Goal: Book appointment/travel/reservation

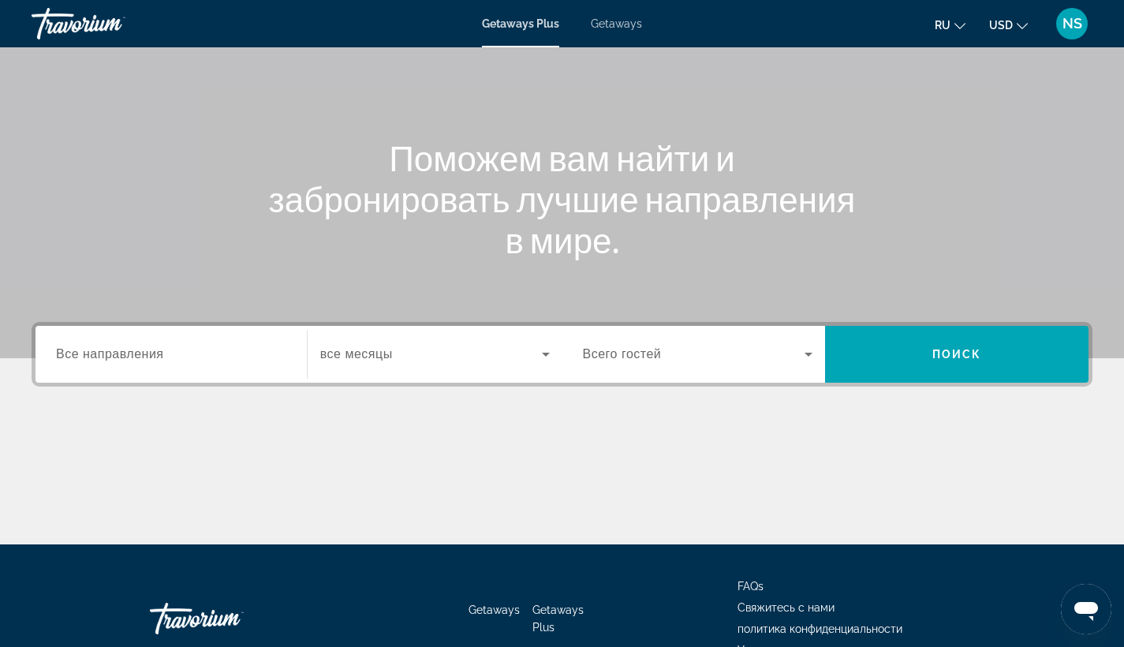
scroll to position [206, 0]
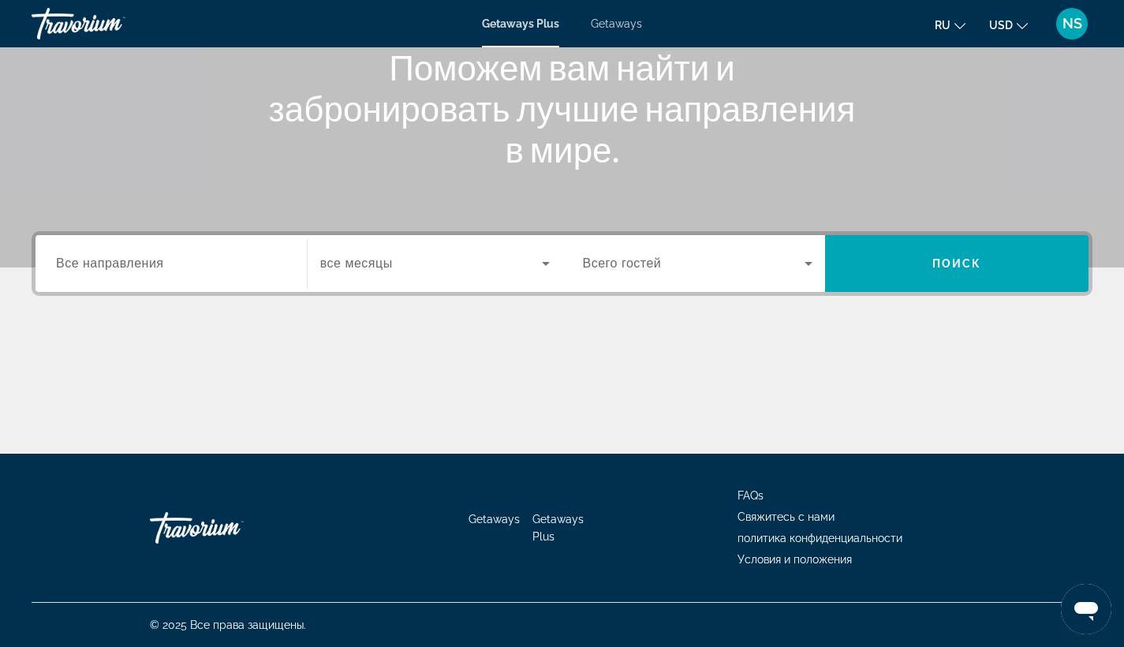
click at [235, 255] on input "Destination Все направления" at bounding box center [171, 264] width 230 height 19
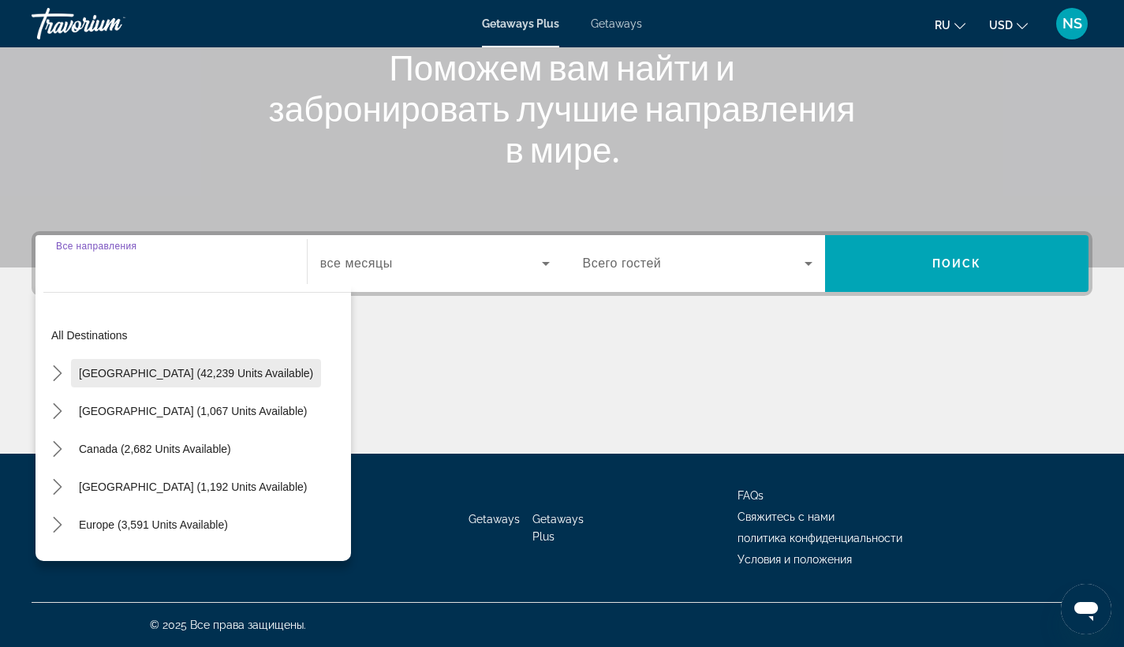
click at [192, 372] on span "[GEOGRAPHIC_DATA] (42,239 units available)" at bounding box center [196, 373] width 234 height 13
type input "**********"
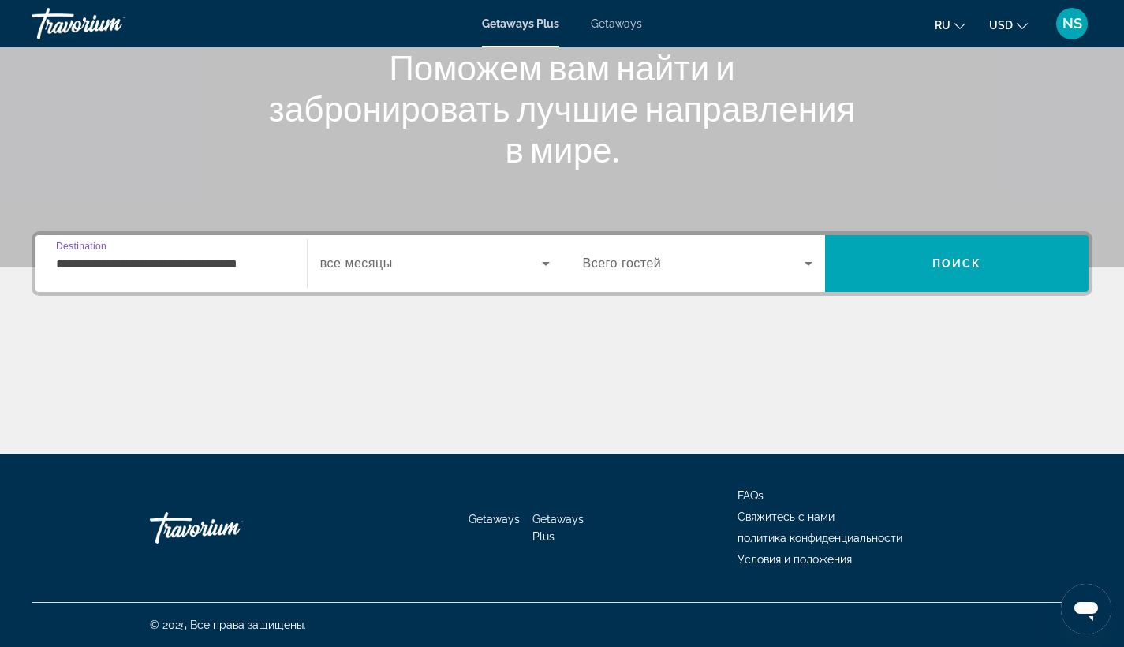
click at [353, 260] on span "все месяцы" at bounding box center [356, 262] width 73 height 13
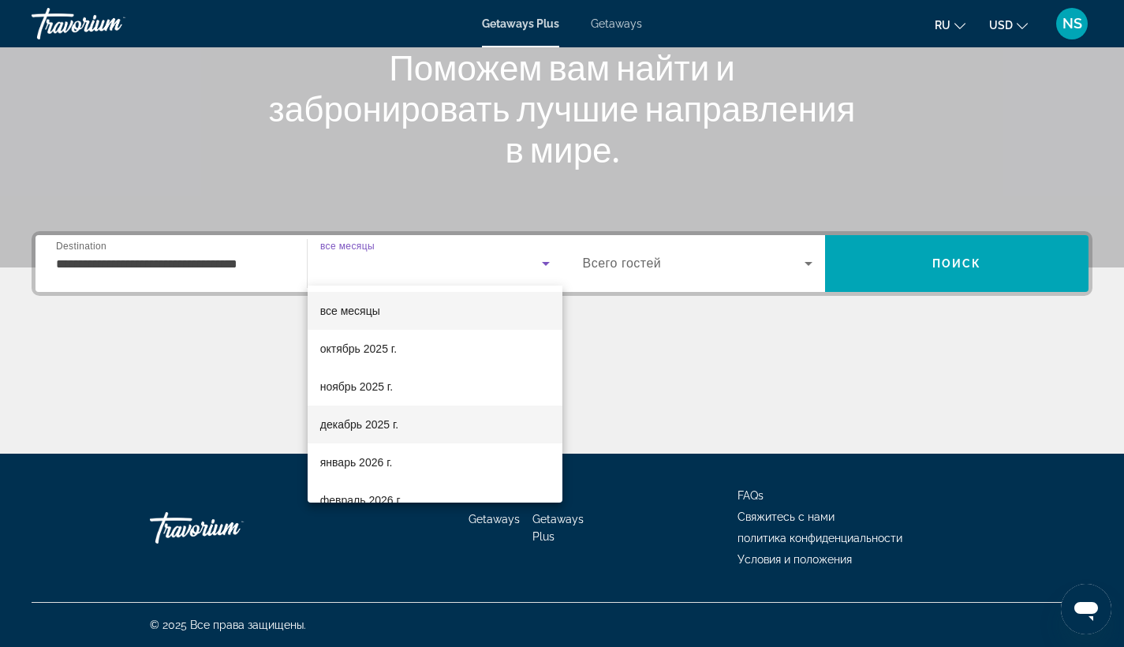
click at [377, 427] on span "декабрь 2025 г." at bounding box center [359, 424] width 78 height 19
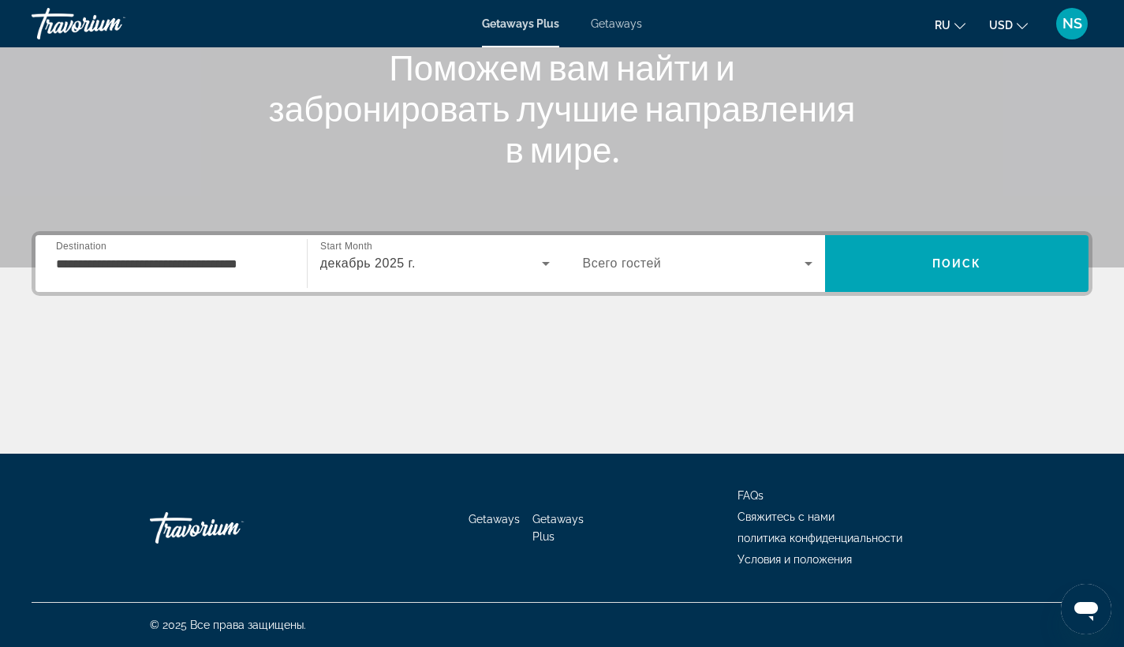
click at [646, 258] on span "Всего гостей" at bounding box center [622, 262] width 79 height 13
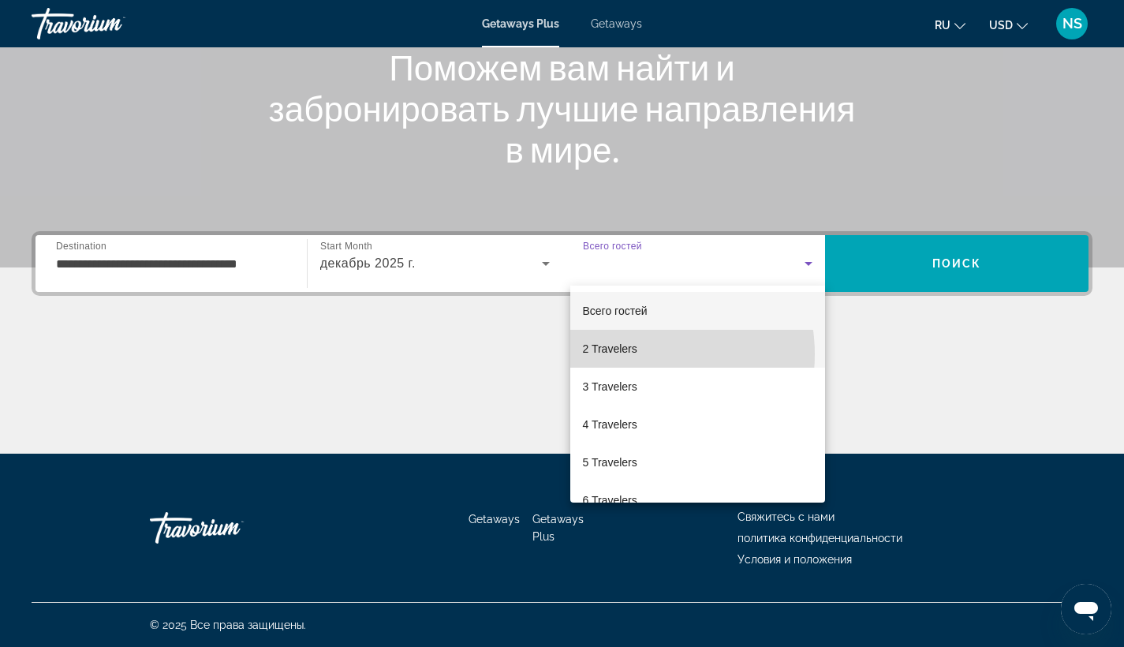
click at [632, 354] on span "2 Travelers" at bounding box center [610, 348] width 54 height 19
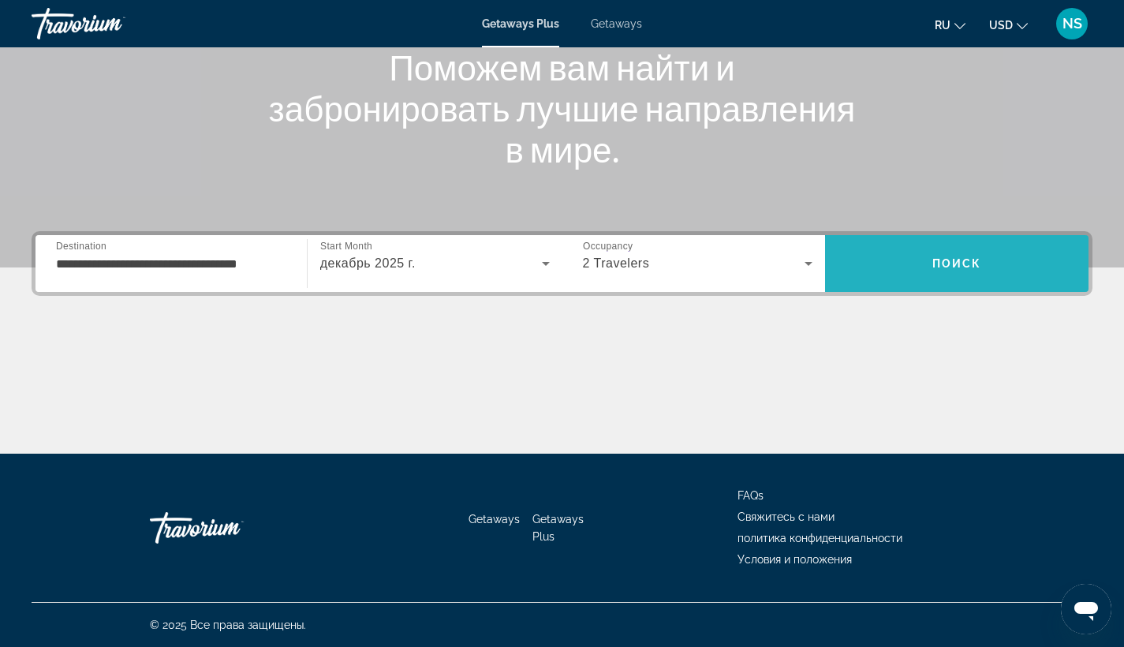
click at [1000, 267] on span "Search" at bounding box center [956, 264] width 263 height 38
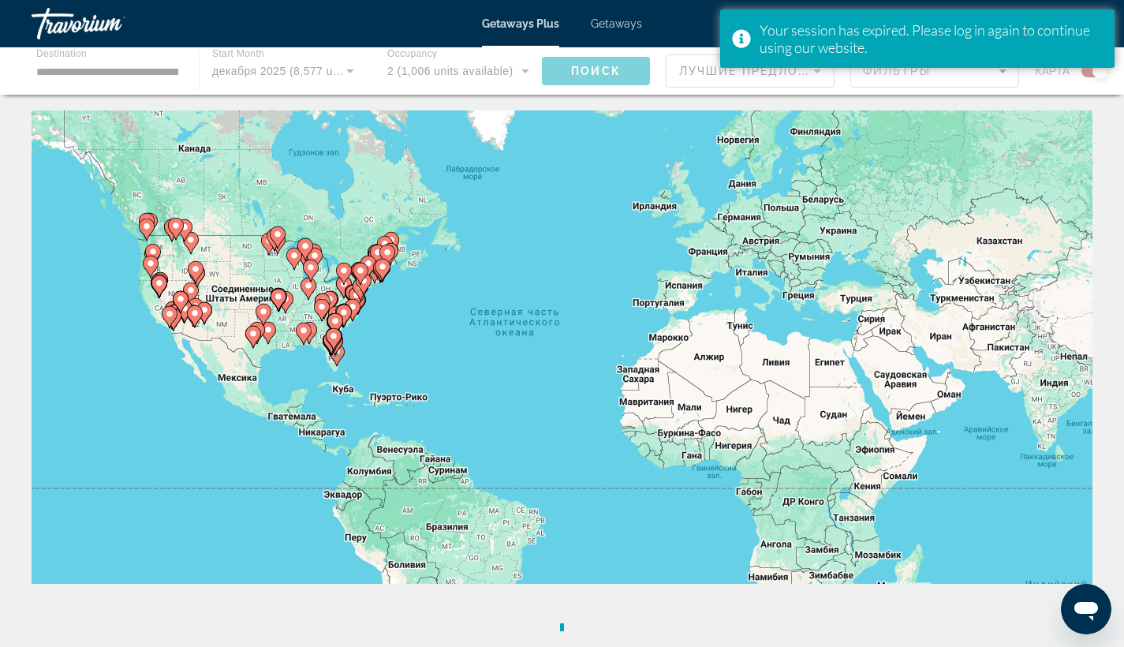
click at [448, 5] on div "Getaways Plus Getaways ru English Español Français Italiano Português русский U…" at bounding box center [562, 23] width 1124 height 41
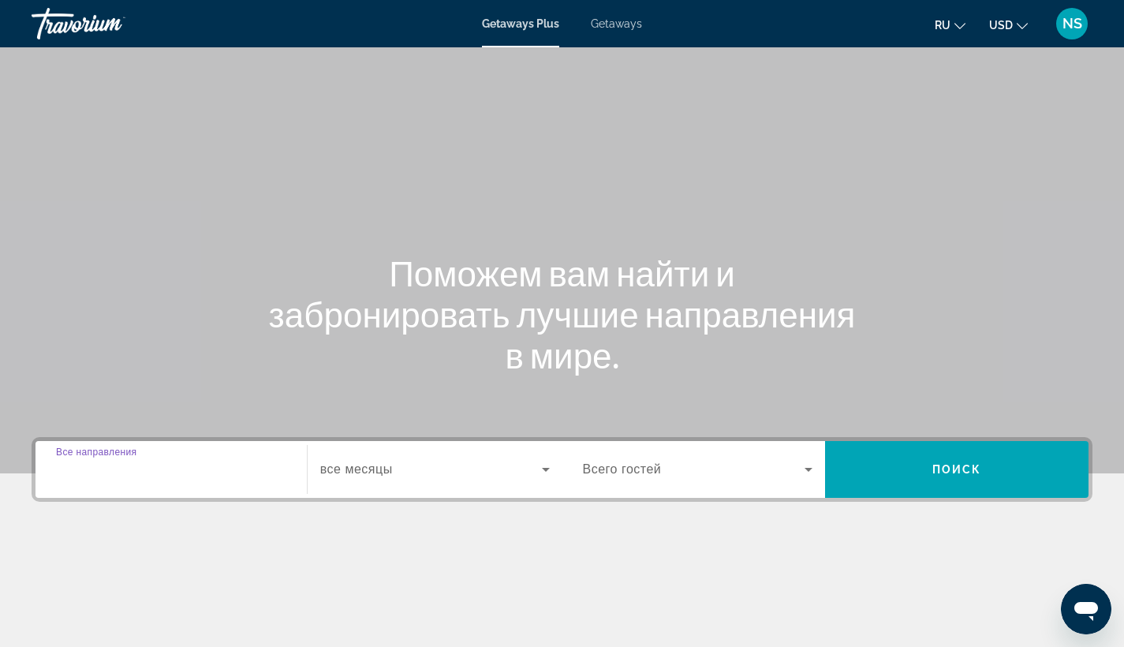
click at [211, 470] on input "Destination Все направления" at bounding box center [171, 470] width 230 height 19
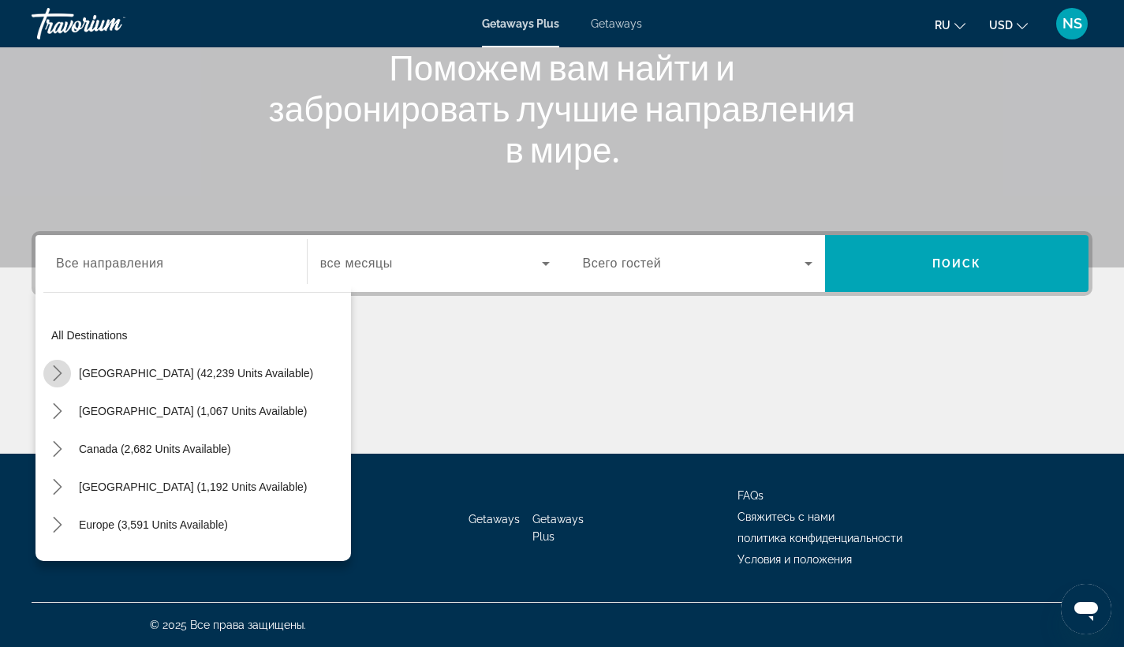
click at [51, 363] on mat-icon "Toggle United States (42,239 units available) submenu" at bounding box center [57, 374] width 28 height 28
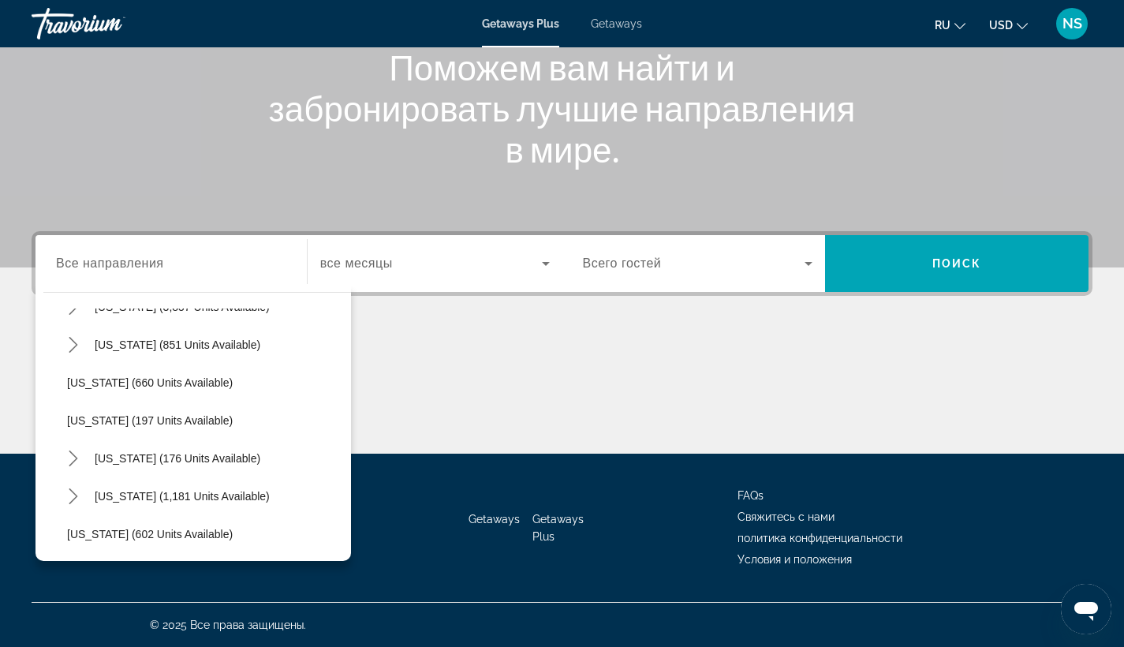
scroll to position [963, 0]
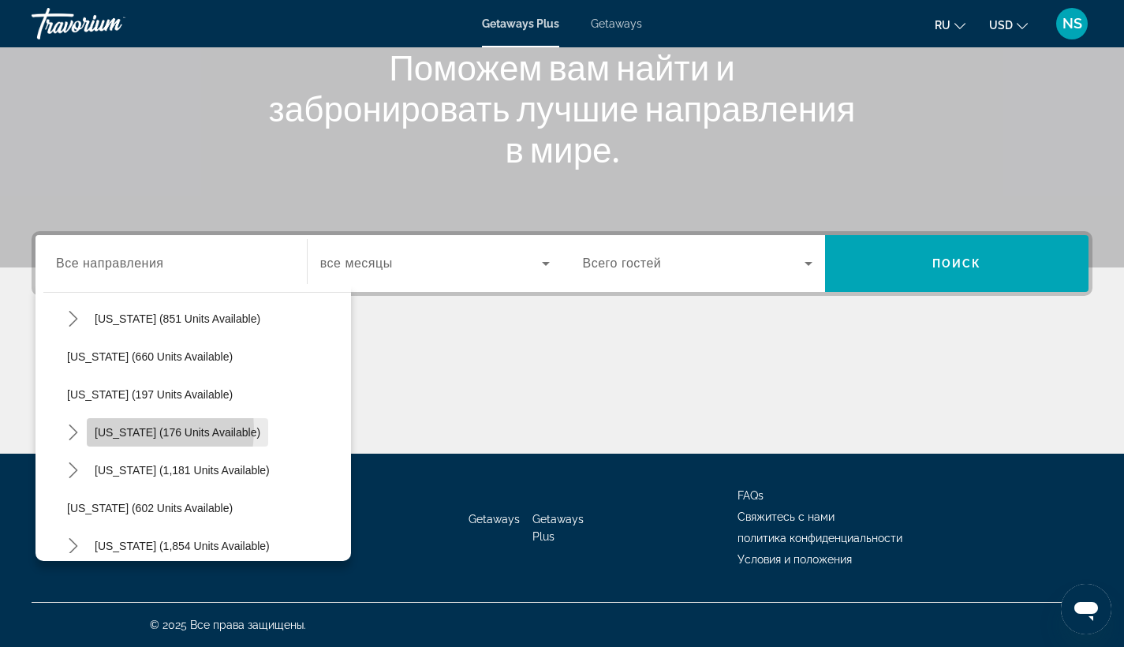
click at [115, 428] on span "[US_STATE] (176 units available)" at bounding box center [178, 432] width 166 height 13
type input "**********"
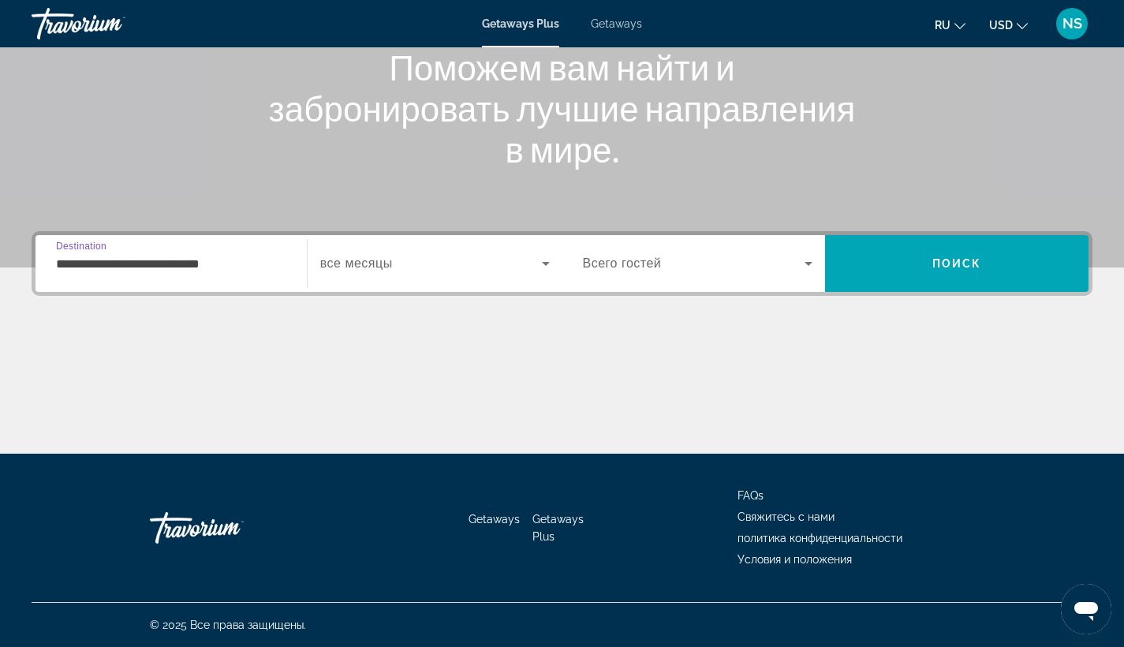
click at [369, 261] on span "все месяцы" at bounding box center [356, 262] width 73 height 13
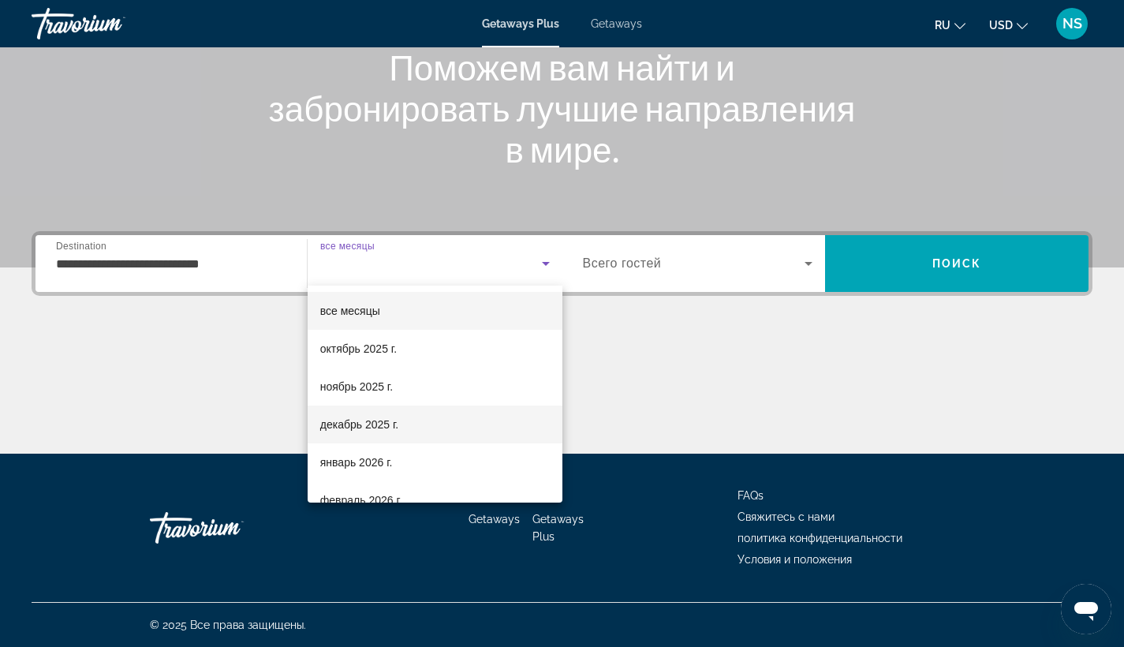
click at [369, 421] on span "декабрь 2025 г." at bounding box center [359, 424] width 78 height 19
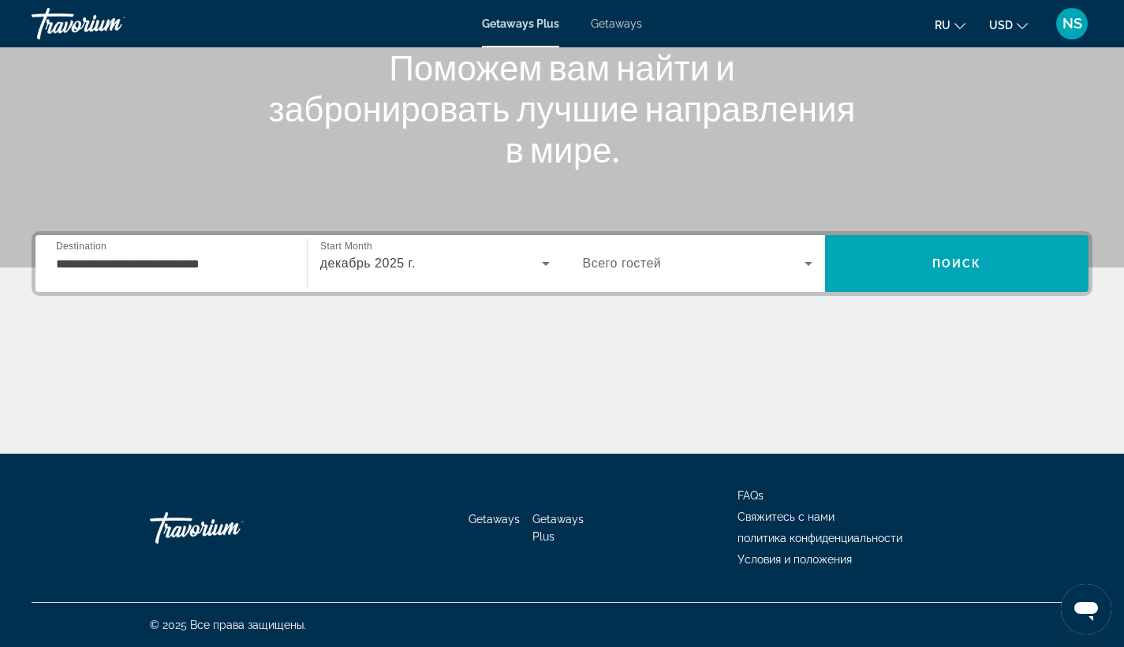
click at [661, 265] on span "Всего гостей" at bounding box center [622, 262] width 79 height 13
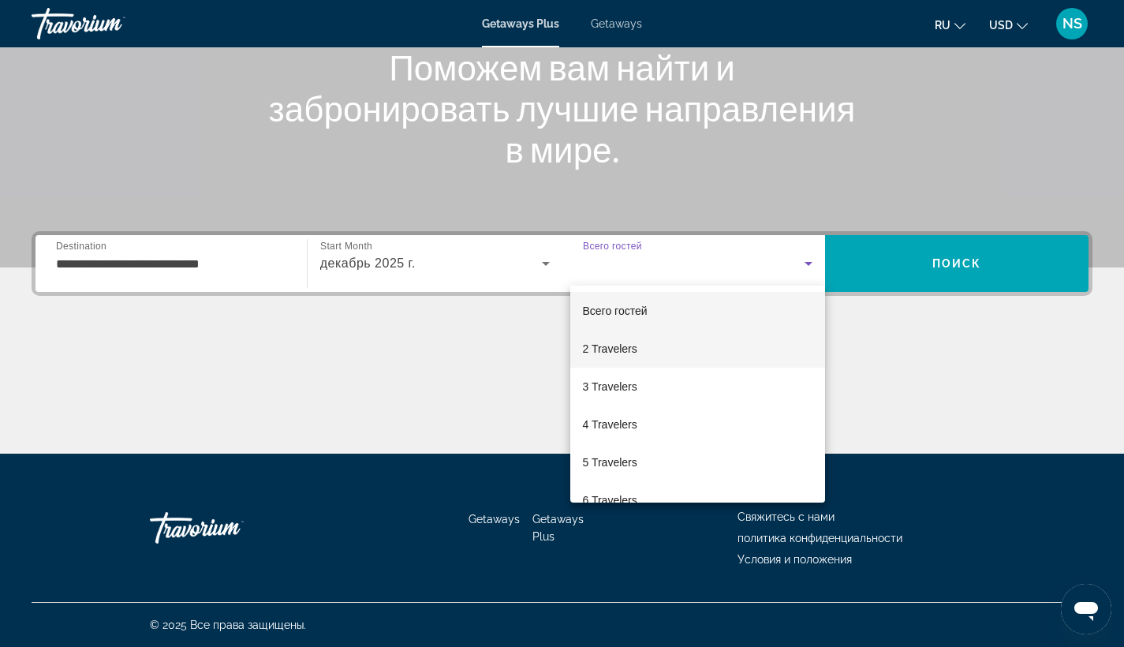
click at [622, 349] on span "2 Travelers" at bounding box center [610, 348] width 54 height 19
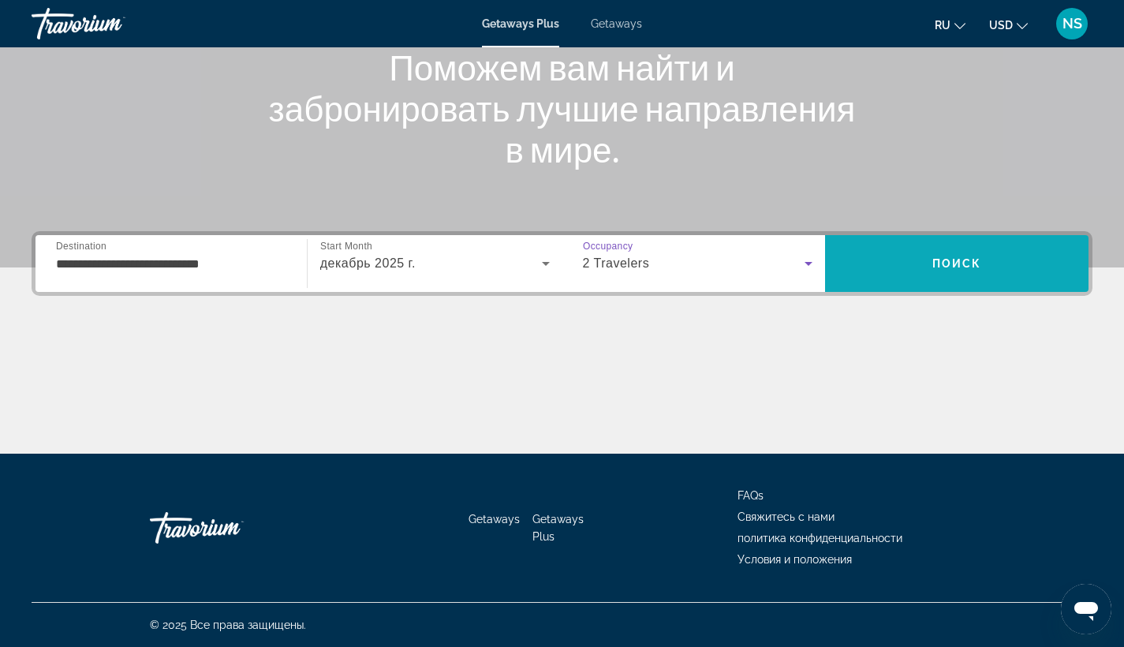
click at [861, 274] on span "Search" at bounding box center [956, 264] width 263 height 38
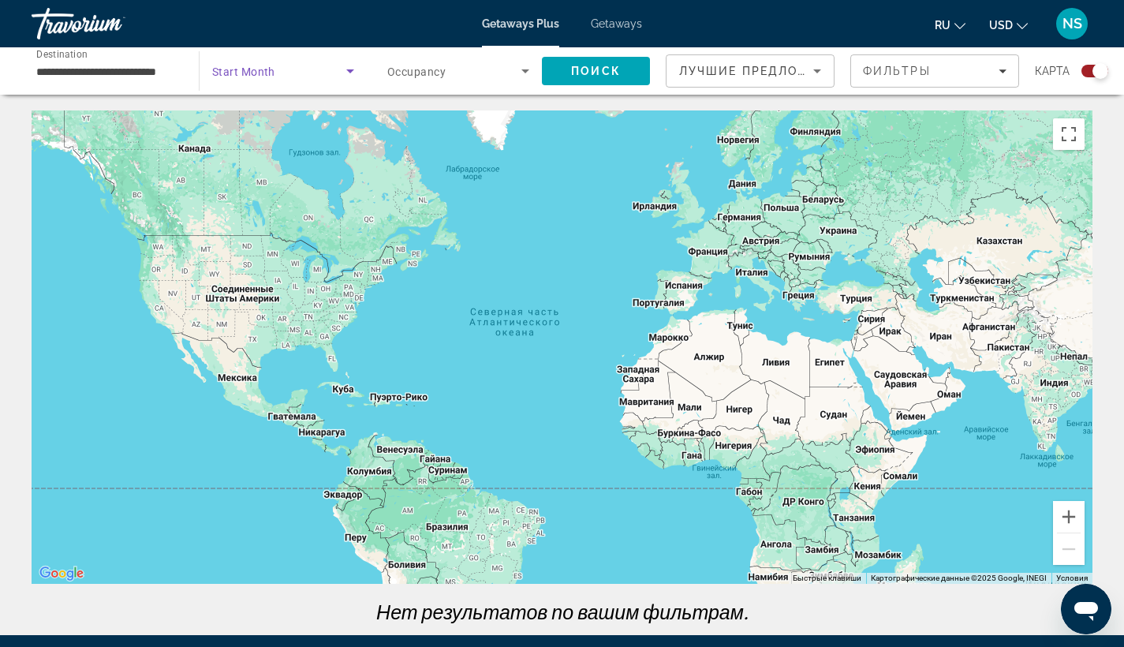
click at [304, 69] on span "Search widget" at bounding box center [279, 71] width 134 height 19
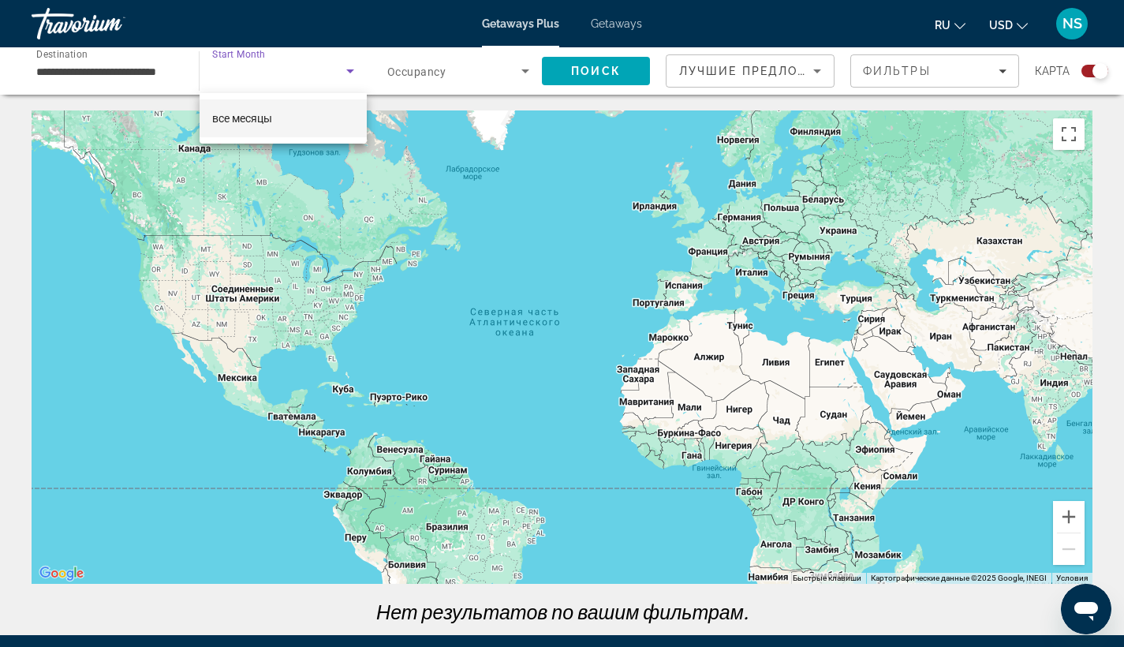
click at [348, 74] on div at bounding box center [562, 323] width 1124 height 647
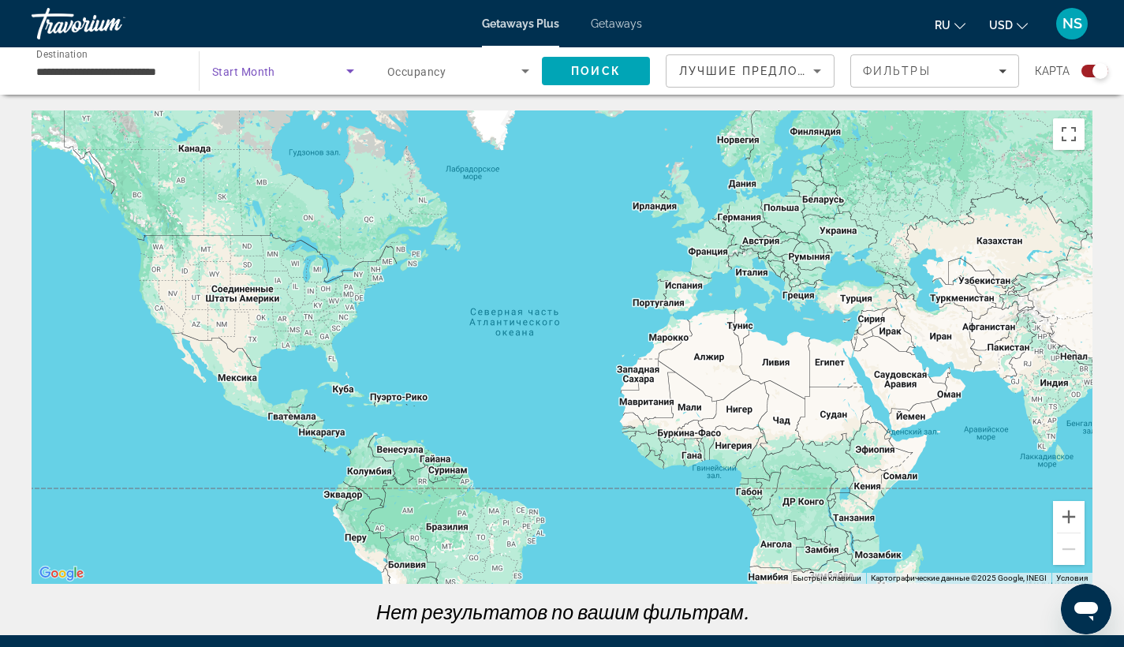
click at [330, 67] on span "Search widget" at bounding box center [279, 71] width 134 height 19
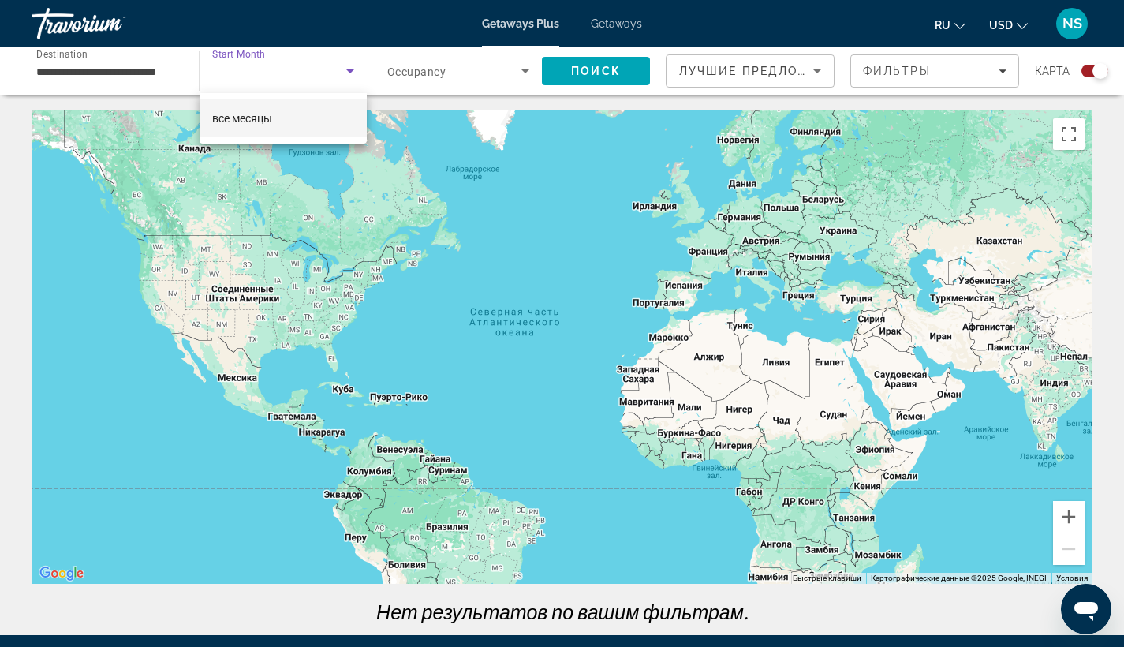
click at [260, 117] on span "все месяцы" at bounding box center [242, 118] width 60 height 13
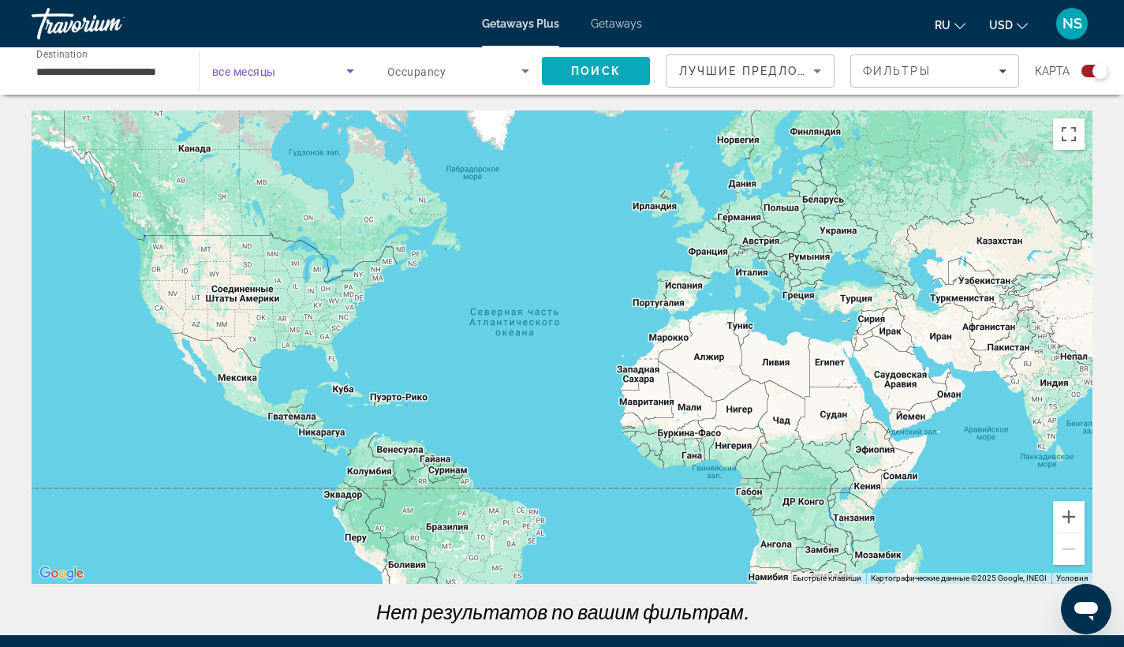
click at [596, 71] on span "Поиск" at bounding box center [596, 71] width 50 height 13
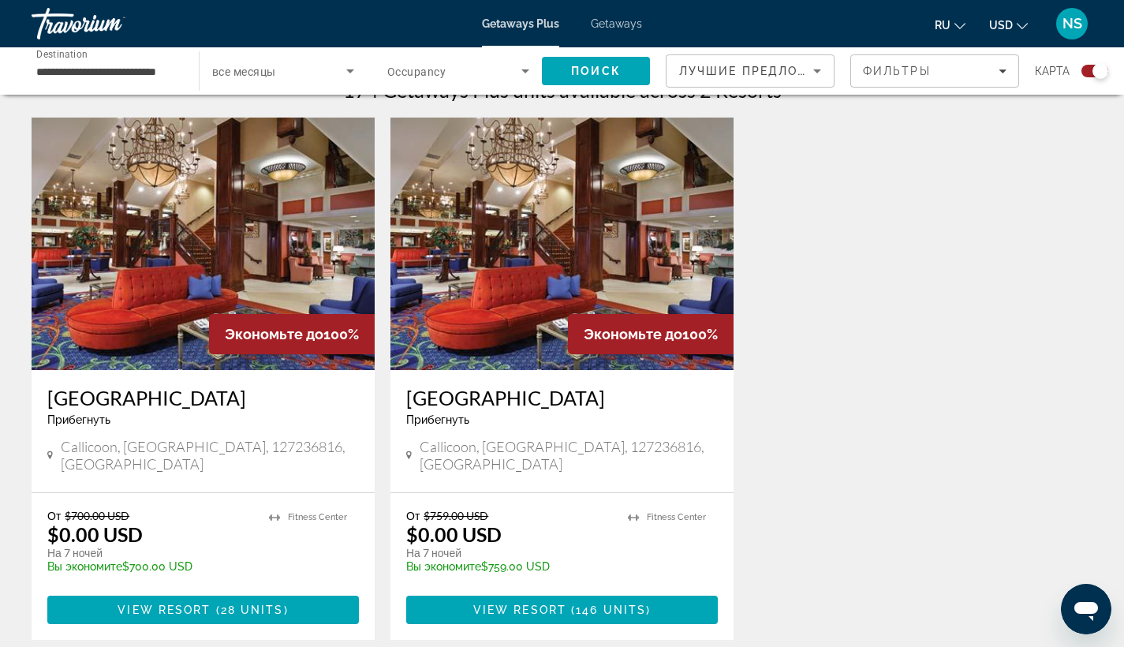
scroll to position [534, 0]
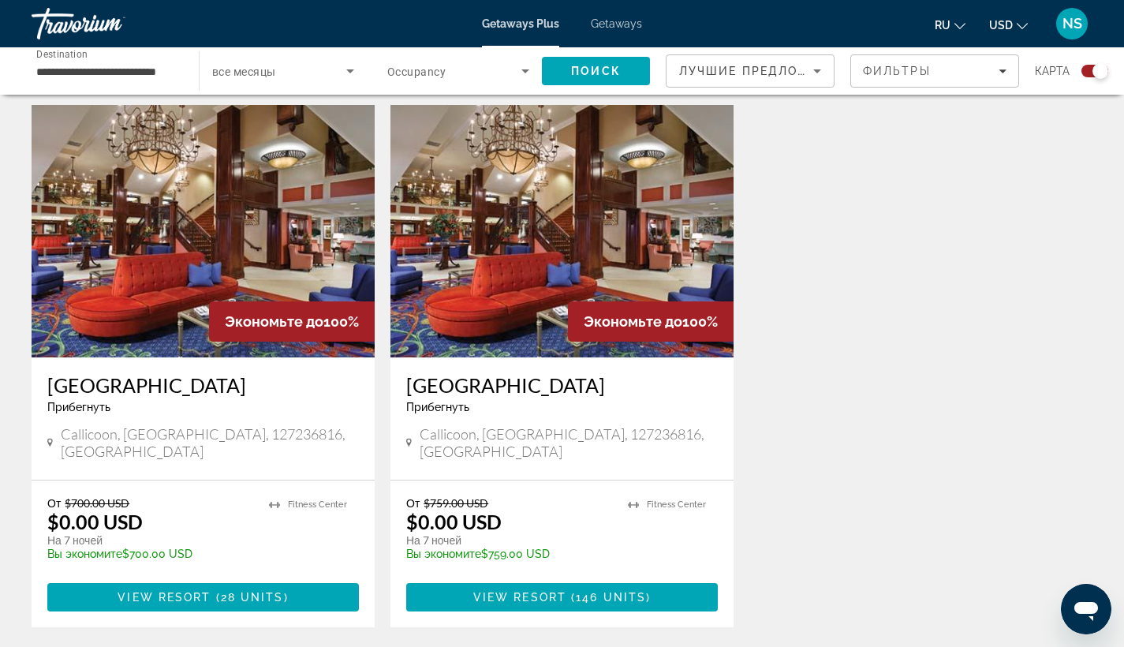
click at [229, 283] on img "Main content" at bounding box center [203, 231] width 343 height 252
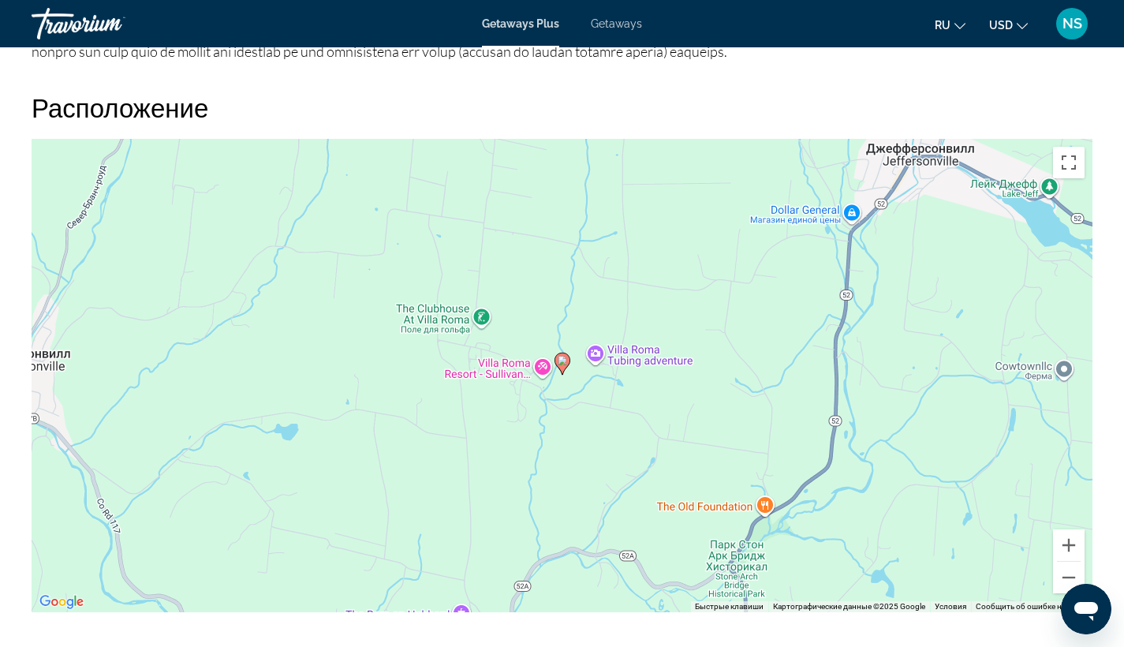
scroll to position [1704, 0]
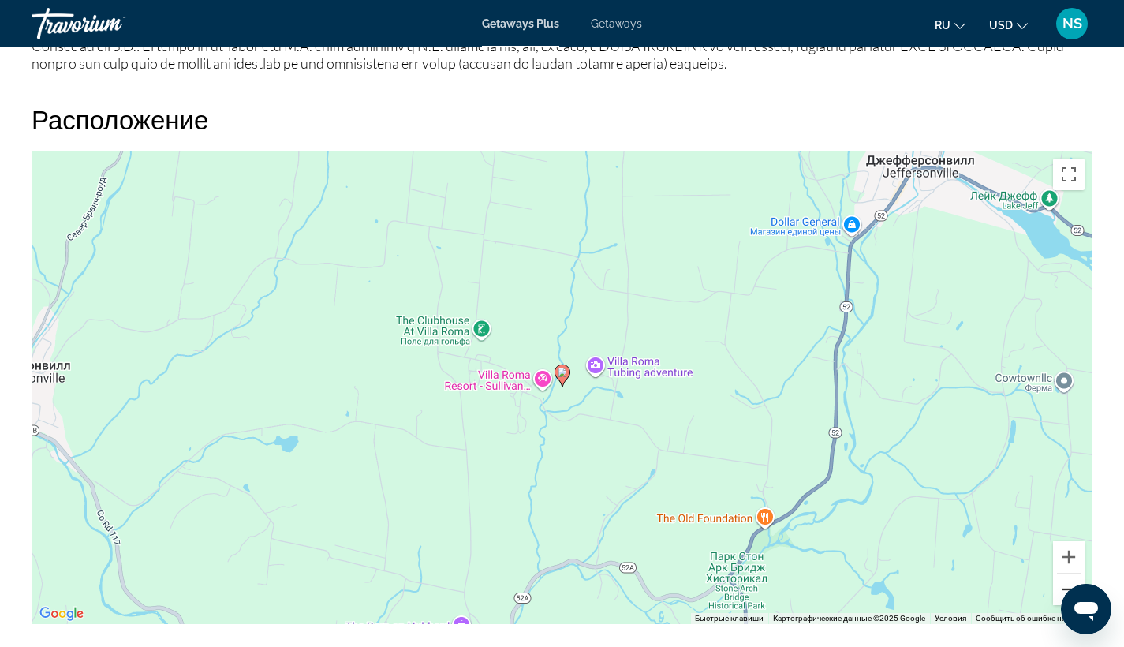
click at [1060, 584] on button "Уменьшить" at bounding box center [1069, 589] width 32 height 32
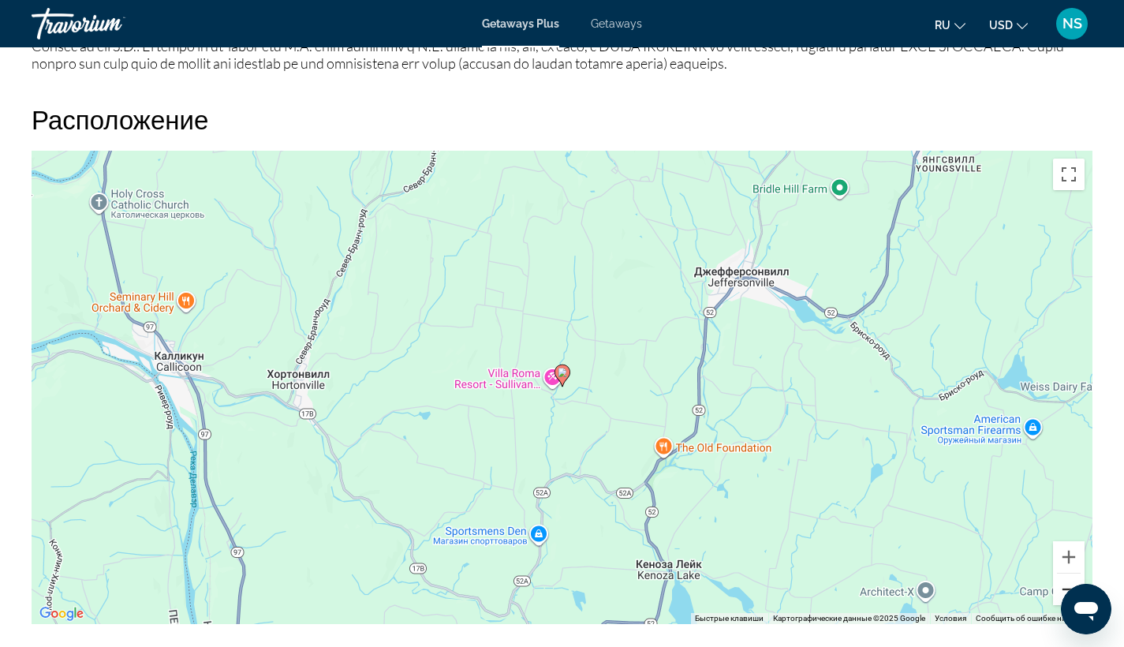
click at [1060, 584] on button "Уменьшить" at bounding box center [1069, 589] width 32 height 32
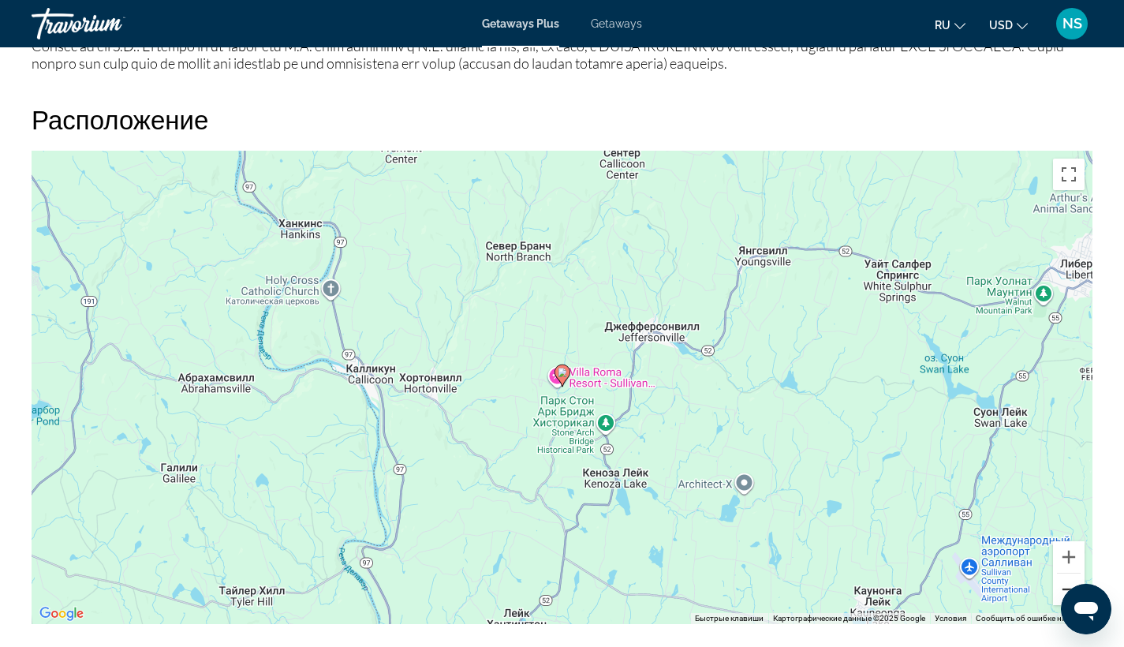
click at [1060, 584] on button "Уменьшить" at bounding box center [1069, 589] width 32 height 32
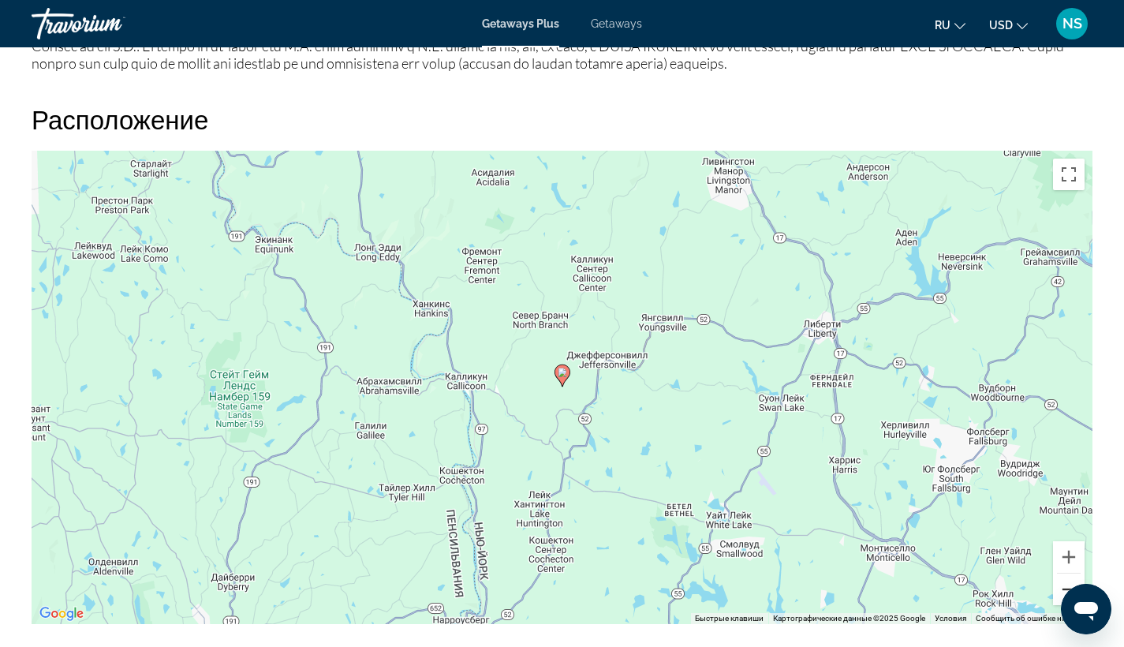
click at [1060, 584] on button "Уменьшить" at bounding box center [1069, 589] width 32 height 32
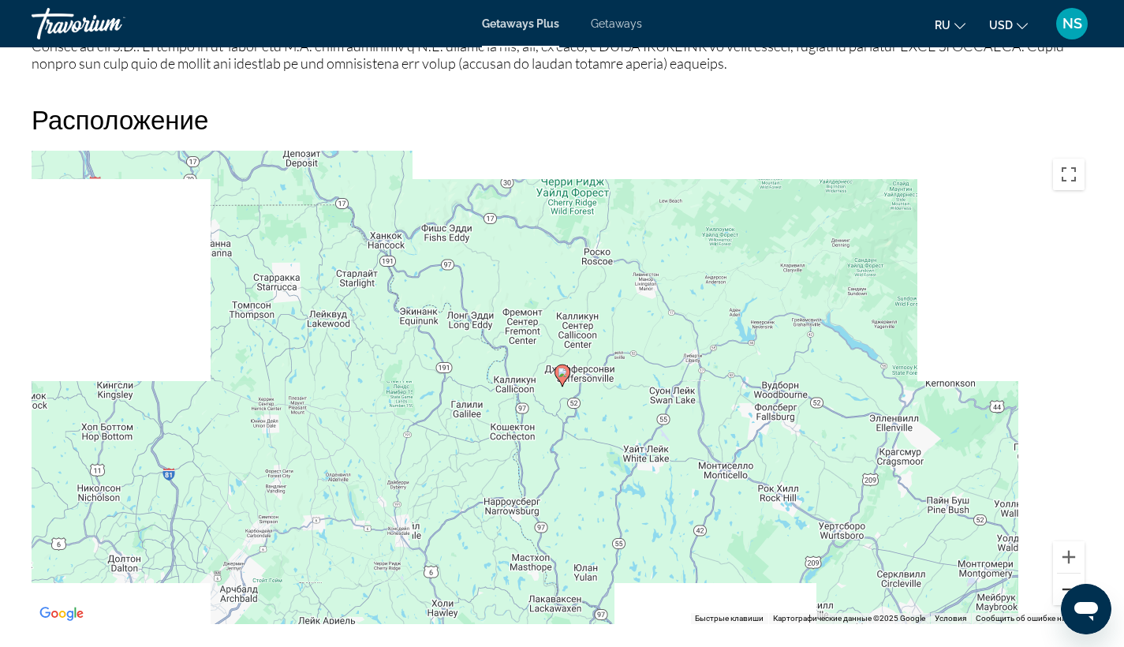
click at [1060, 584] on button "Уменьшить" at bounding box center [1069, 589] width 32 height 32
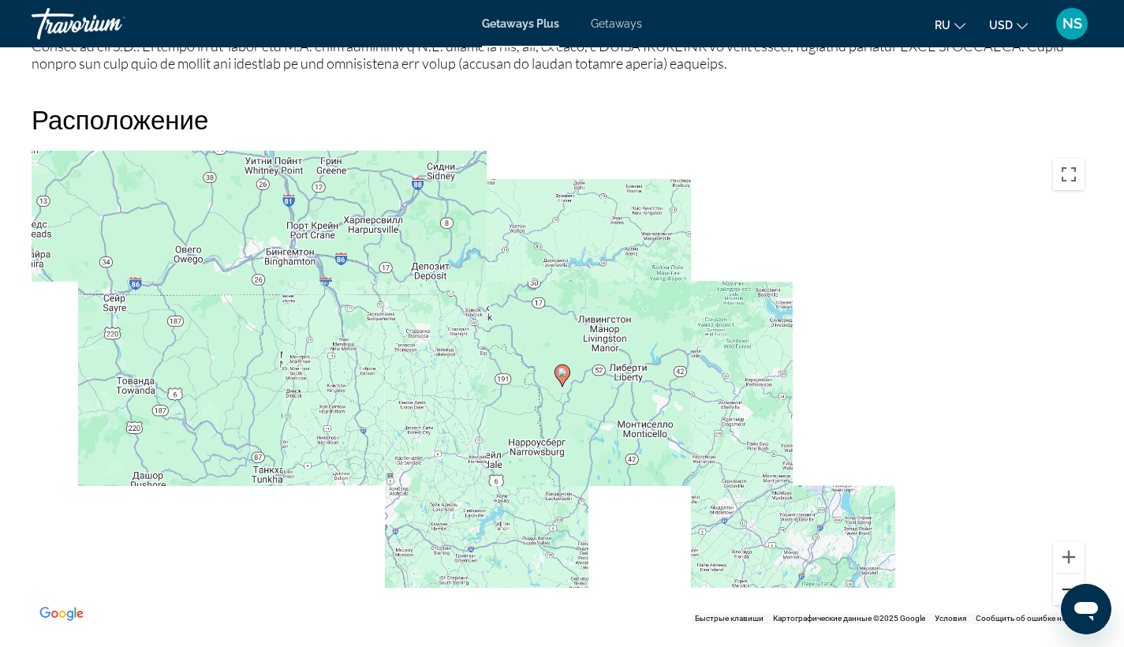
click at [1060, 584] on button "Уменьшить" at bounding box center [1069, 589] width 32 height 32
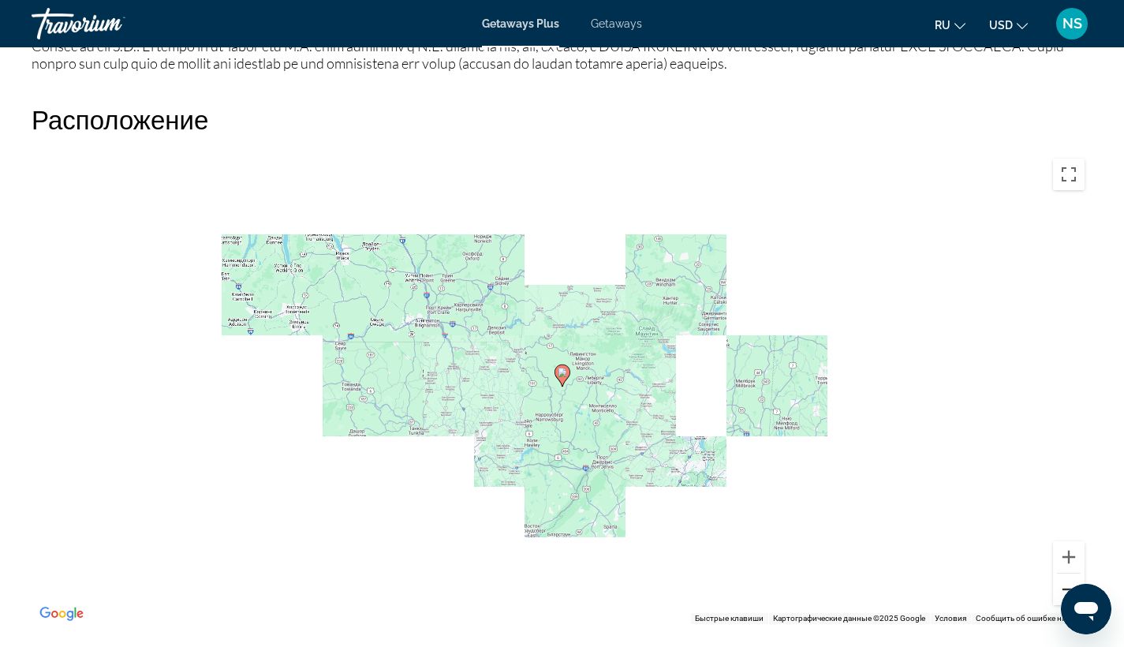
click at [1060, 584] on button "Уменьшить" at bounding box center [1069, 589] width 32 height 32
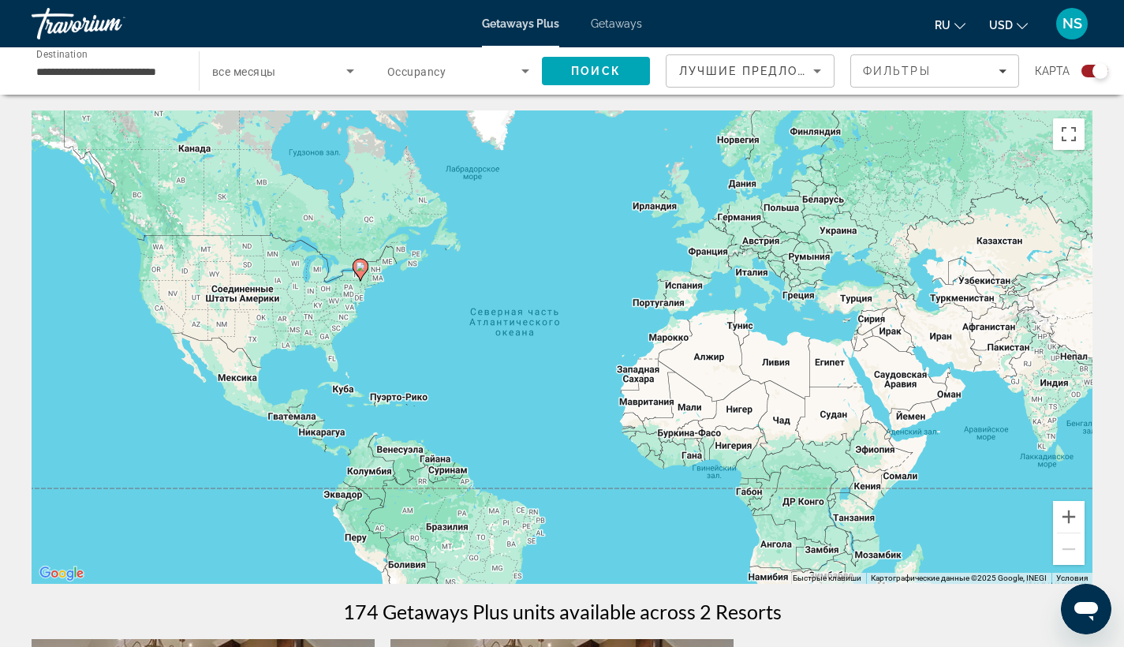
click at [274, 77] on span "все месяцы" at bounding box center [243, 71] width 63 height 13
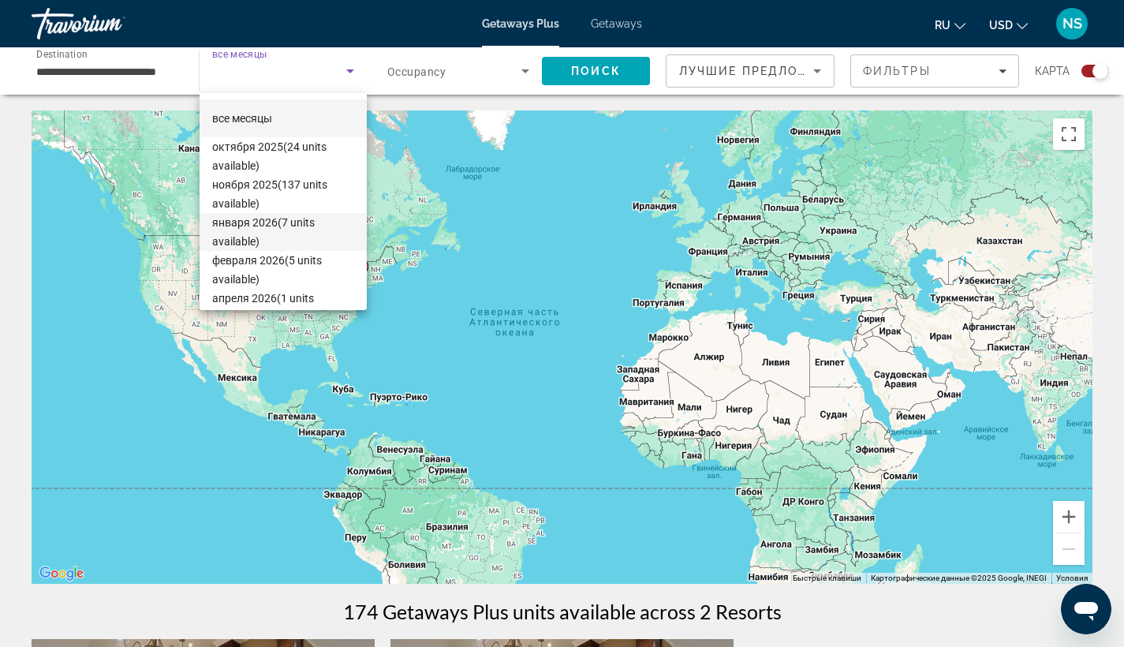
click at [281, 225] on span "января 2026 (7 units available)" at bounding box center [283, 232] width 142 height 38
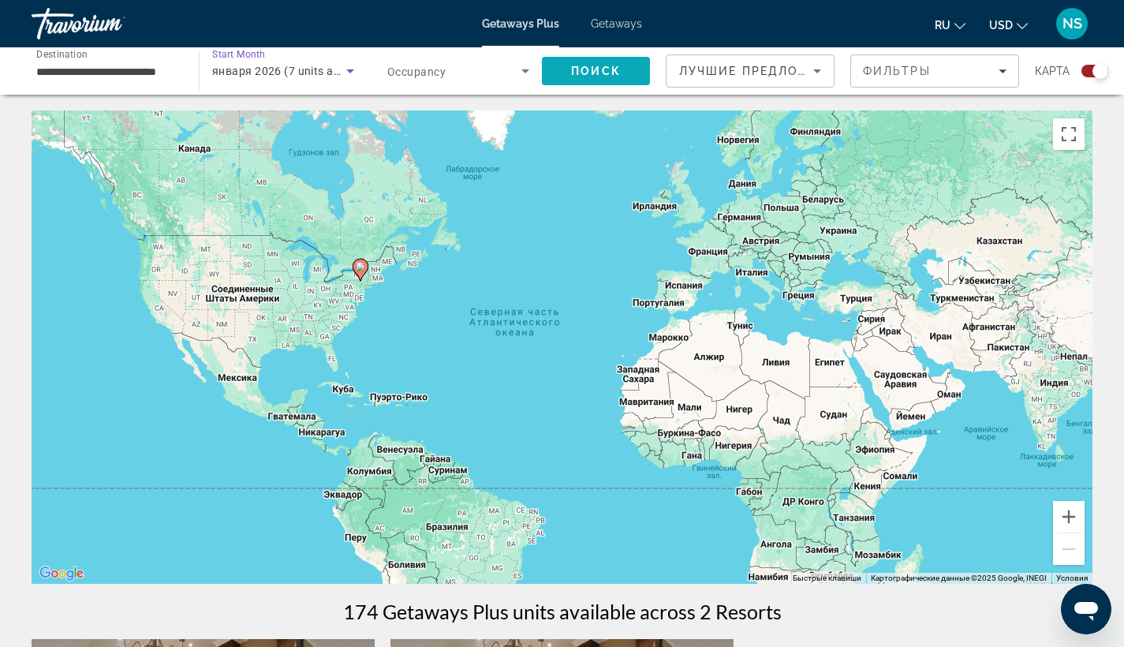
click at [624, 77] on span "Search" at bounding box center [596, 71] width 108 height 38
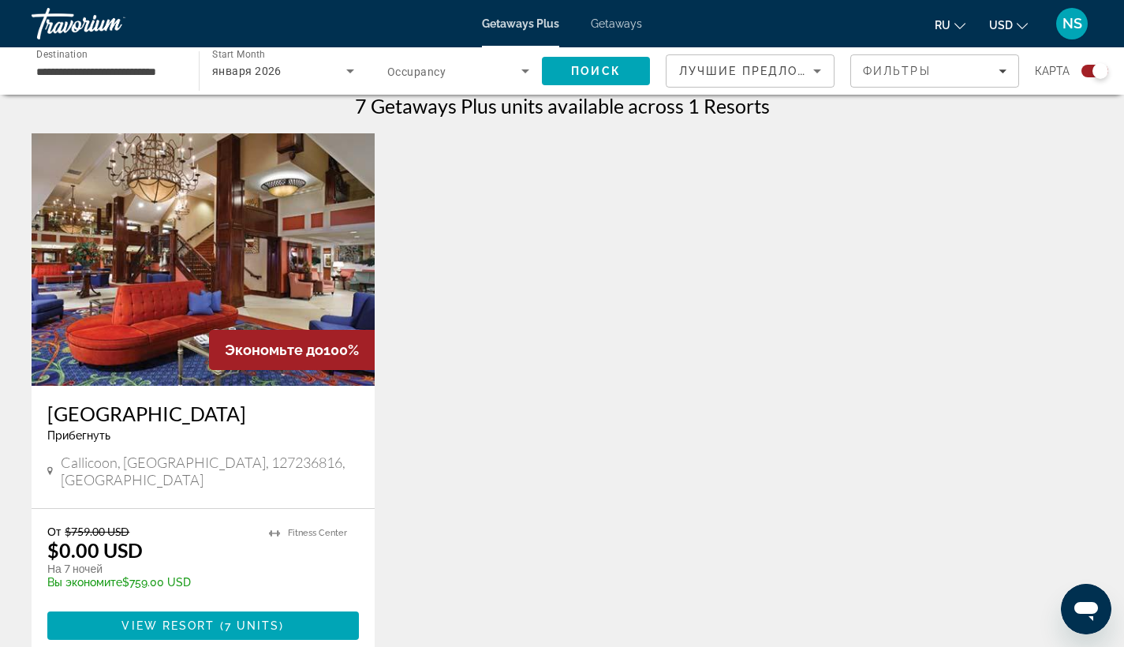
scroll to position [514, 0]
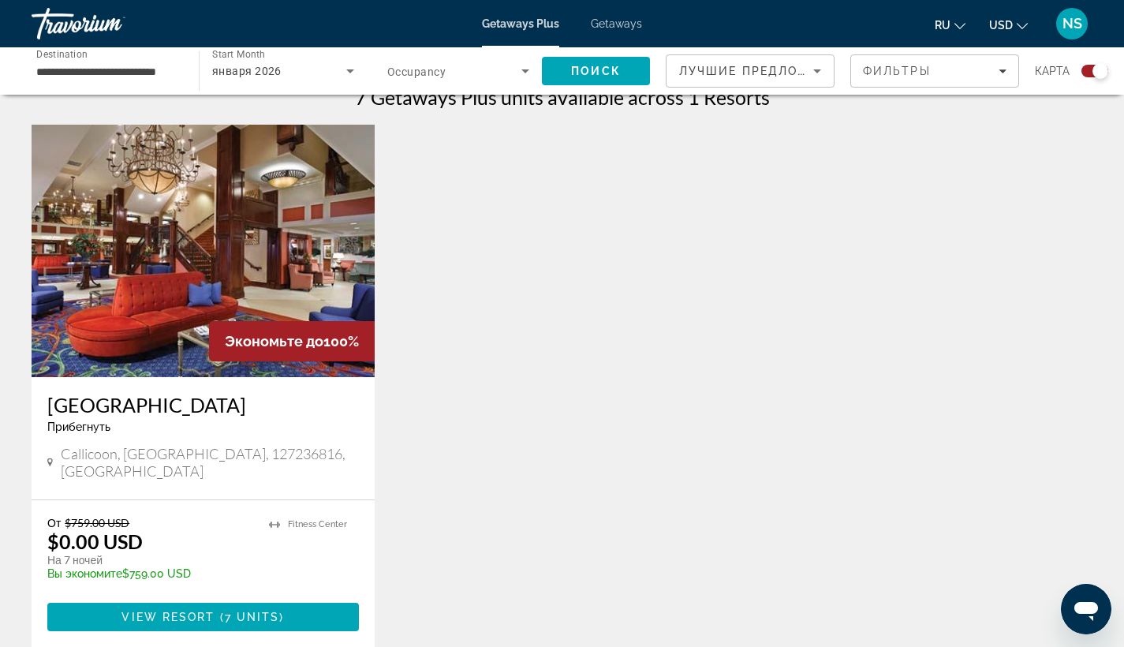
click at [246, 263] on img "Main content" at bounding box center [203, 251] width 343 height 252
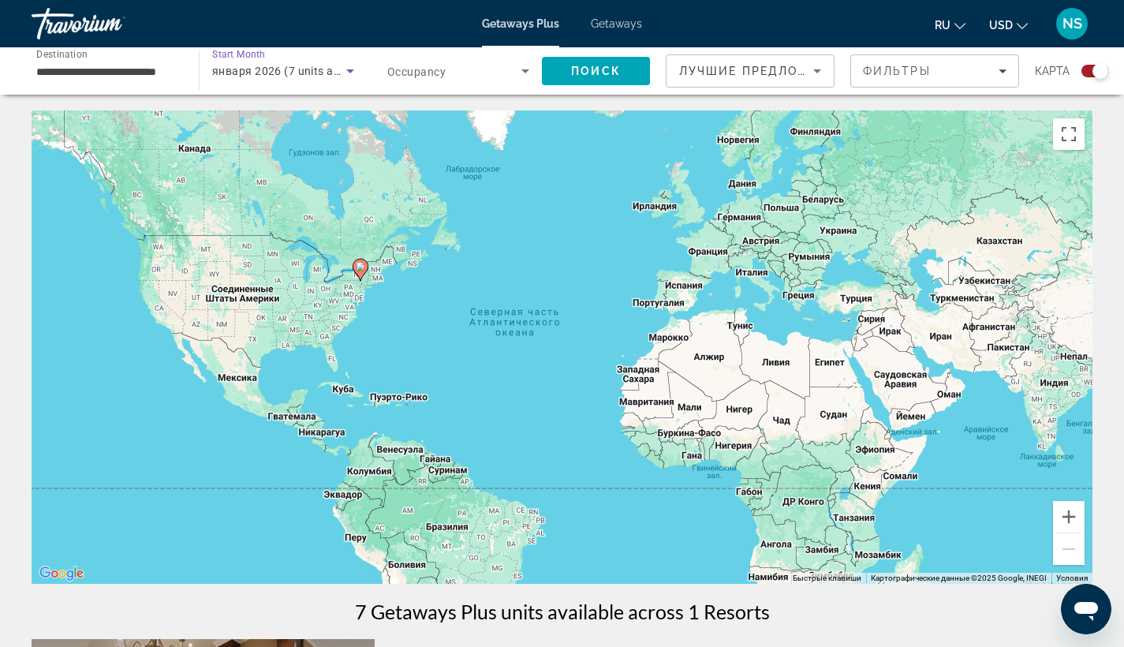
click at [299, 78] on div "января 2026 (7 units available)" at bounding box center [279, 71] width 134 height 19
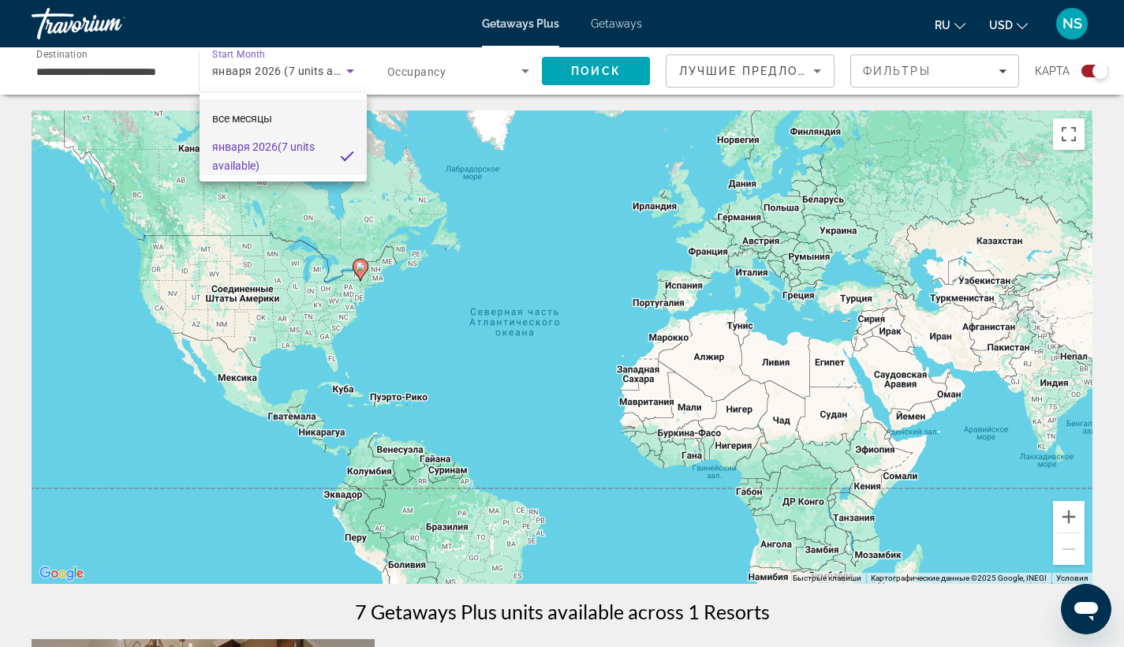
click at [245, 127] on span "все месяцы" at bounding box center [242, 118] width 60 height 19
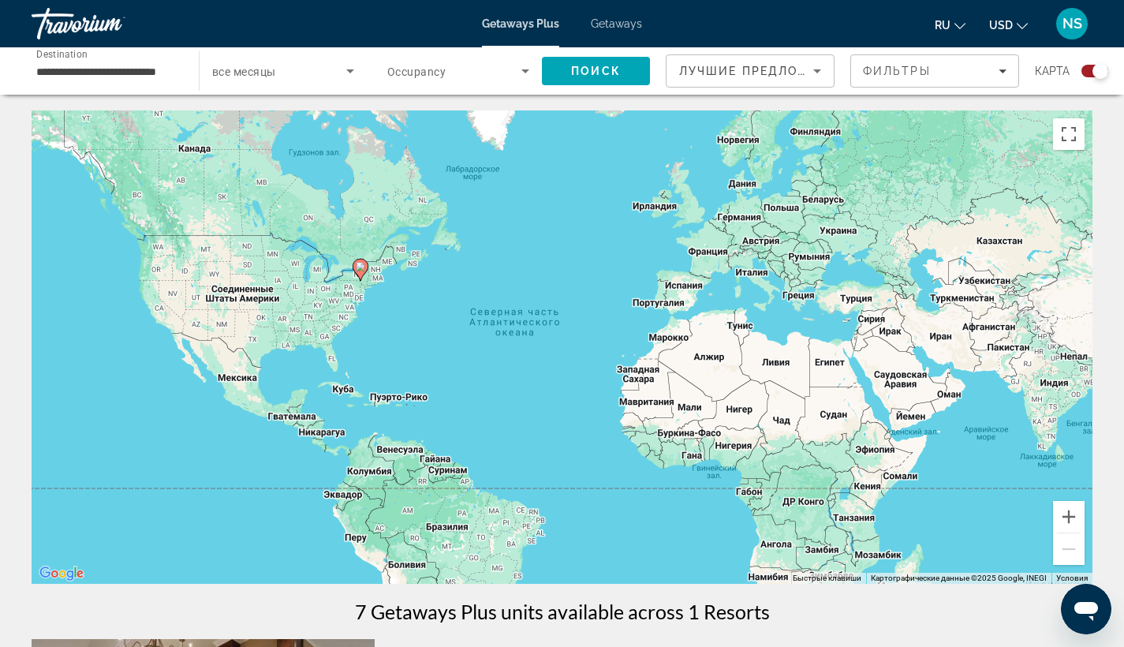
click at [282, 58] on div "Search widget" at bounding box center [283, 71] width 142 height 44
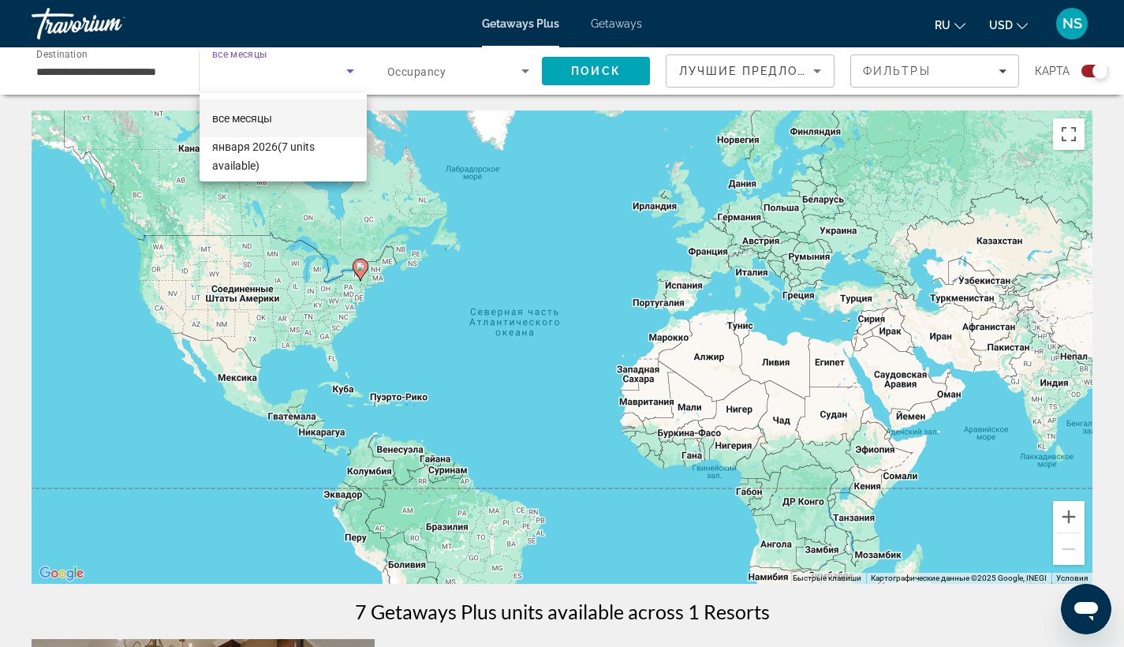
click at [282, 58] on div at bounding box center [562, 323] width 1124 height 647
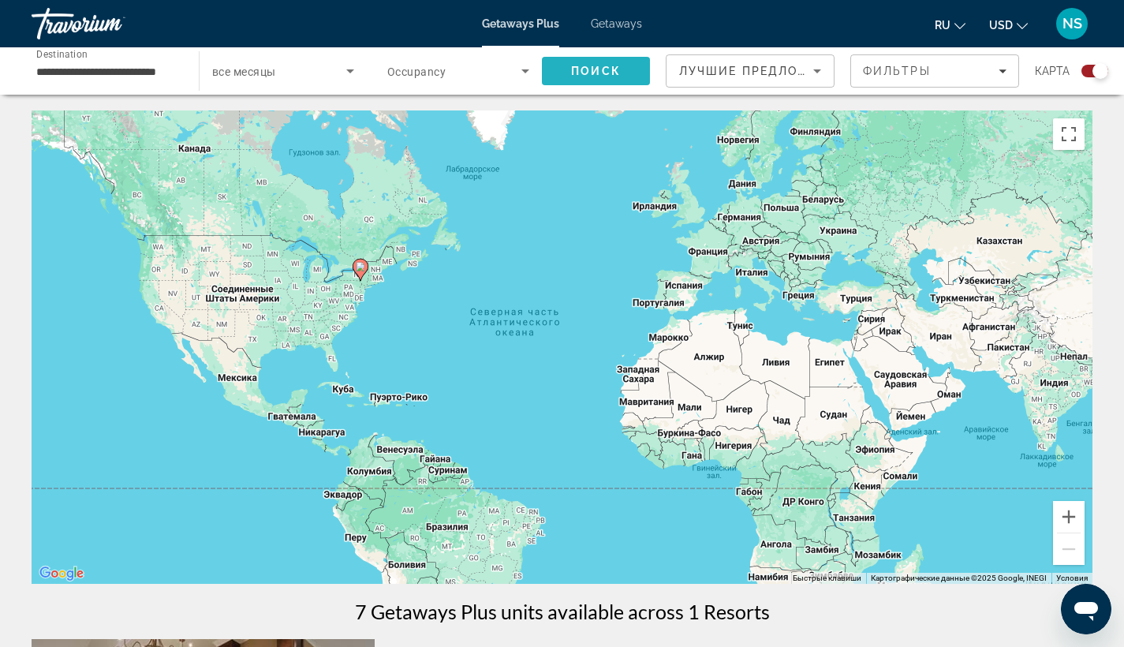
click at [612, 66] on span "Поиск" at bounding box center [596, 71] width 50 height 13
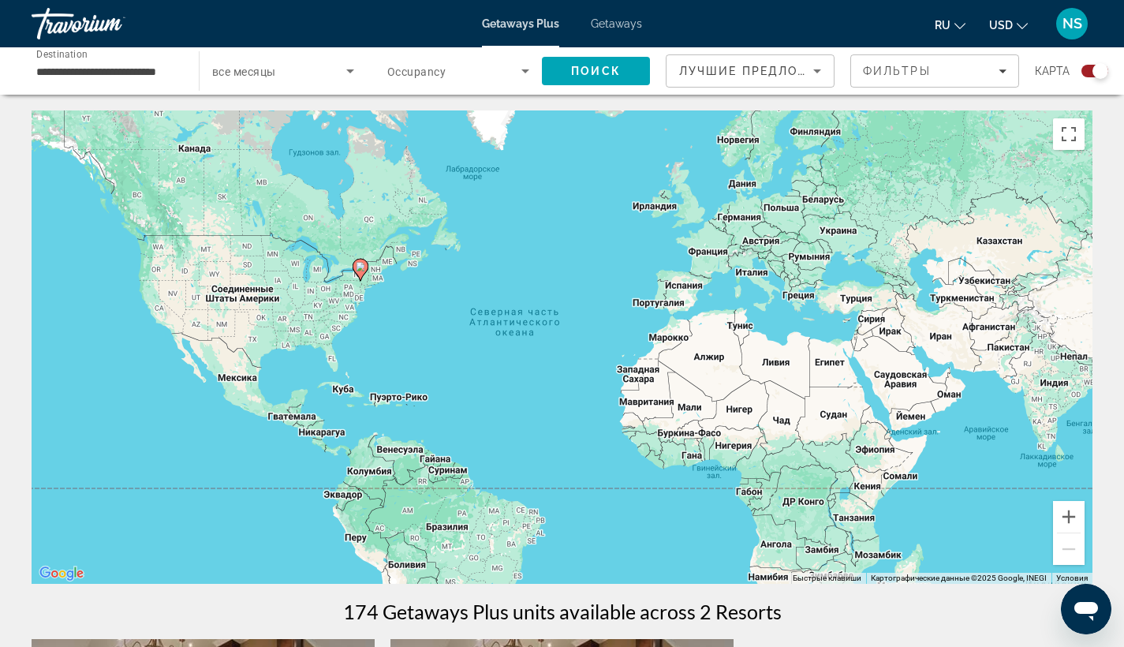
click at [326, 73] on span "Search widget" at bounding box center [279, 71] width 134 height 19
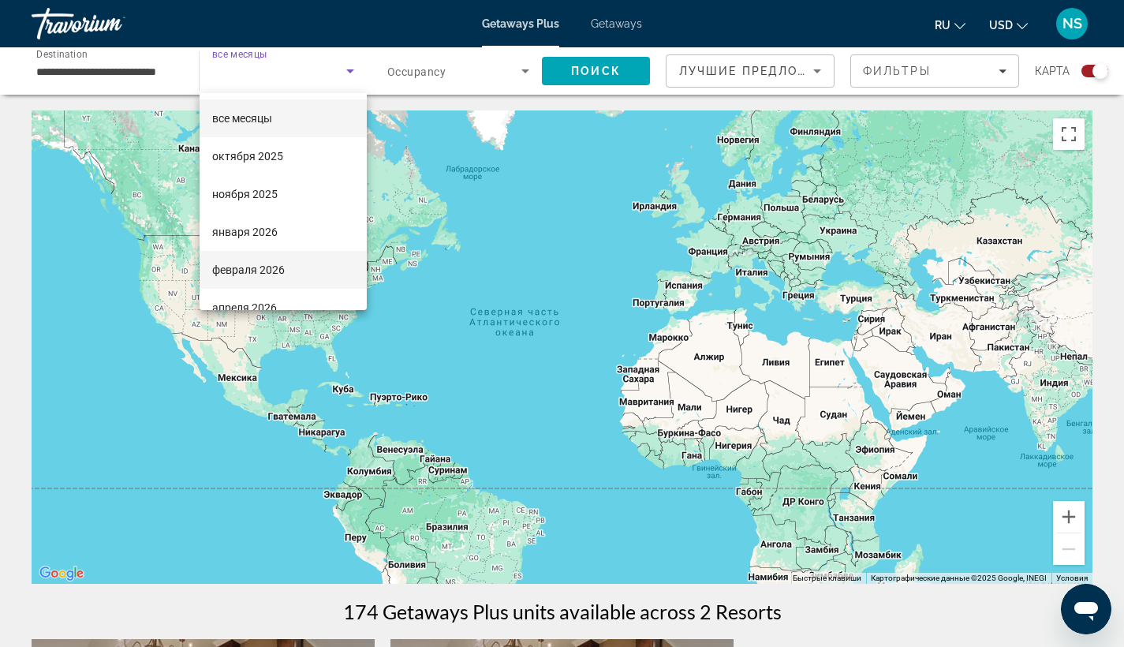
click at [260, 267] on span "февраля 2026" at bounding box center [248, 269] width 73 height 19
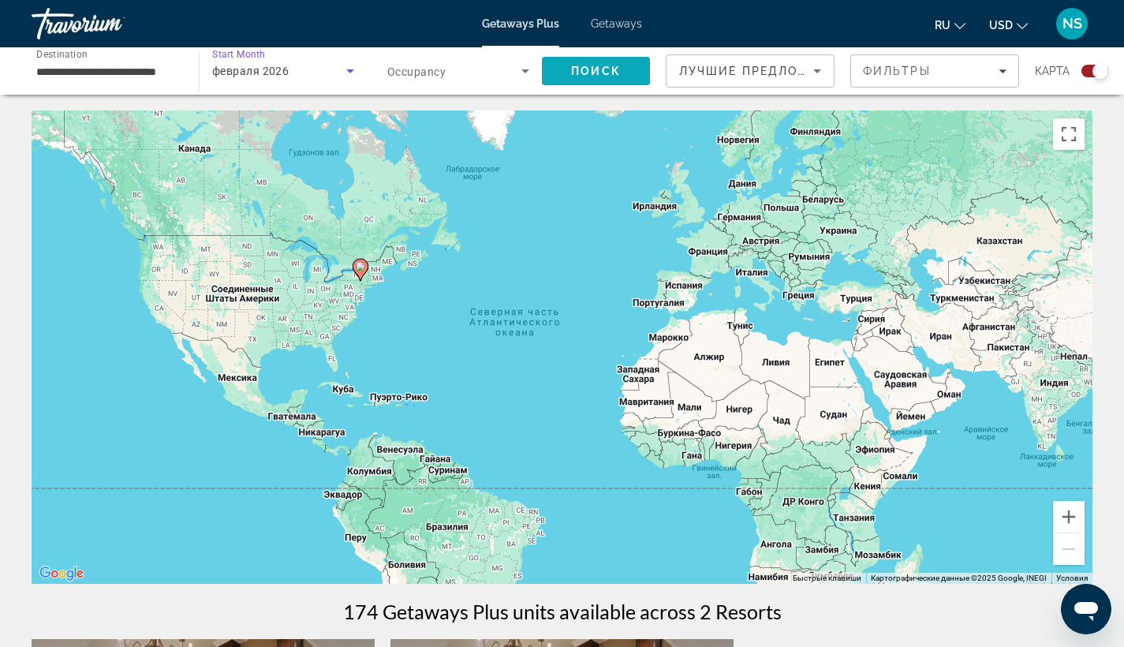
click at [602, 65] on span "Поиск" at bounding box center [596, 71] width 50 height 13
click at [282, 64] on div "февраля 2026" at bounding box center [279, 71] width 134 height 19
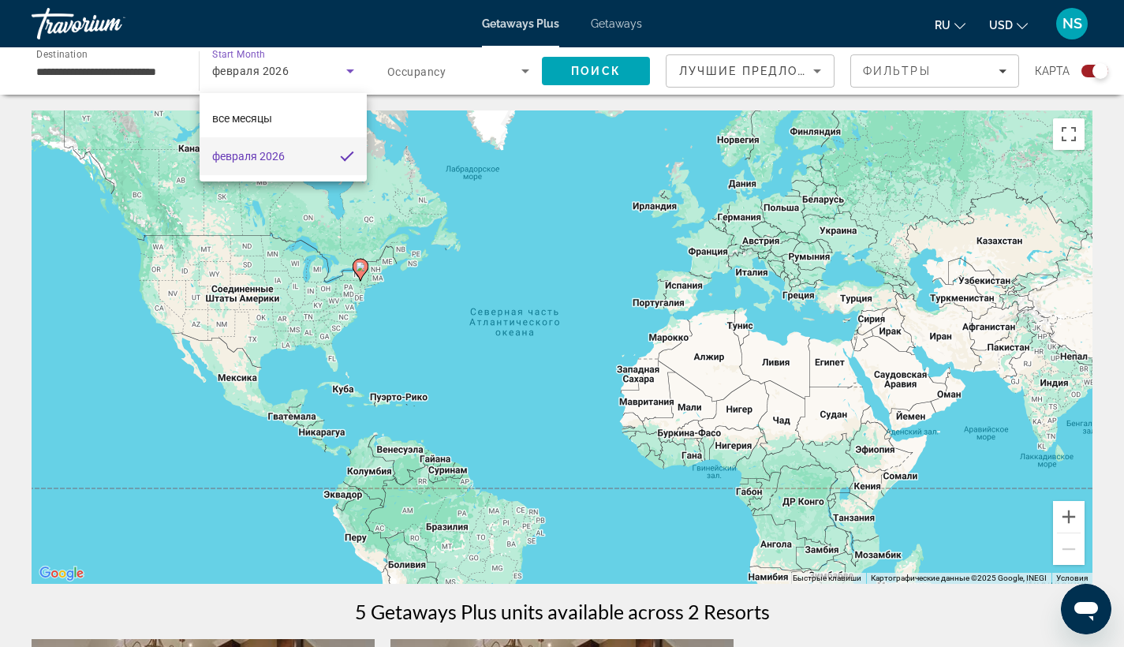
click at [141, 65] on div at bounding box center [562, 323] width 1124 height 647
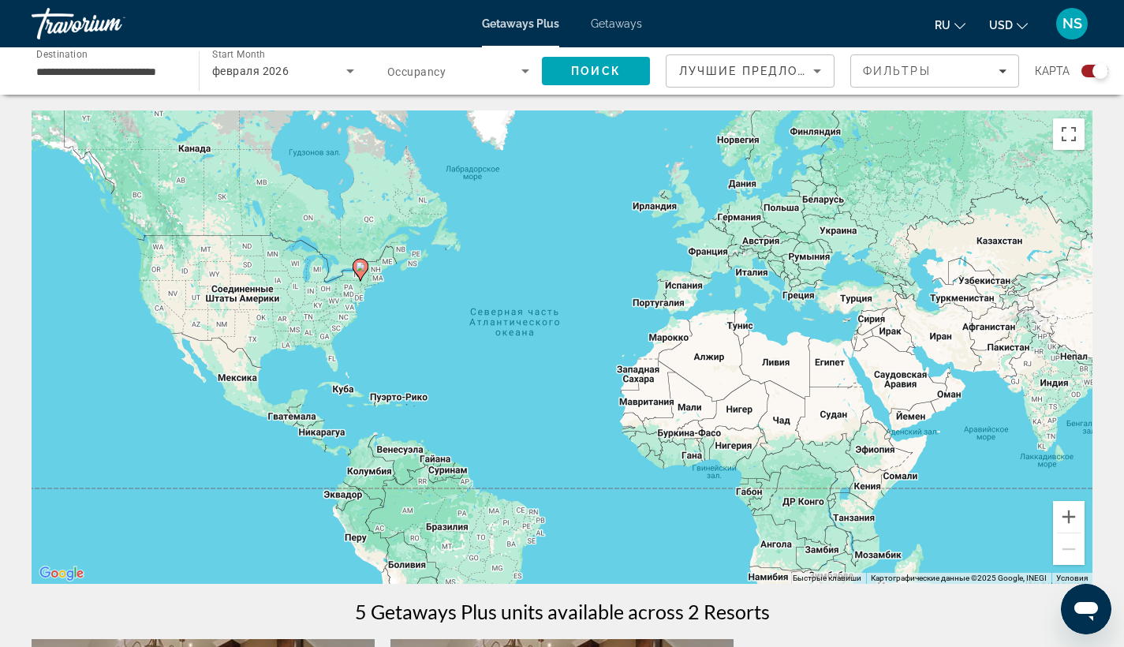
click at [141, 65] on input "**********" at bounding box center [107, 71] width 142 height 19
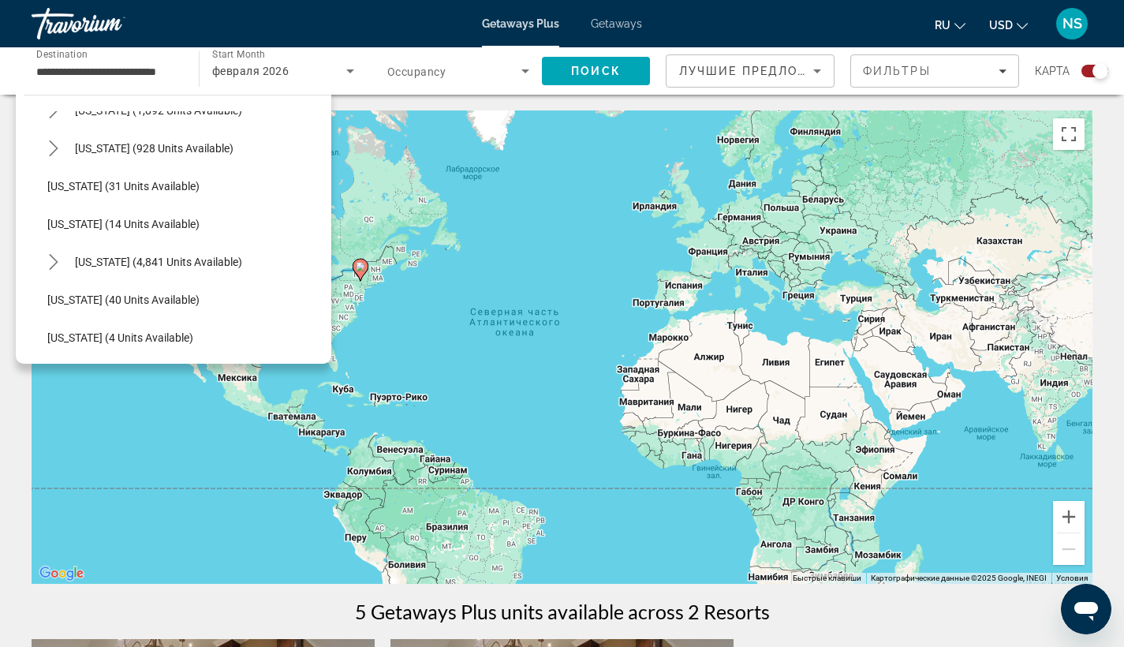
scroll to position [172, 0]
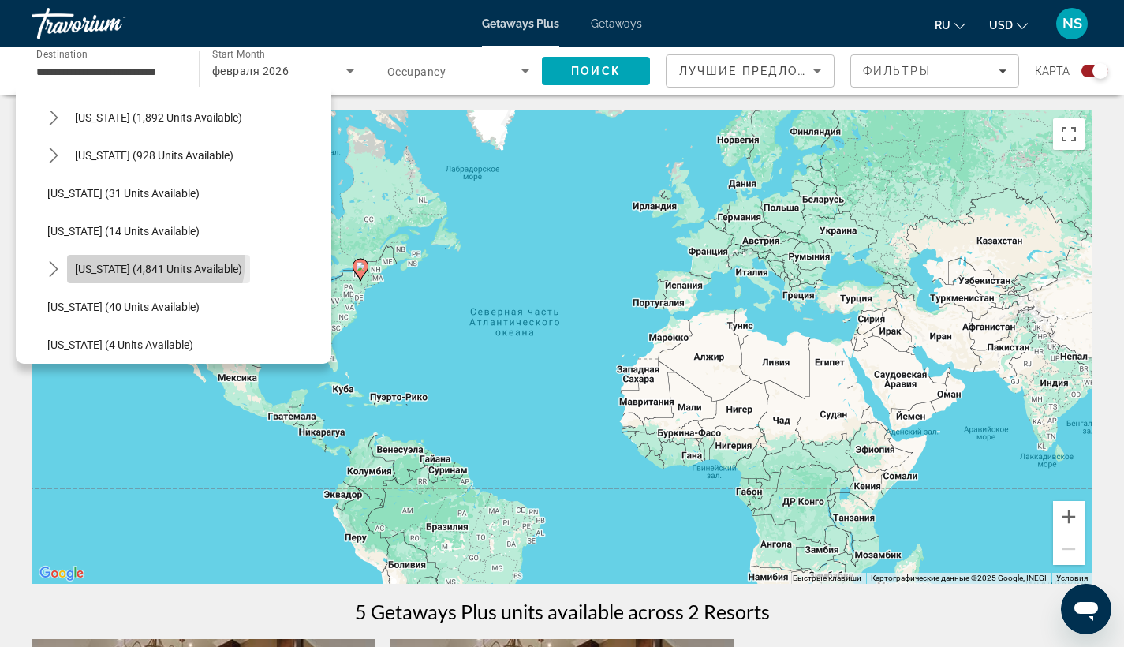
click at [155, 260] on span "Select destination: Florida (4,841 units available)" at bounding box center [158, 269] width 183 height 38
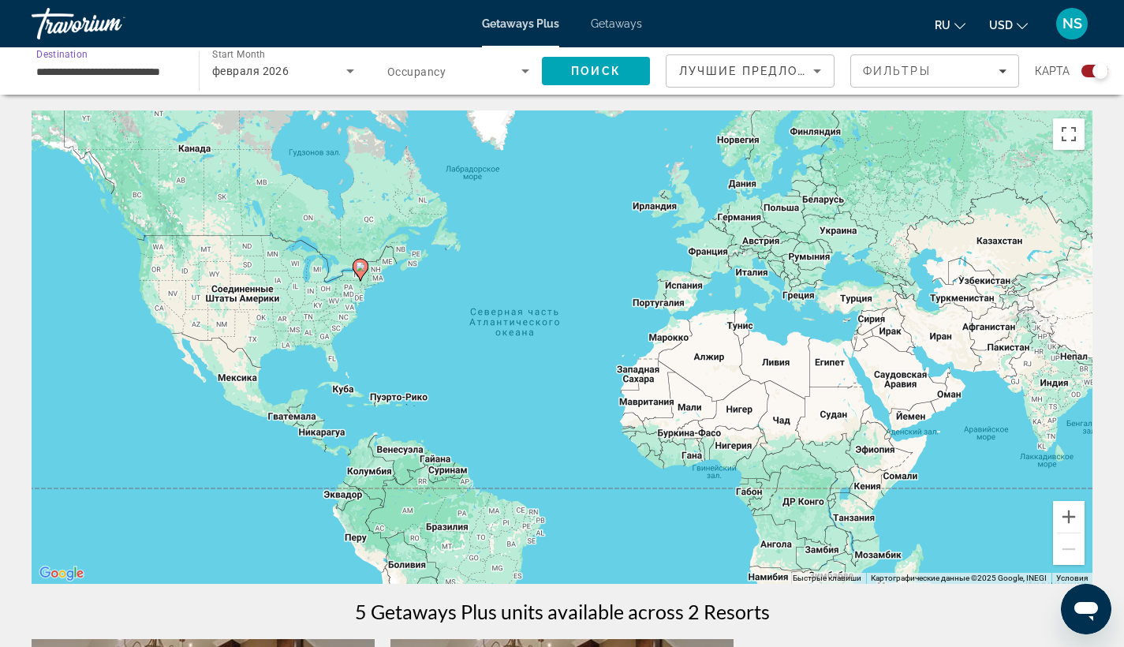
click at [345, 73] on icon "Search widget" at bounding box center [350, 71] width 19 height 19
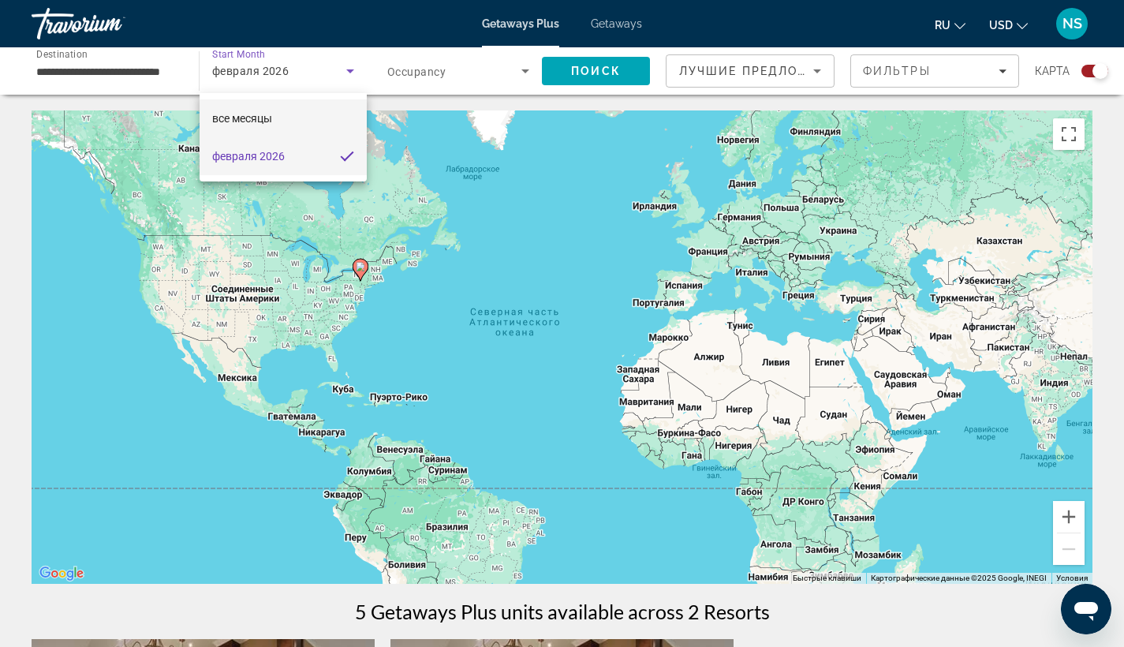
click at [297, 111] on mat-option "все месяцы" at bounding box center [283, 118] width 167 height 38
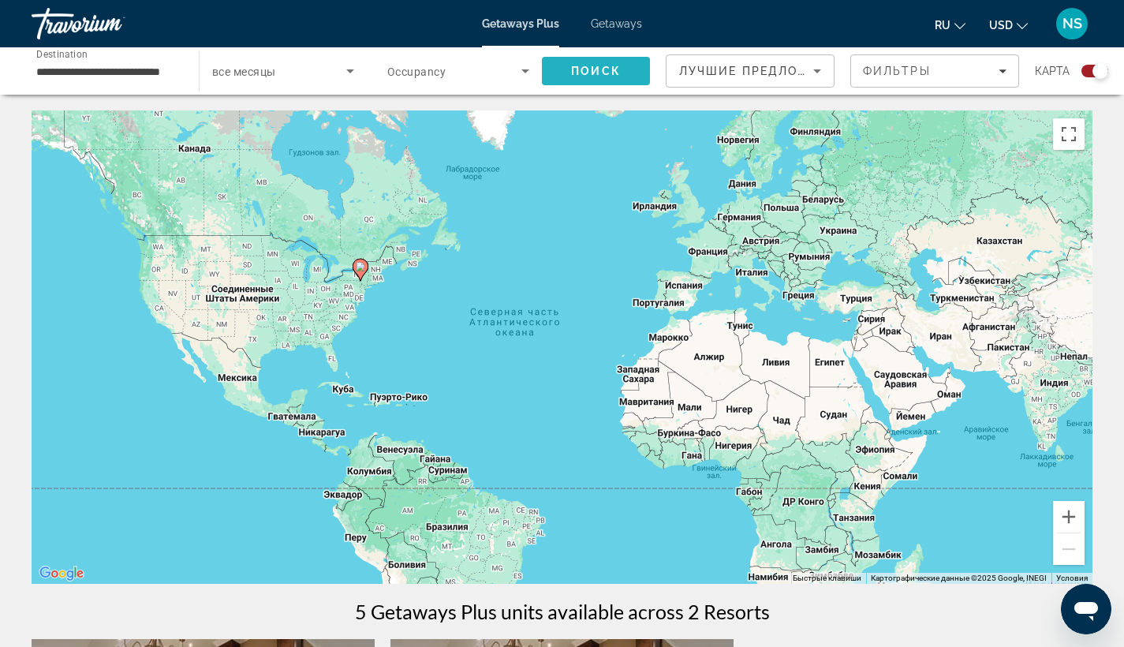
click at [626, 86] on span "Search" at bounding box center [596, 71] width 108 height 38
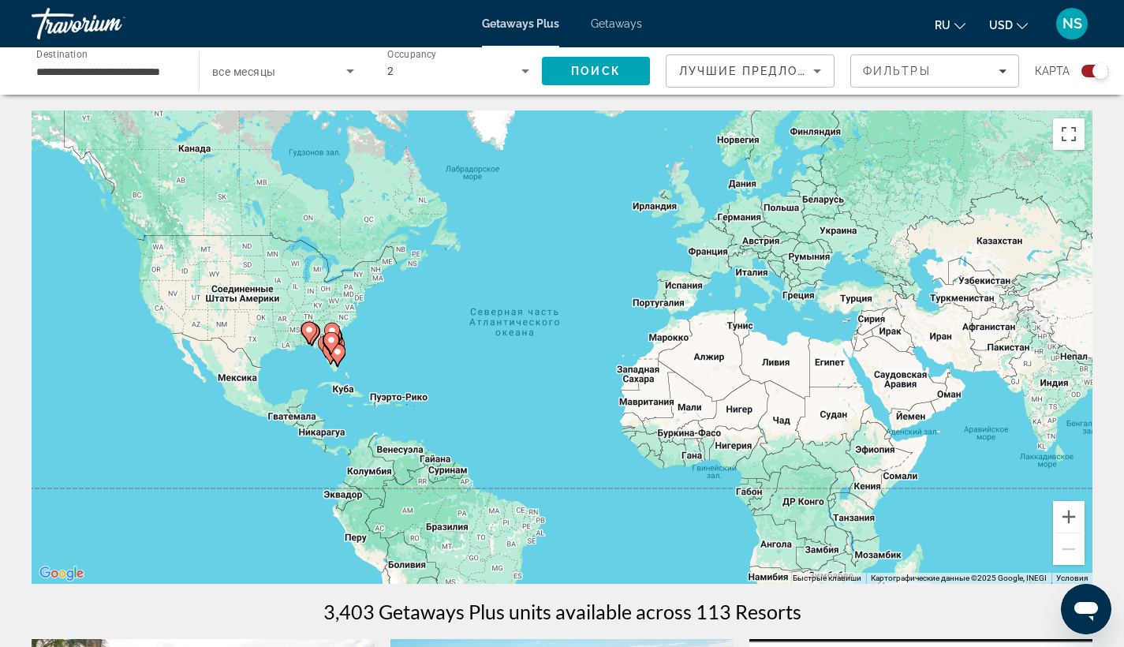
click at [286, 73] on span "Search widget" at bounding box center [279, 71] width 134 height 19
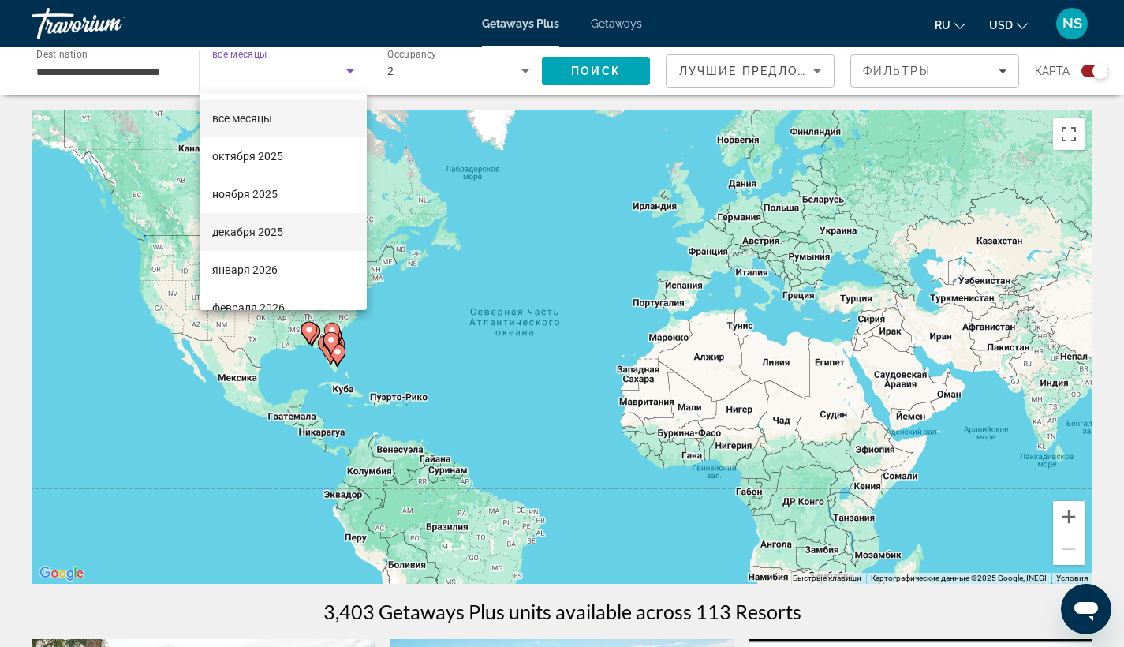
click at [286, 227] on mat-option "декабря 2025" at bounding box center [283, 232] width 167 height 38
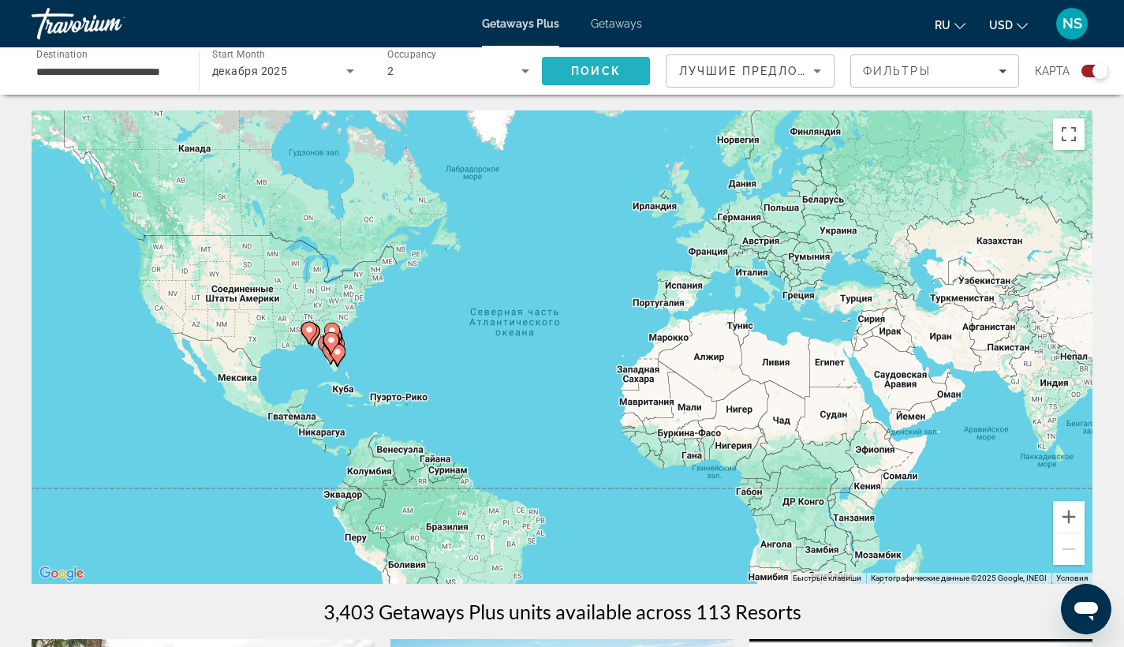
click at [607, 78] on span "Search" at bounding box center [596, 71] width 108 height 38
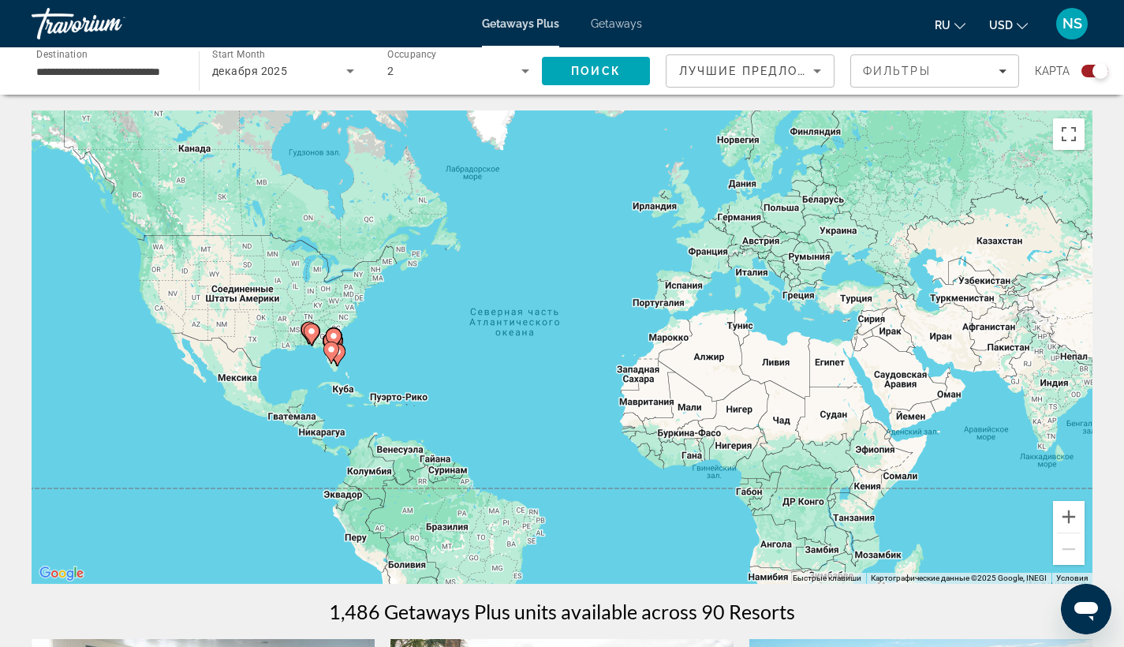
click at [151, 65] on input "**********" at bounding box center [107, 71] width 142 height 19
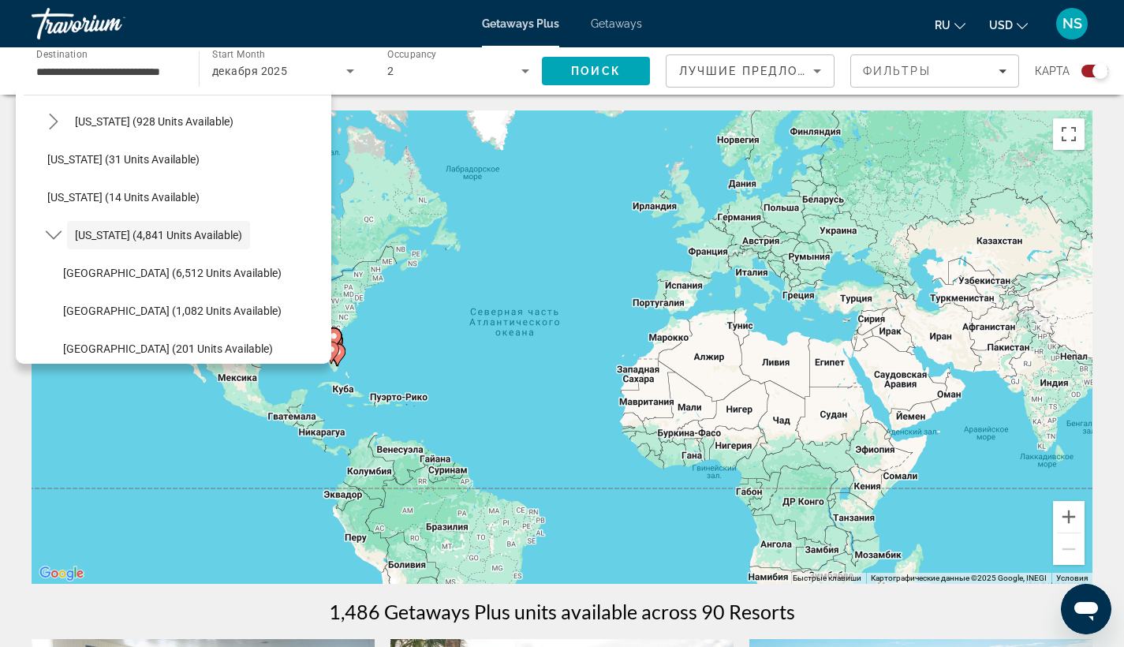
scroll to position [185, 0]
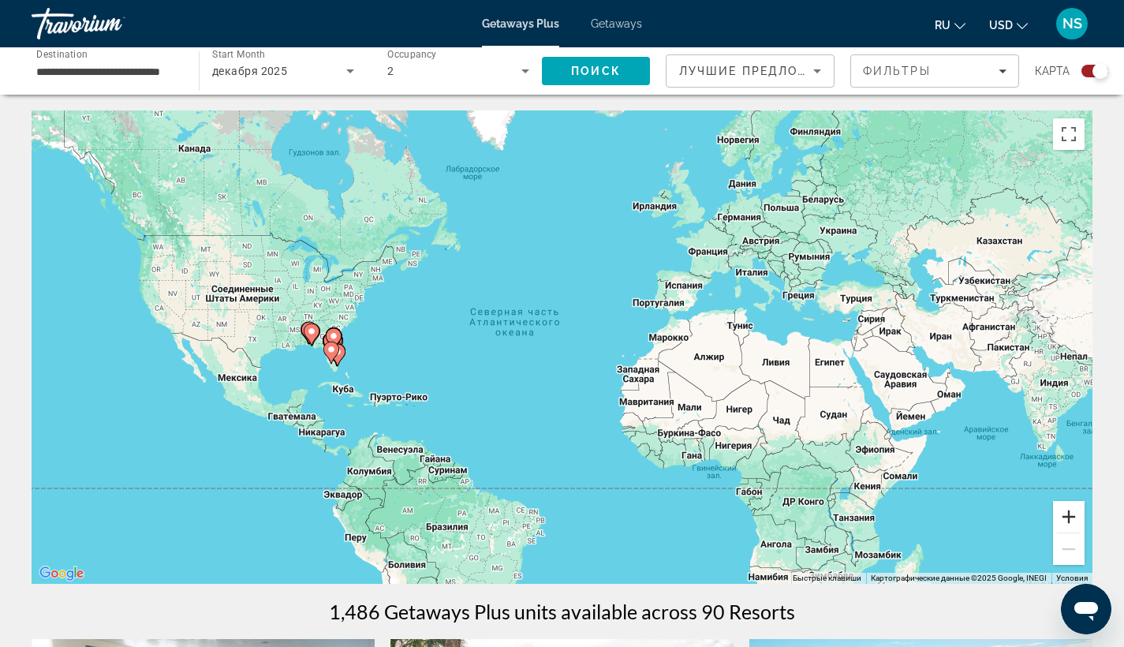
click at [1066, 520] on button "Увеличить" at bounding box center [1069, 517] width 32 height 32
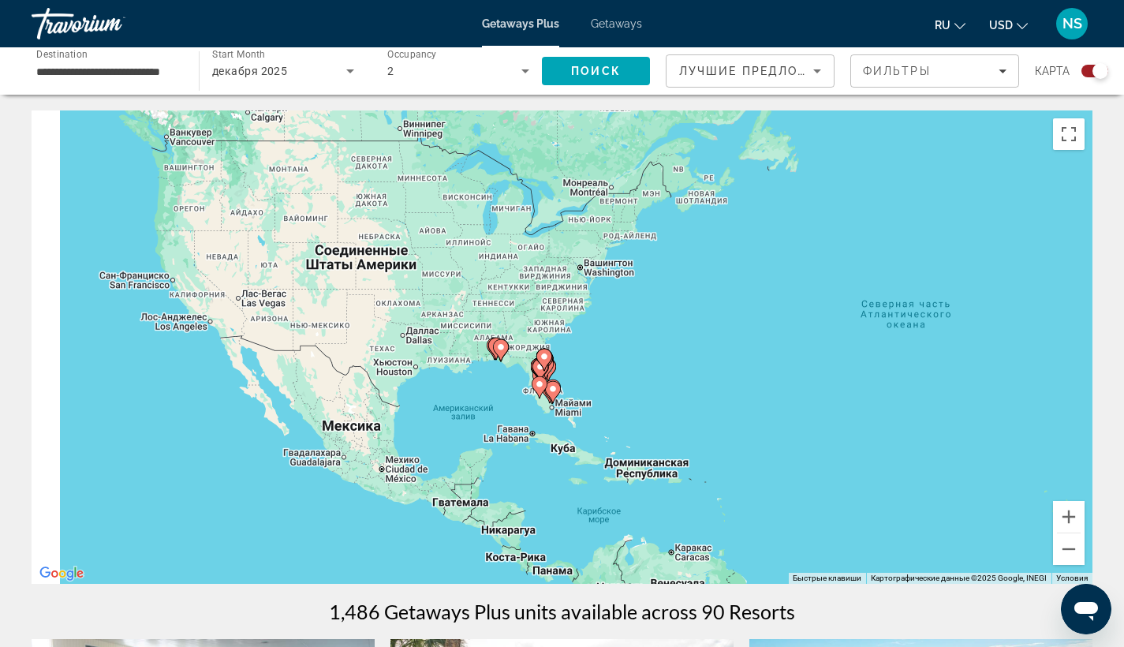
drag, startPoint x: 151, startPoint y: 320, endPoint x: 601, endPoint y: 343, distance: 450.2
click at [601, 343] on div "Чтобы активировать перетаскивание с помощью клавиатуры, нажмите Alt + Ввод. Пос…" at bounding box center [562, 346] width 1061 height 473
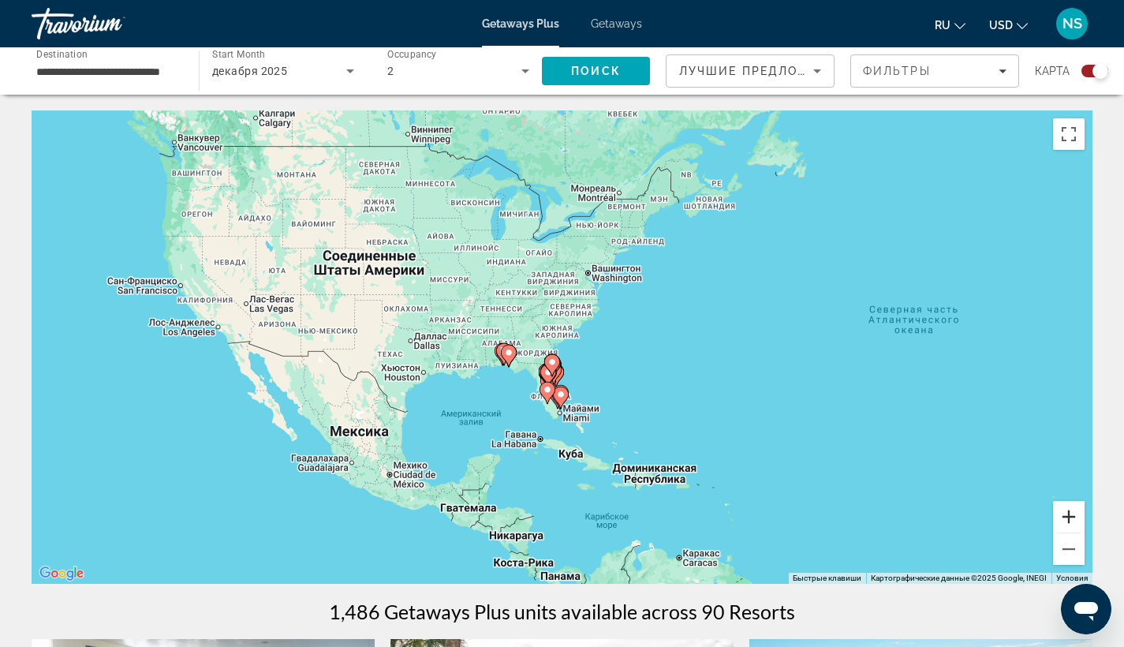
click at [1070, 517] on button "Увеличить" at bounding box center [1069, 517] width 32 height 32
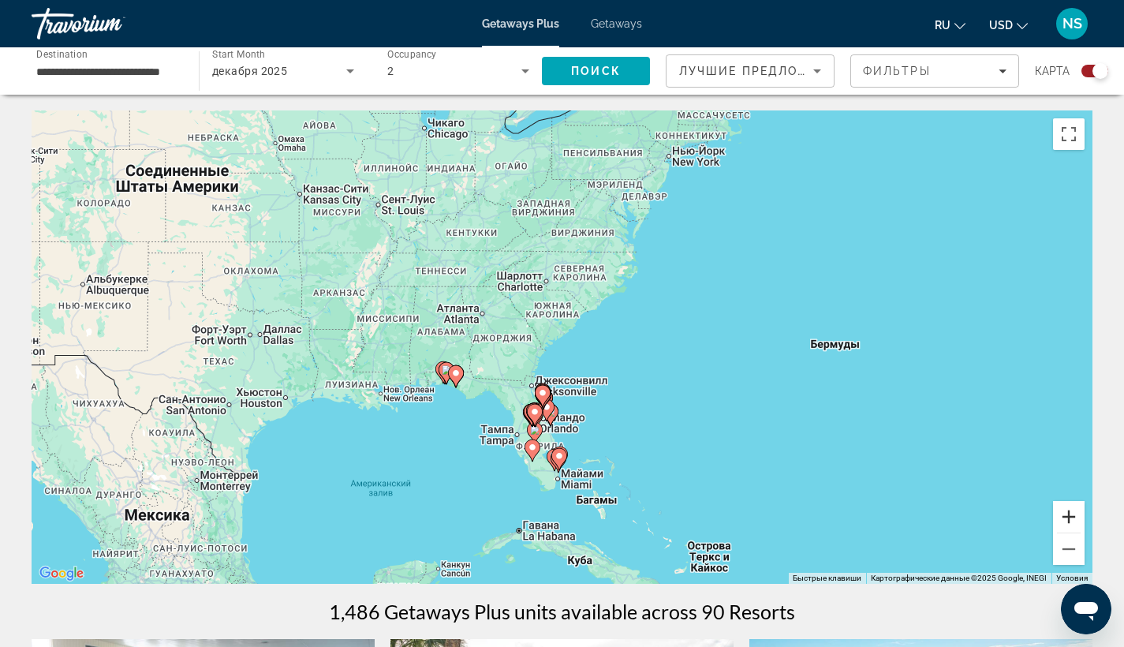
click at [1070, 517] on button "Увеличить" at bounding box center [1069, 517] width 32 height 32
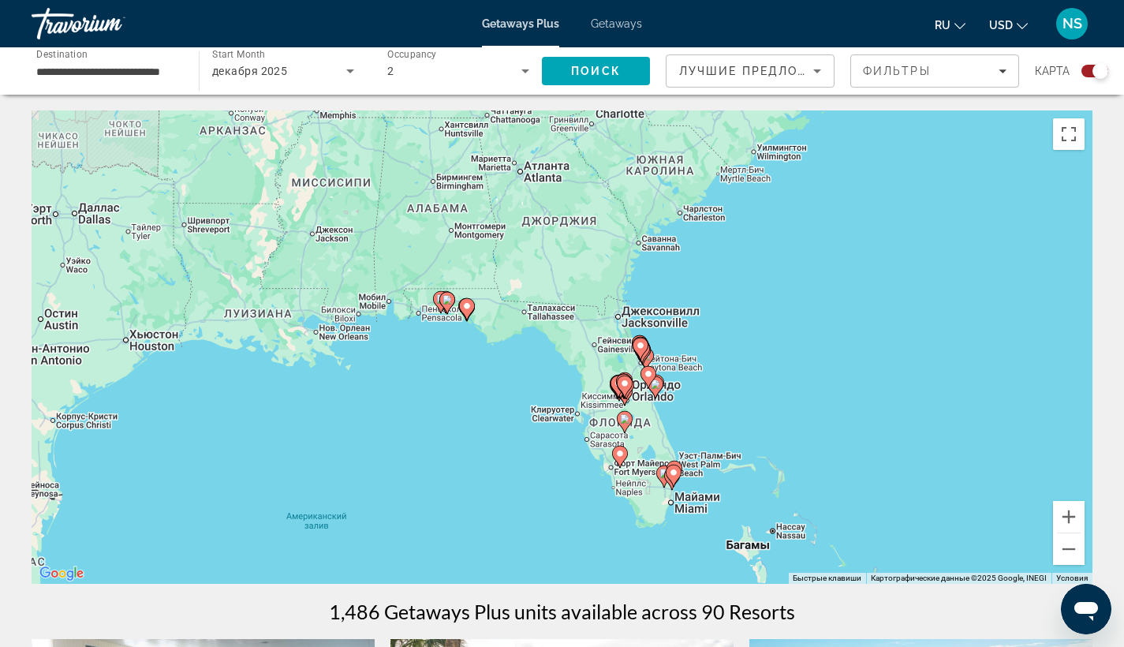
drag, startPoint x: 484, startPoint y: 484, endPoint x: 603, endPoint y: 375, distance: 161.3
click at [603, 375] on div "Чтобы активировать перетаскивание с помощью клавиатуры, нажмите Alt + Ввод. Пос…" at bounding box center [562, 346] width 1061 height 473
click at [1078, 516] on button "Увеличить" at bounding box center [1069, 517] width 32 height 32
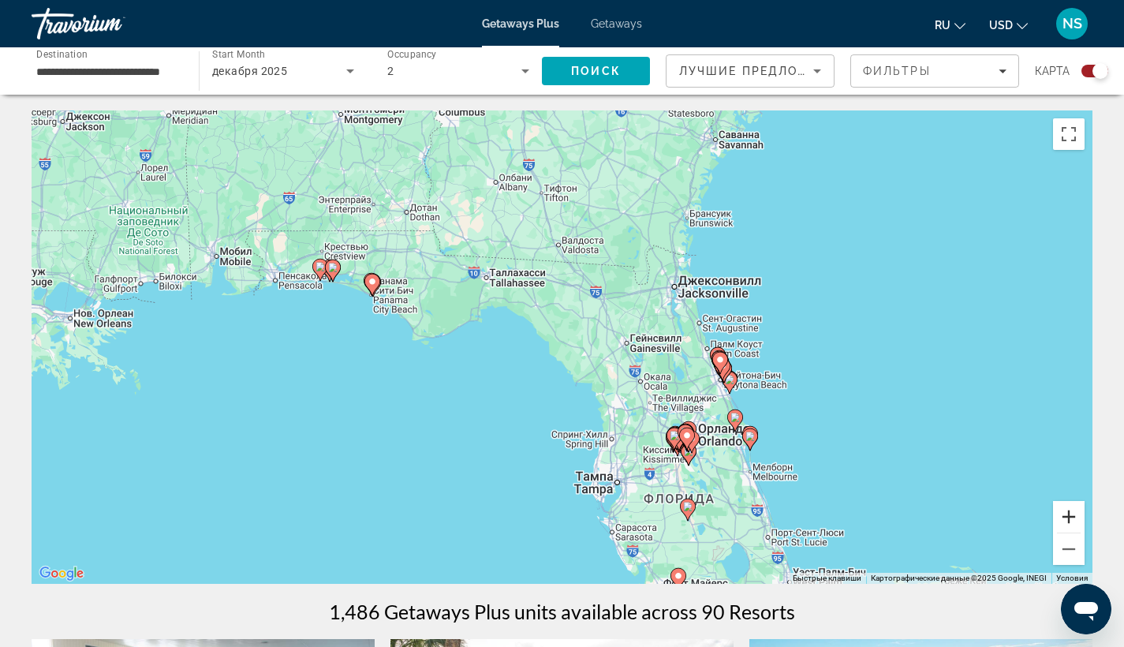
click at [1078, 516] on button "Увеличить" at bounding box center [1069, 517] width 32 height 32
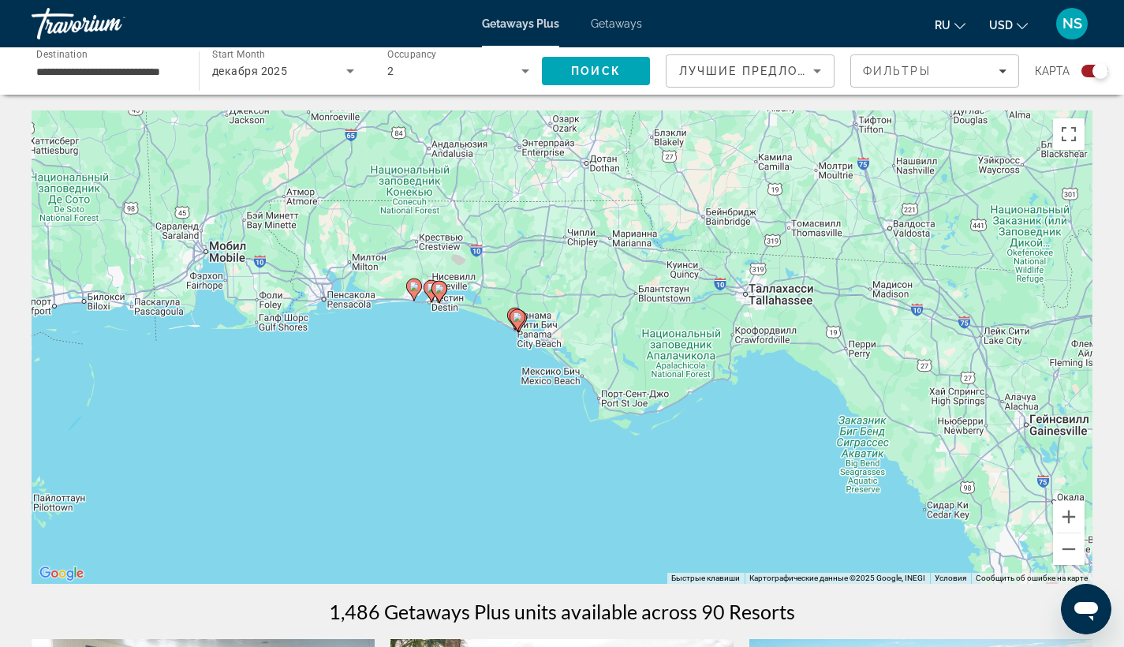
drag, startPoint x: 283, startPoint y: 332, endPoint x: 622, endPoint y: 419, distance: 350.1
click at [622, 419] on div "Чтобы активировать перетаскивание с помощью клавиатуры, нажмите Alt + Ввод. Пос…" at bounding box center [562, 346] width 1061 height 473
click at [1071, 518] on button "Увеличить" at bounding box center [1069, 517] width 32 height 32
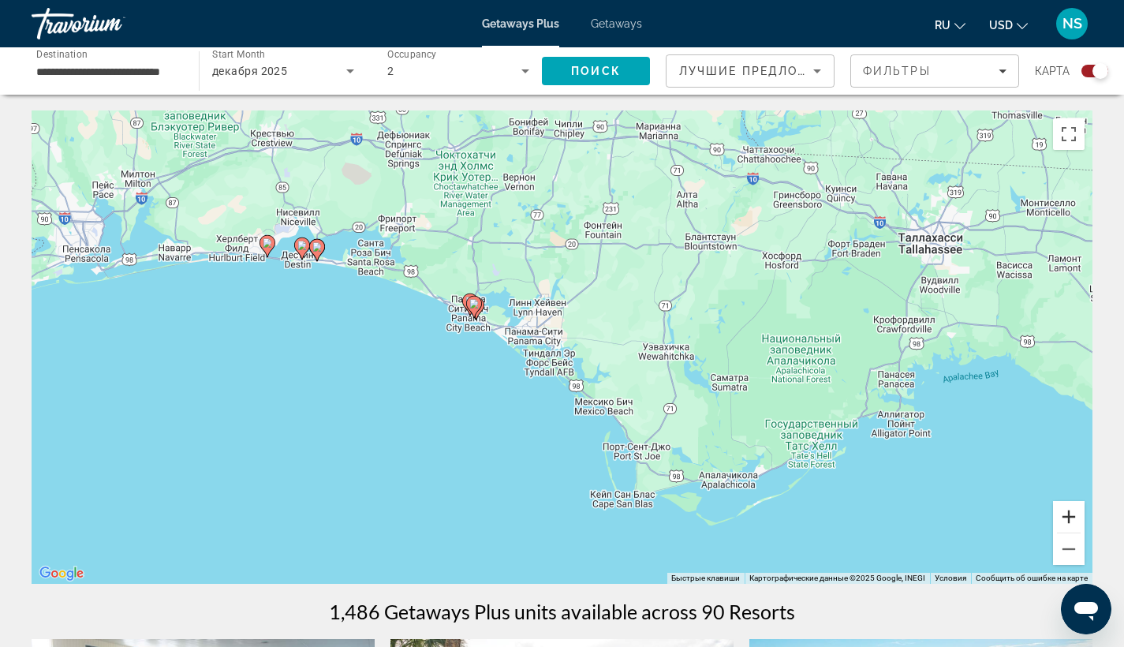
click at [1071, 518] on button "Увеличить" at bounding box center [1069, 517] width 32 height 32
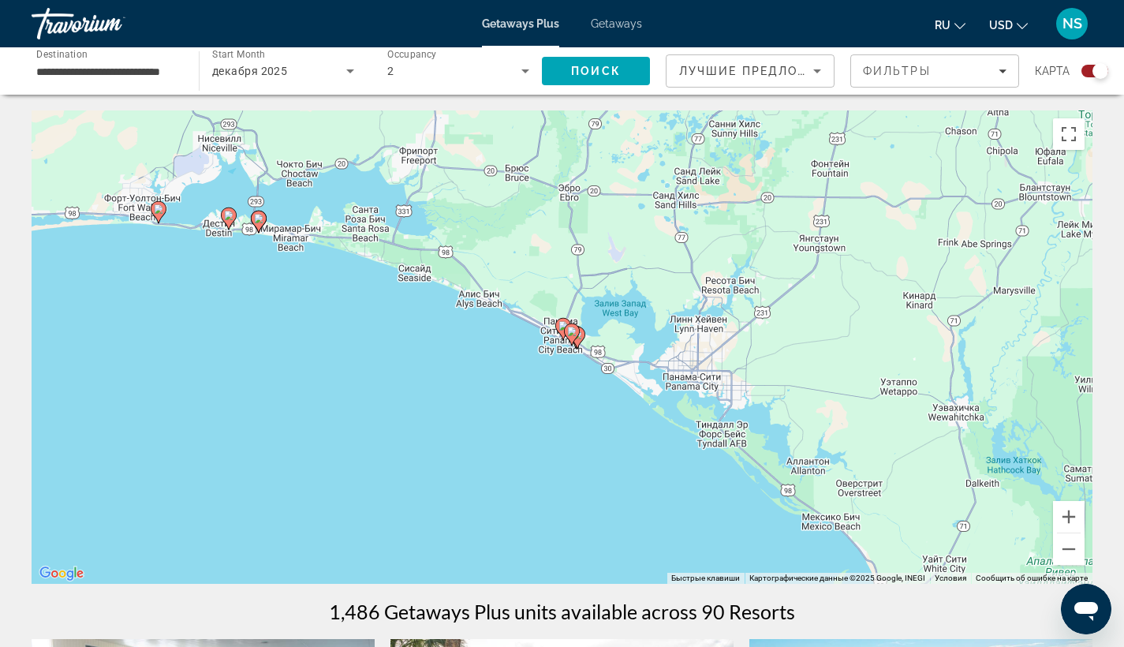
drag, startPoint x: 424, startPoint y: 411, endPoint x: 615, endPoint y: 466, distance: 199.5
click at [615, 466] on div "Чтобы активировать перетаскивание с помощью клавиатуры, нажмите Alt + Ввод. Пос…" at bounding box center [562, 346] width 1061 height 473
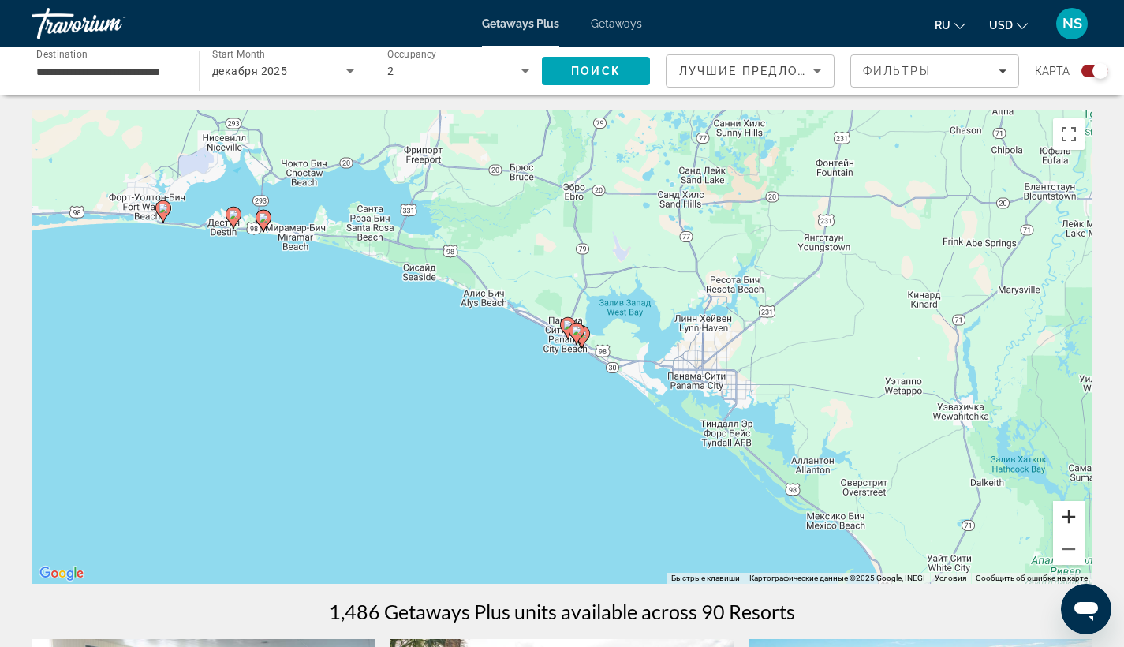
click at [1070, 512] on button "Увеличить" at bounding box center [1069, 517] width 32 height 32
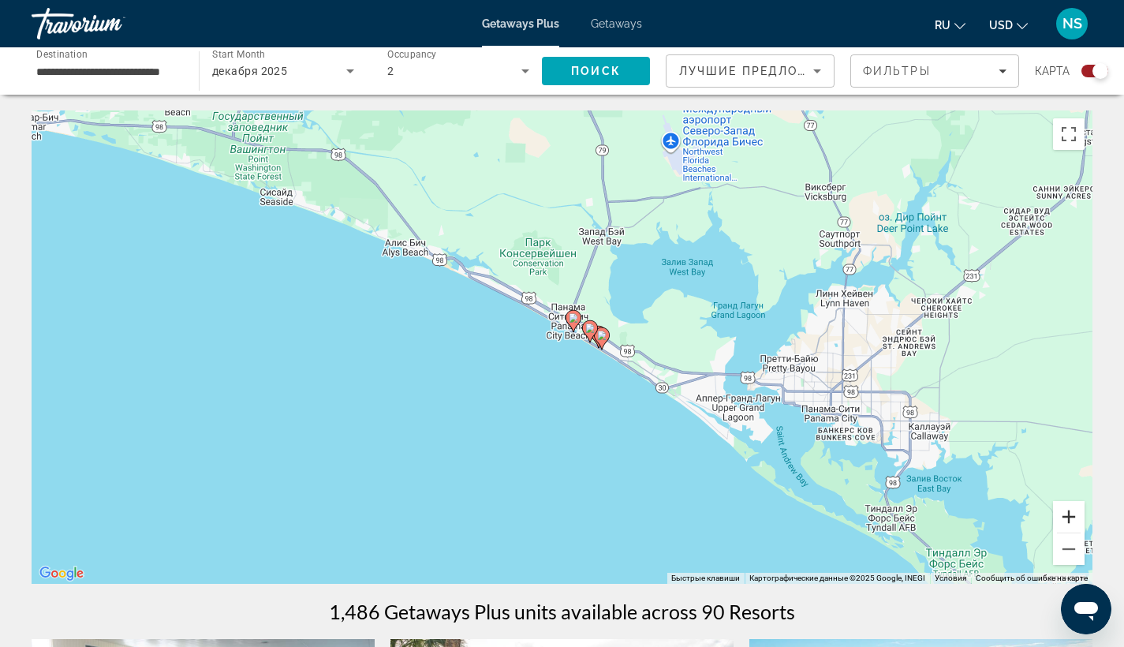
click at [1070, 512] on button "Увеличить" at bounding box center [1069, 517] width 32 height 32
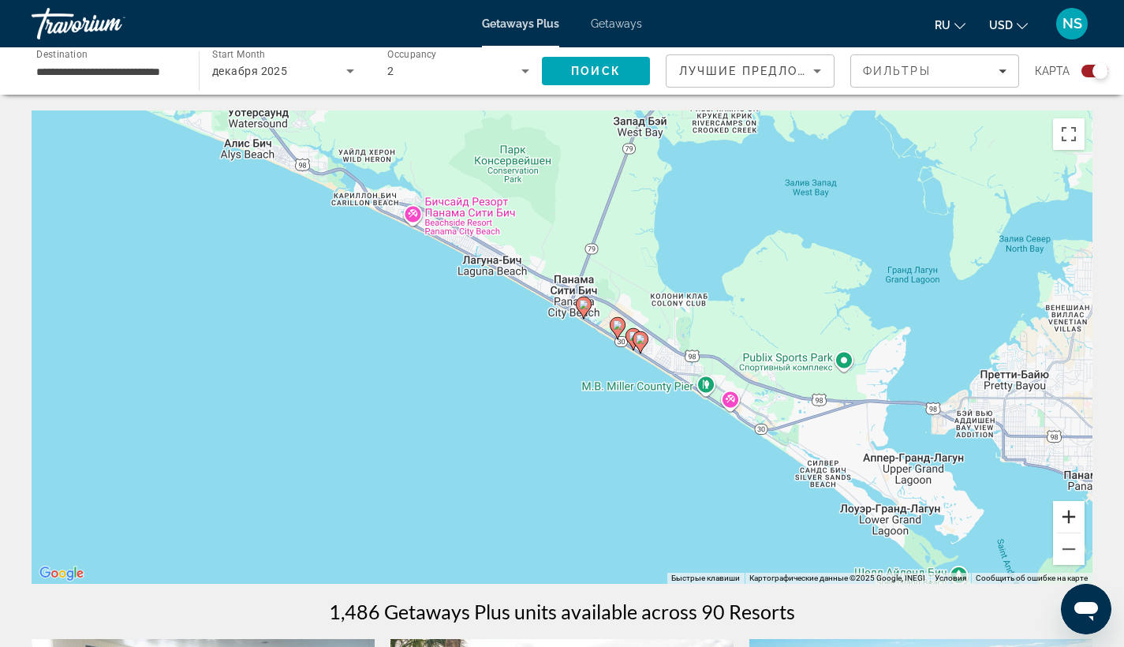
click at [1070, 512] on button "Увеличить" at bounding box center [1069, 517] width 32 height 32
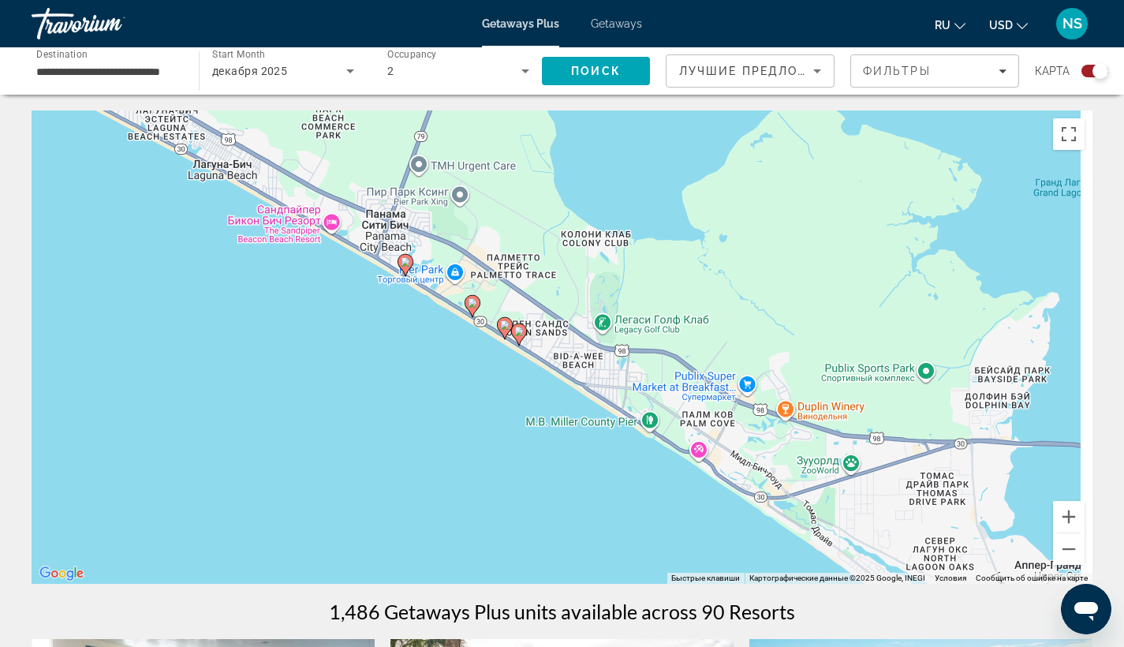
drag, startPoint x: 760, startPoint y: 442, endPoint x: 515, endPoint y: 439, distance: 245.3
click at [515, 439] on div "Чтобы активировать перетаскивание с помощью клавиатуры, нажмите Alt + Ввод. Пос…" at bounding box center [562, 346] width 1061 height 473
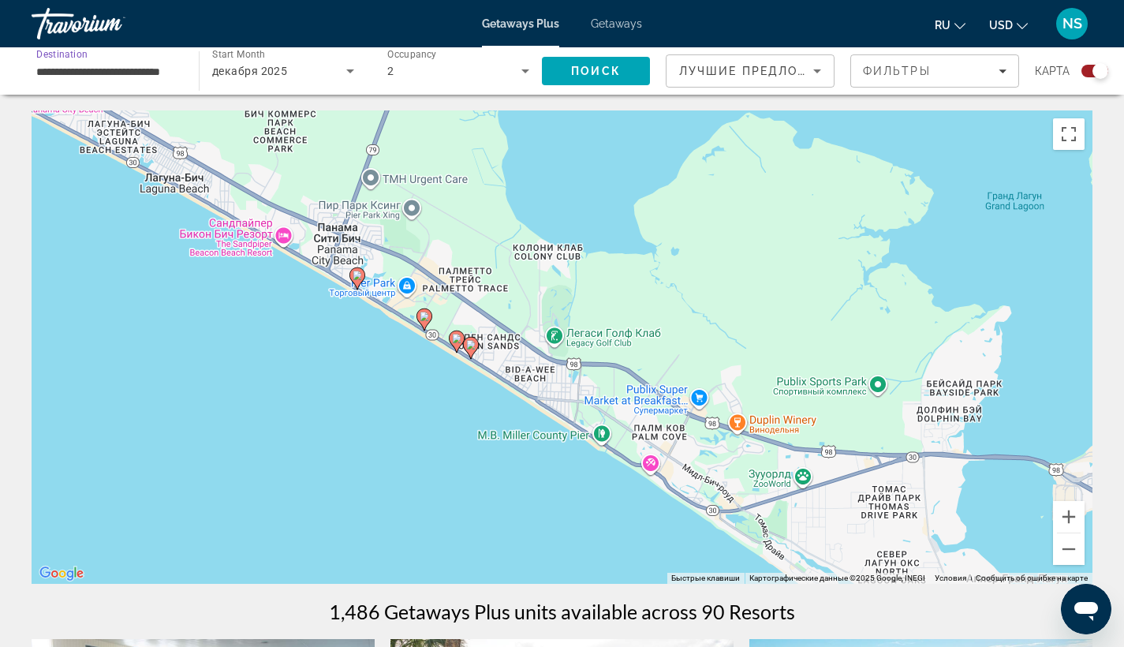
click at [106, 77] on input "**********" at bounding box center [107, 71] width 142 height 19
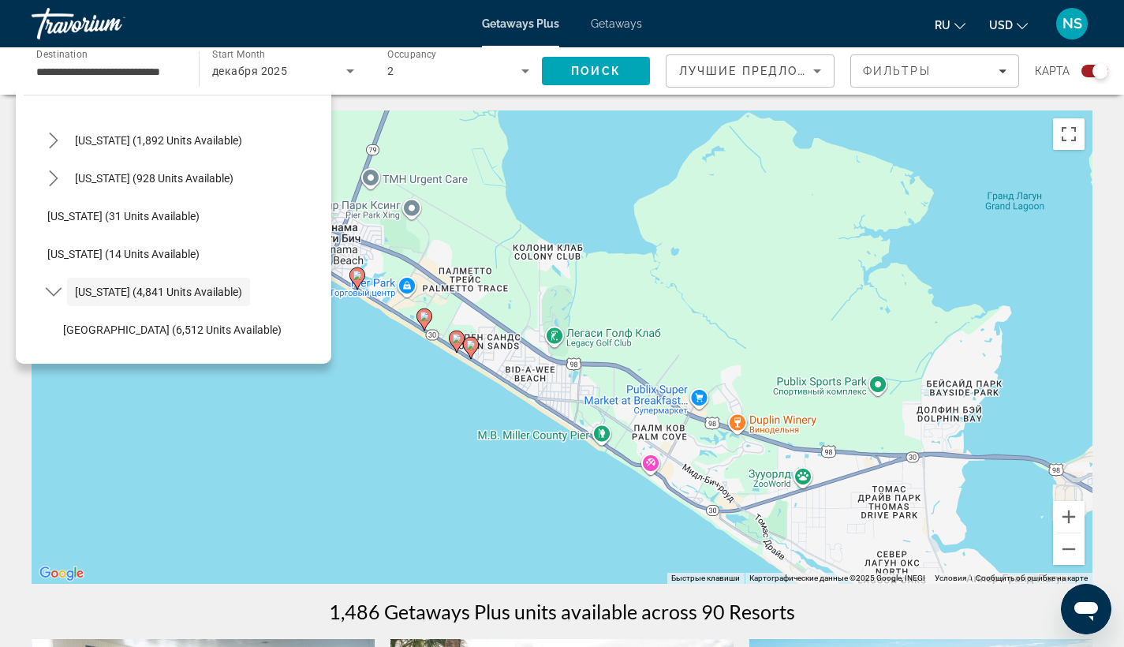
scroll to position [128, 0]
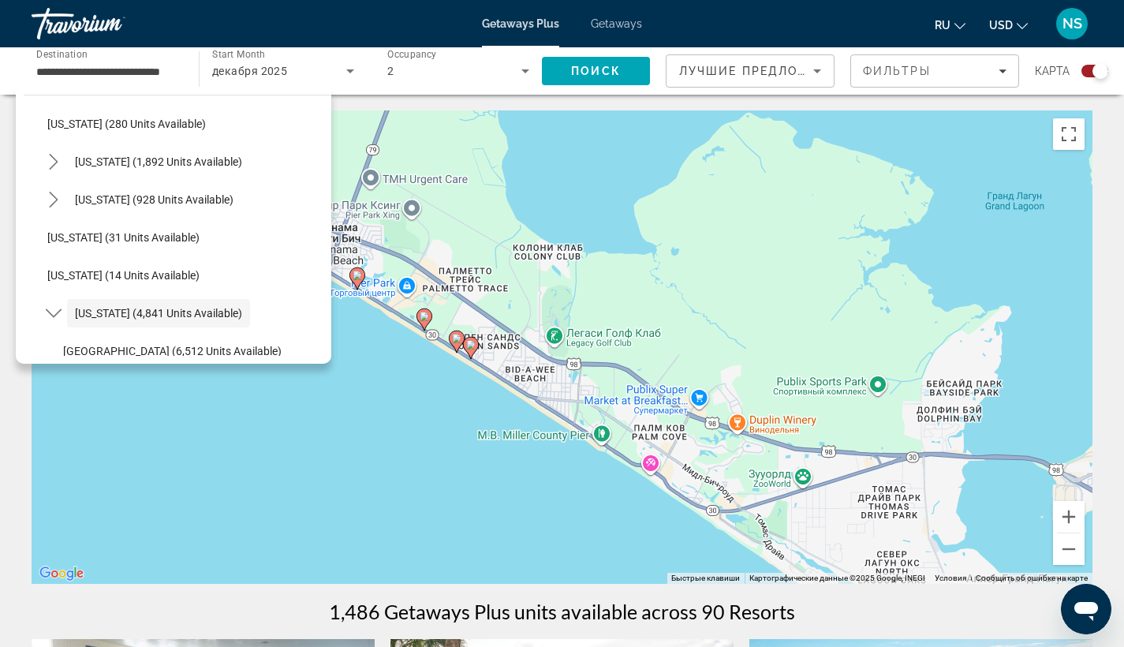
click at [454, 463] on div "Чтобы активировать перетаскивание с помощью клавиатуры, нажмите Alt + Ввод. Пос…" at bounding box center [562, 346] width 1061 height 473
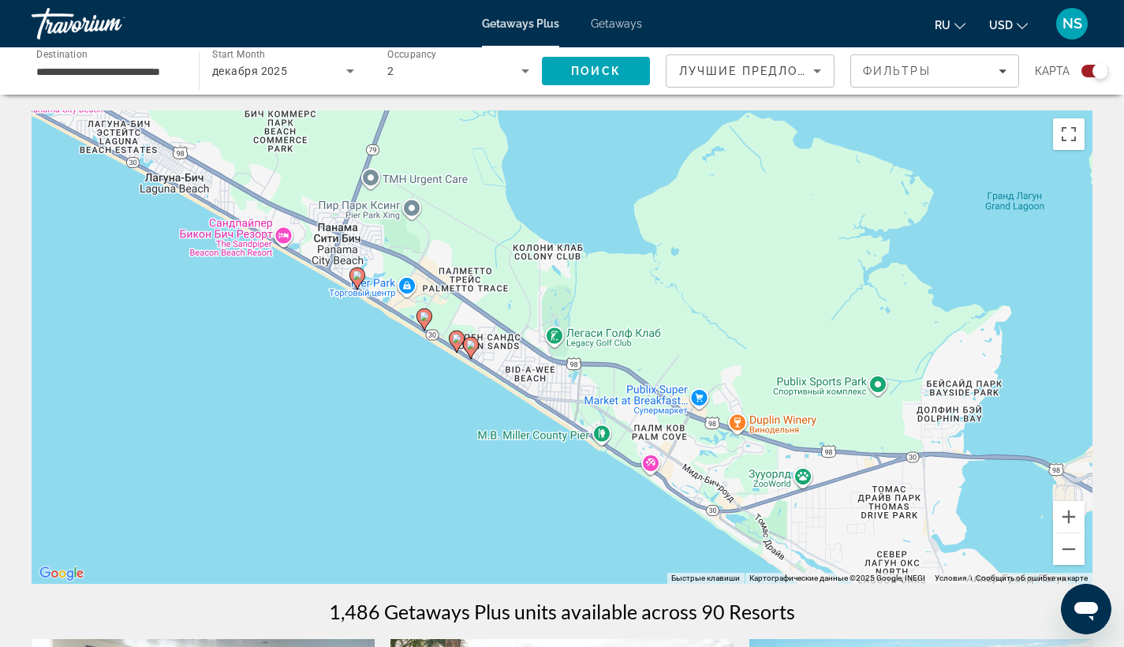
click at [470, 343] on image "Main content" at bounding box center [470, 344] width 9 height 9
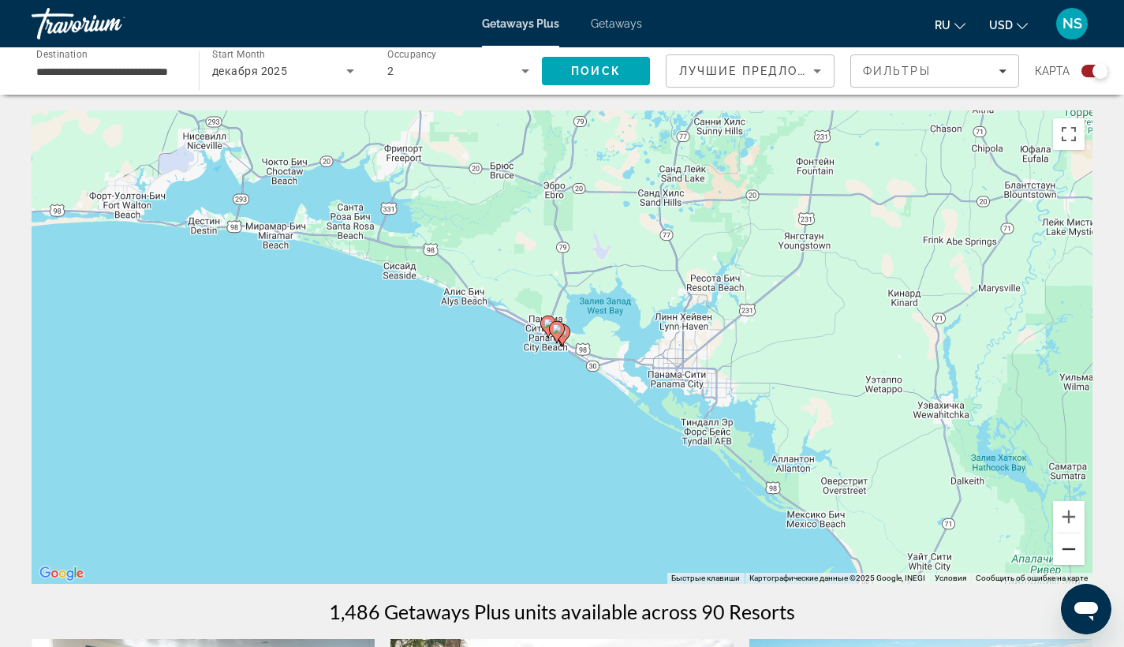
click at [1069, 548] on button "Уменьшить" at bounding box center [1069, 549] width 32 height 32
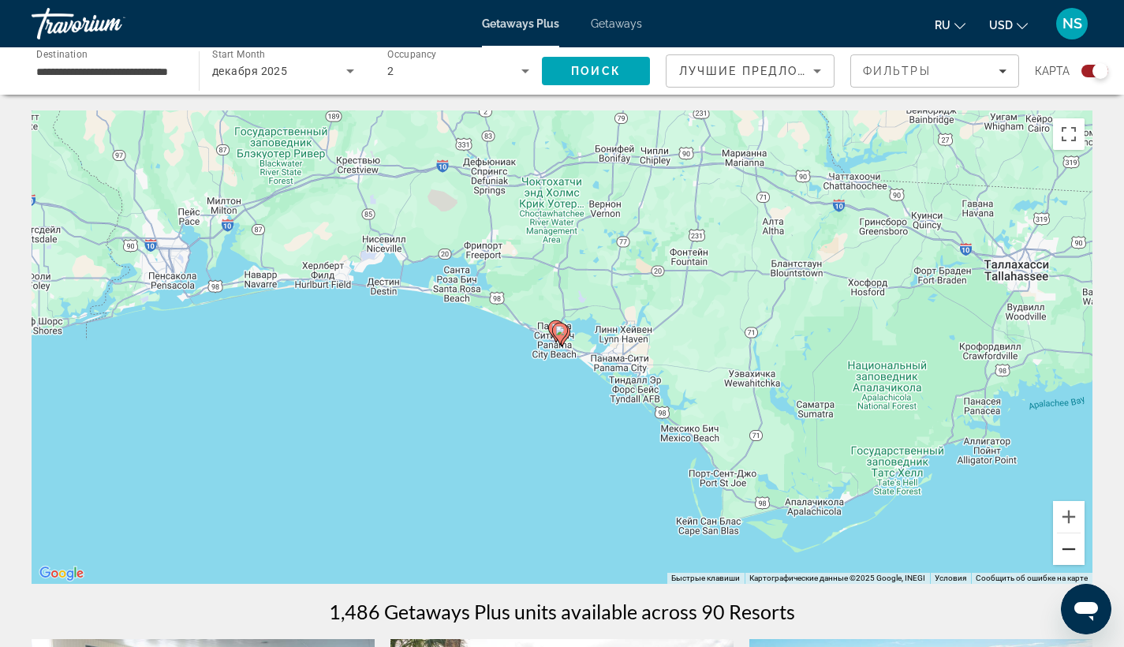
click at [1069, 548] on button "Уменьшить" at bounding box center [1069, 549] width 32 height 32
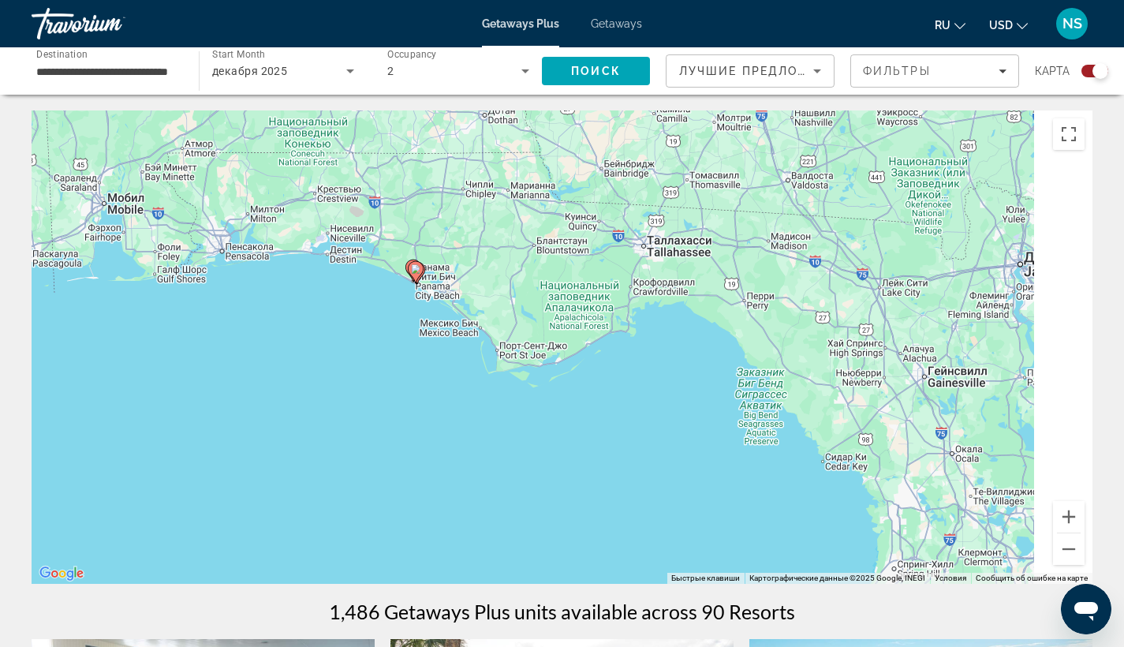
drag, startPoint x: 924, startPoint y: 510, endPoint x: 693, endPoint y: 416, distance: 249.8
click at [698, 416] on div "Чтобы активировать перетаскивание с помощью клавиатуры, нажмите Alt + Ввод. Пос…" at bounding box center [562, 346] width 1061 height 473
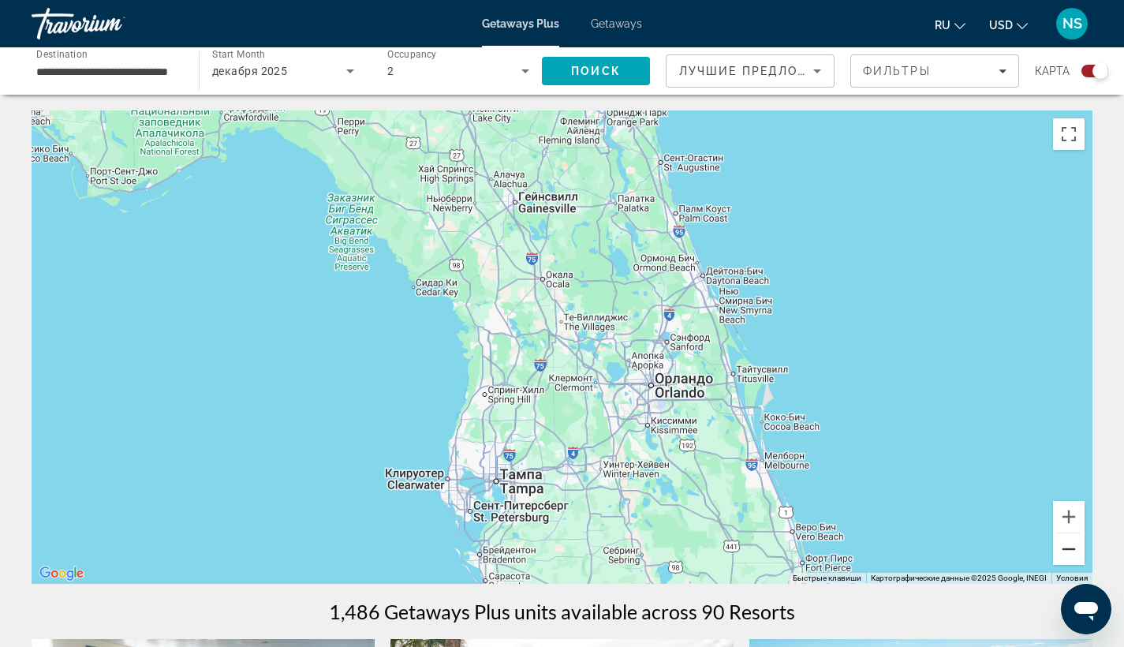
click at [1075, 542] on button "Уменьшить" at bounding box center [1069, 549] width 32 height 32
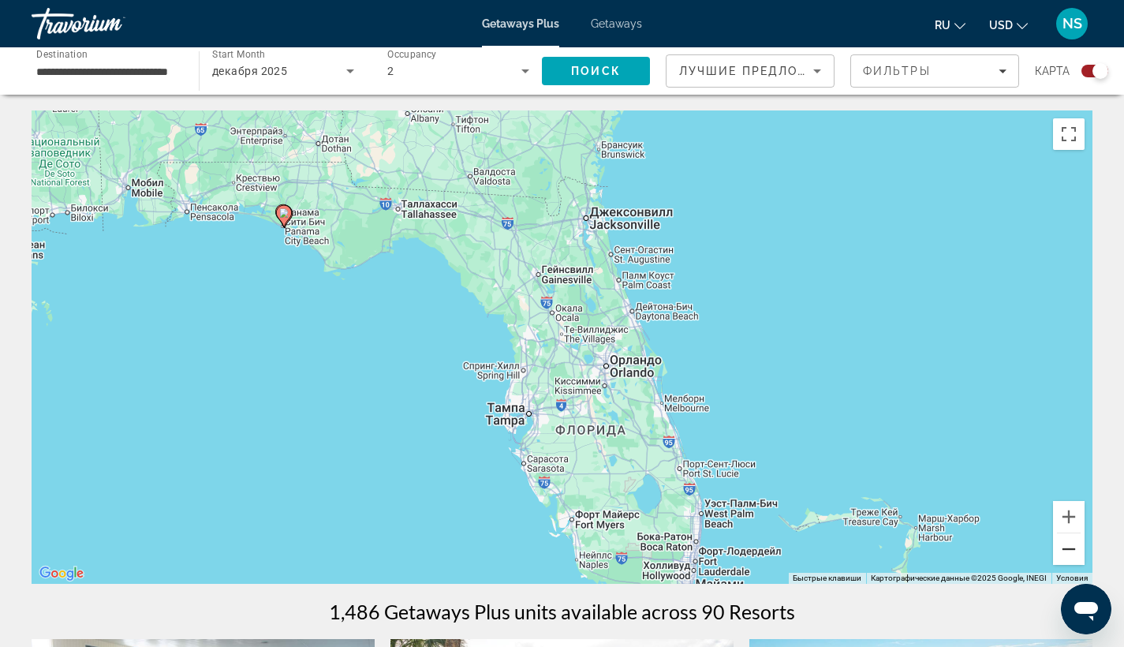
click at [1075, 542] on button "Уменьшить" at bounding box center [1069, 549] width 32 height 32
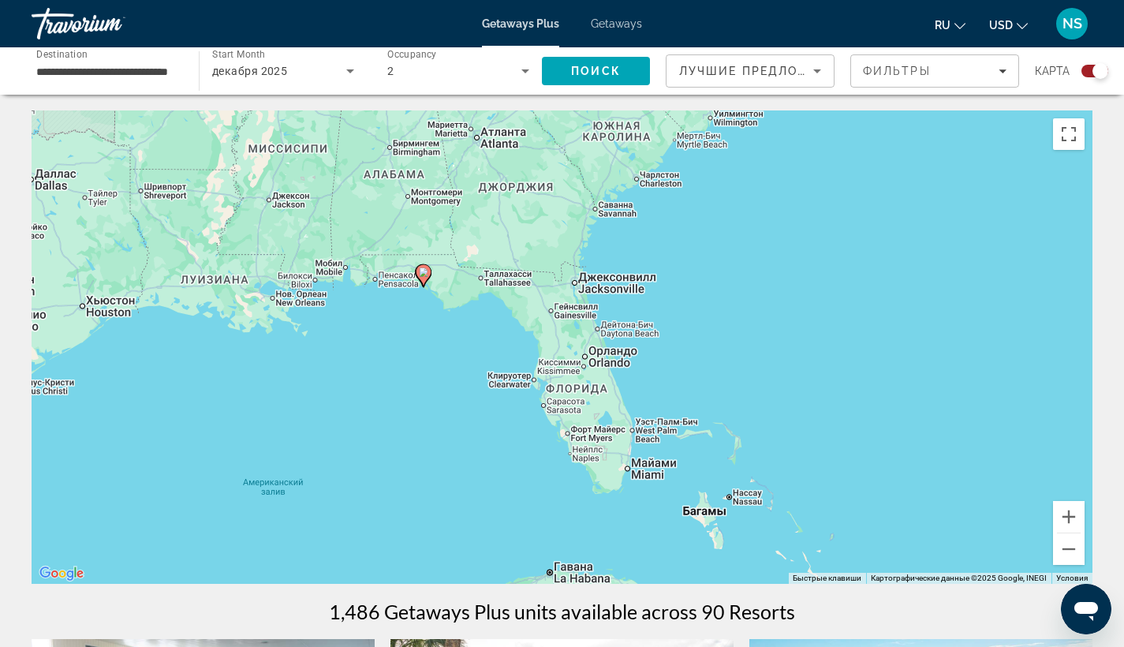
click at [136, 68] on input "**********" at bounding box center [107, 71] width 142 height 19
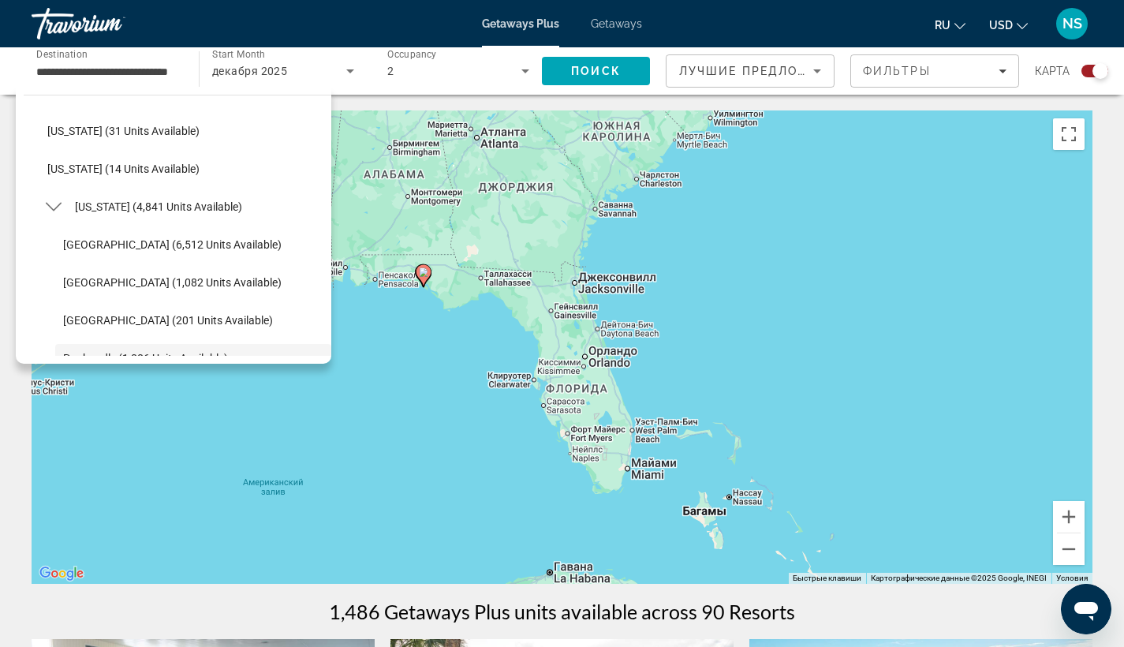
scroll to position [213, 0]
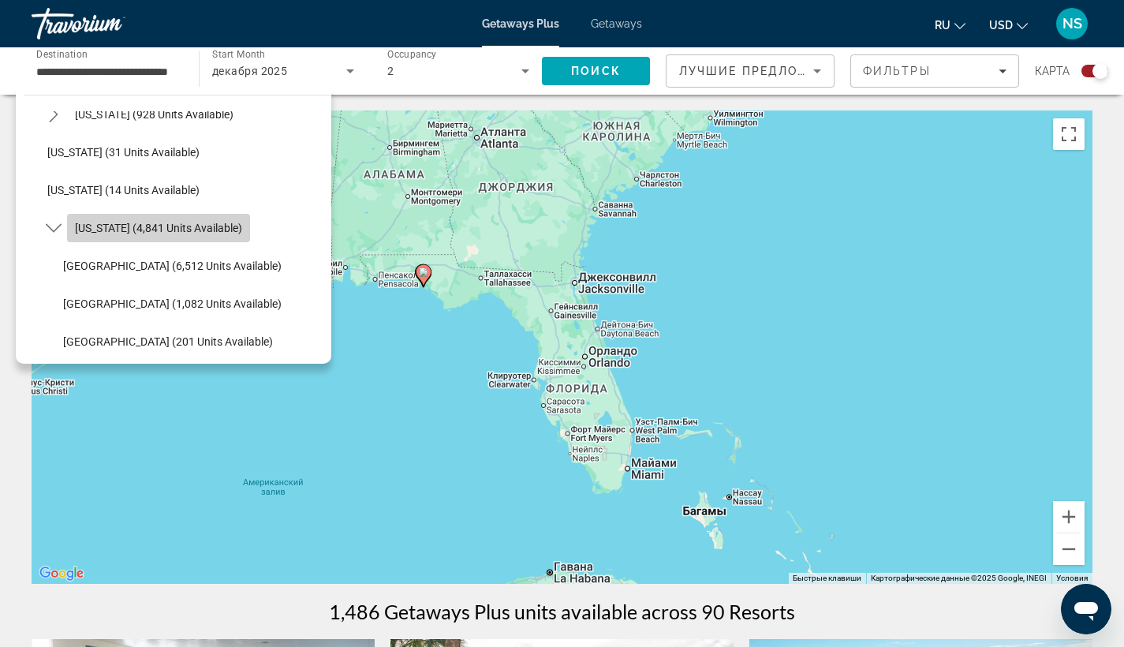
click at [181, 222] on span "[US_STATE] (4,841 units available)" at bounding box center [158, 228] width 167 height 13
type input "**********"
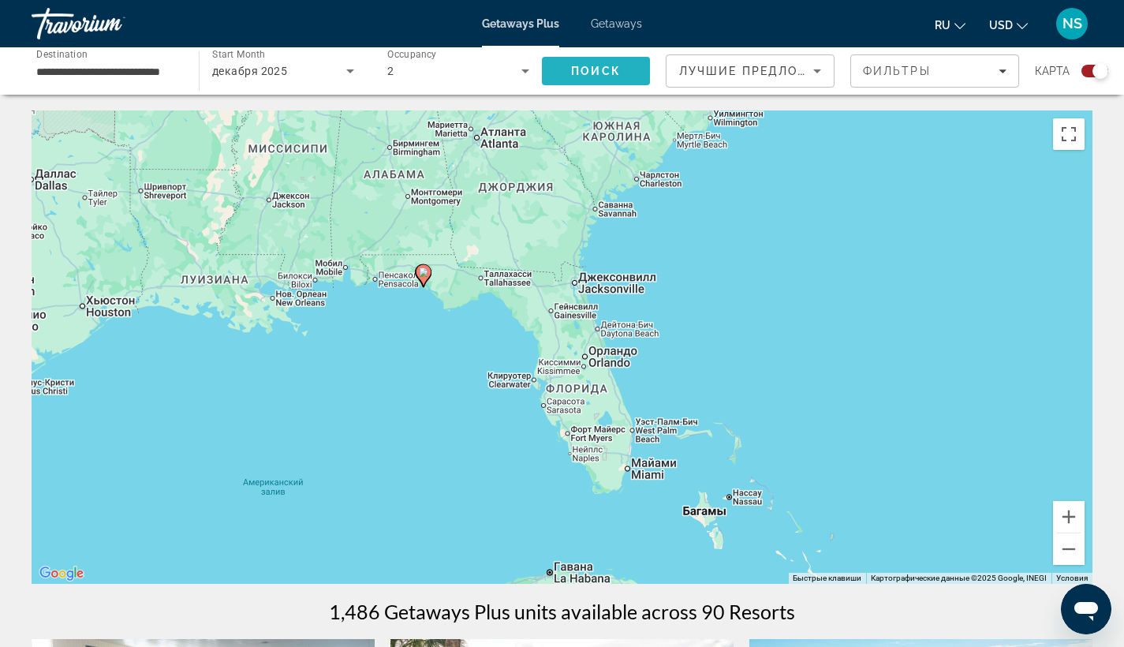
click at [586, 65] on span "Поиск" at bounding box center [596, 71] width 50 height 13
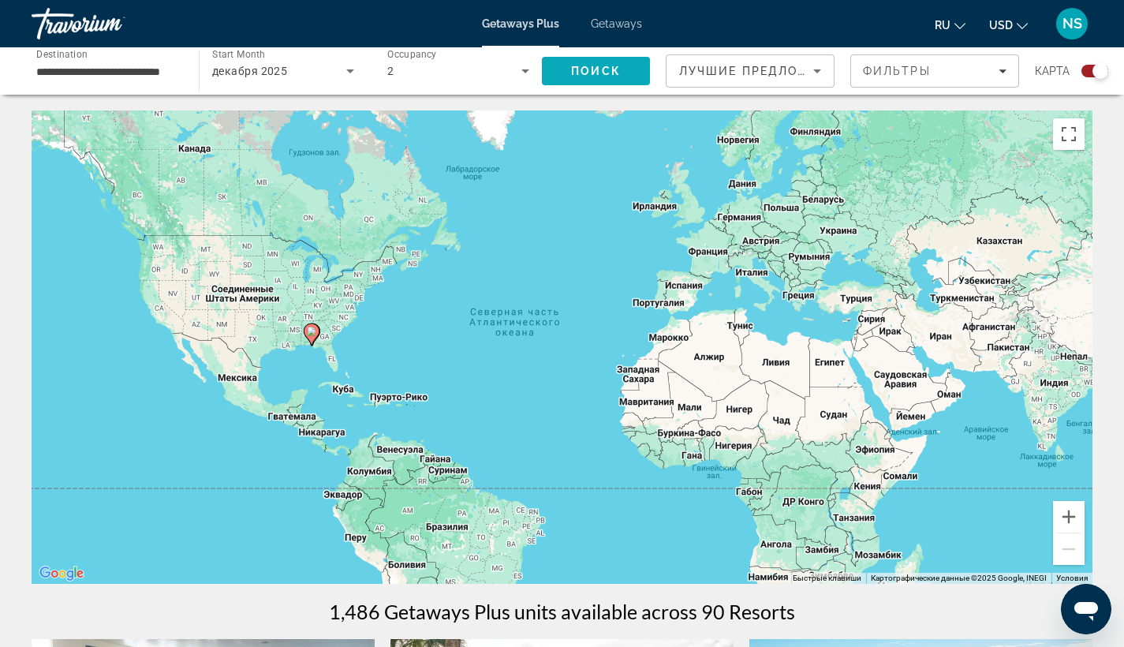
click at [575, 68] on span "Поиск" at bounding box center [596, 71] width 50 height 13
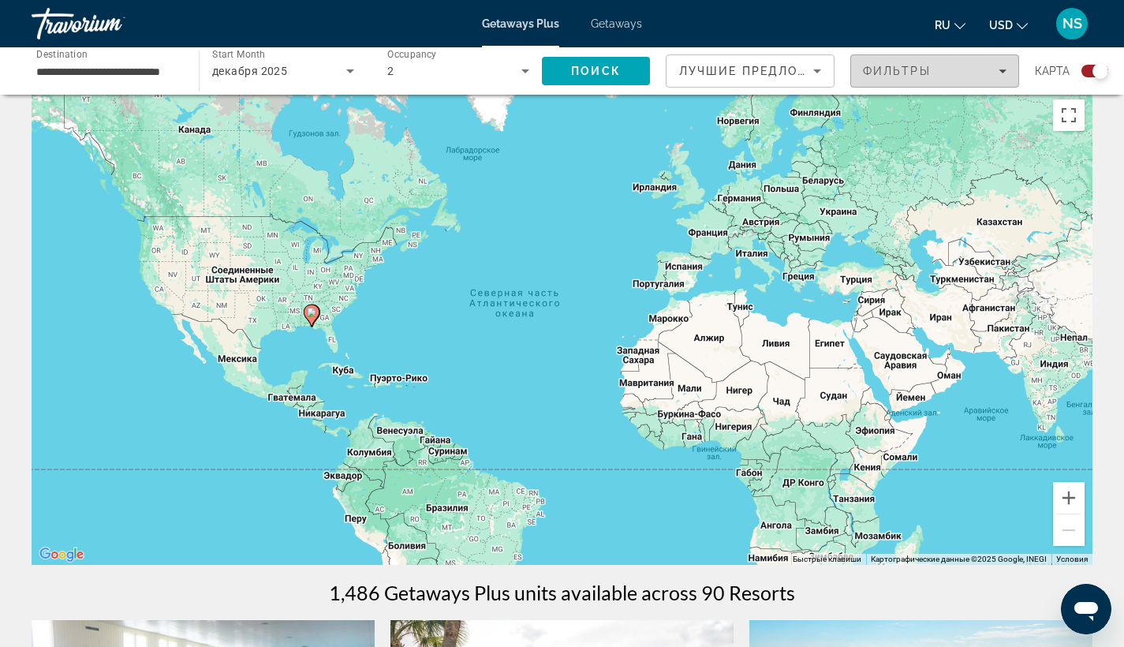
click at [952, 73] on div "Фильтры" at bounding box center [935, 71] width 144 height 13
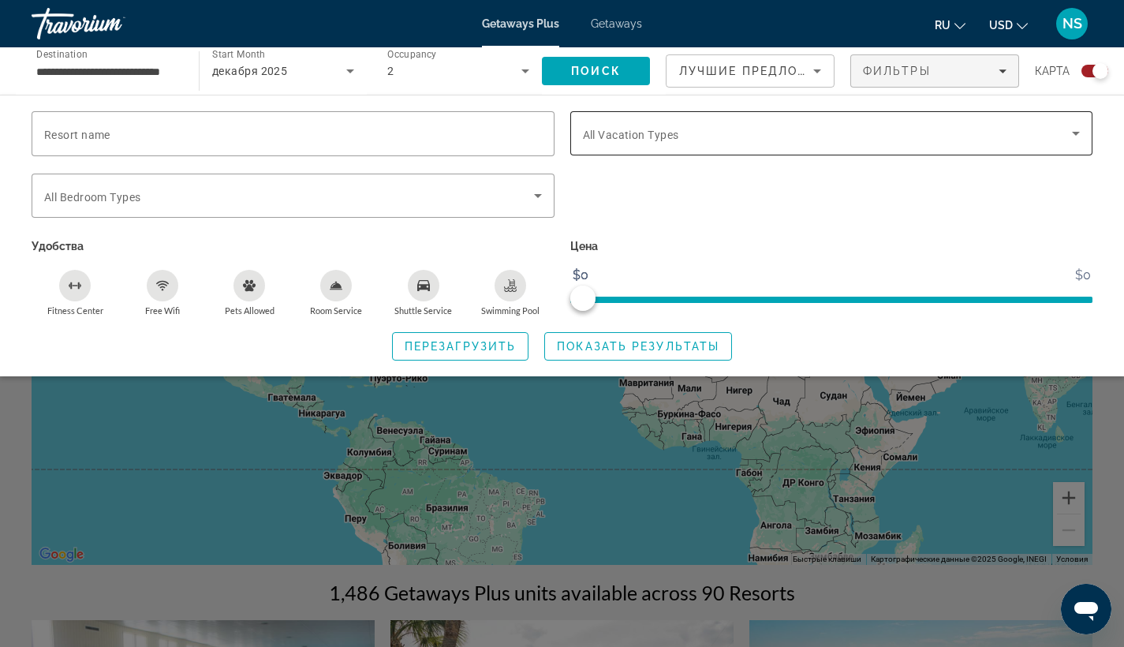
click at [677, 145] on div "Search widget" at bounding box center [832, 133] width 498 height 44
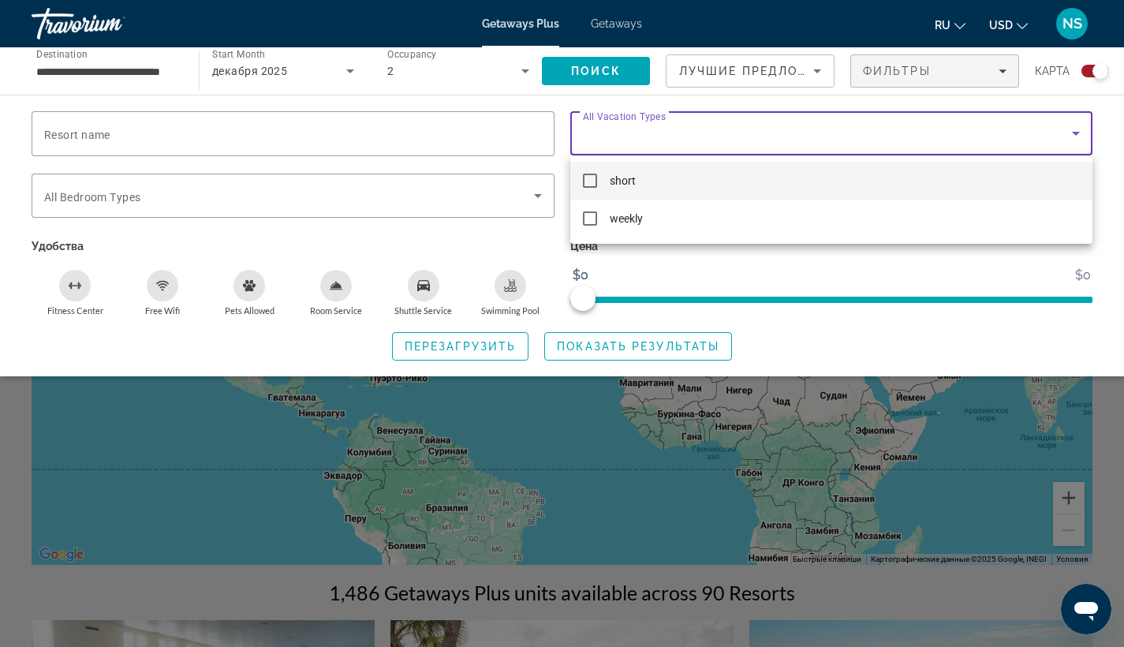
click at [671, 133] on div at bounding box center [562, 323] width 1124 height 647
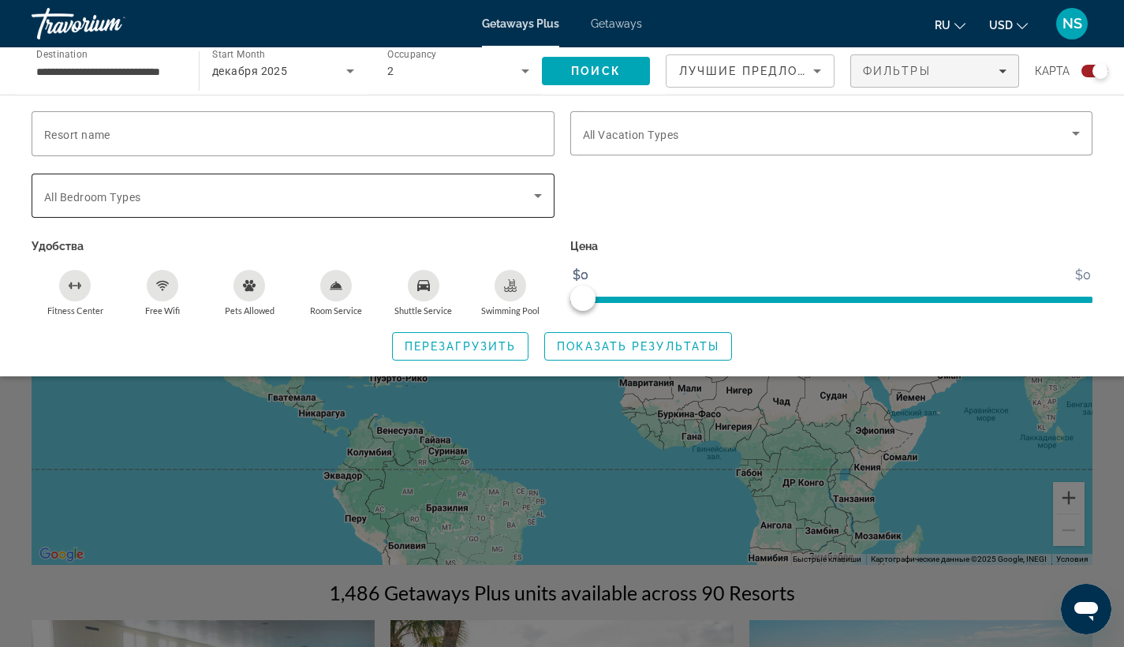
click at [282, 192] on span "Search widget" at bounding box center [289, 195] width 490 height 19
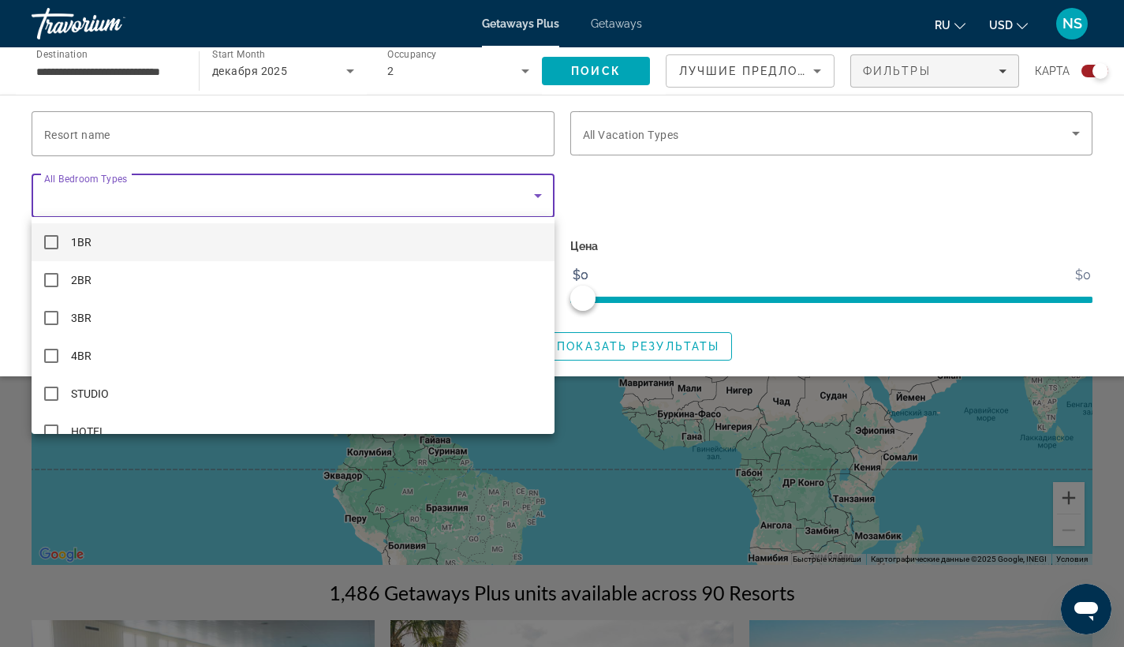
scroll to position [23, 0]
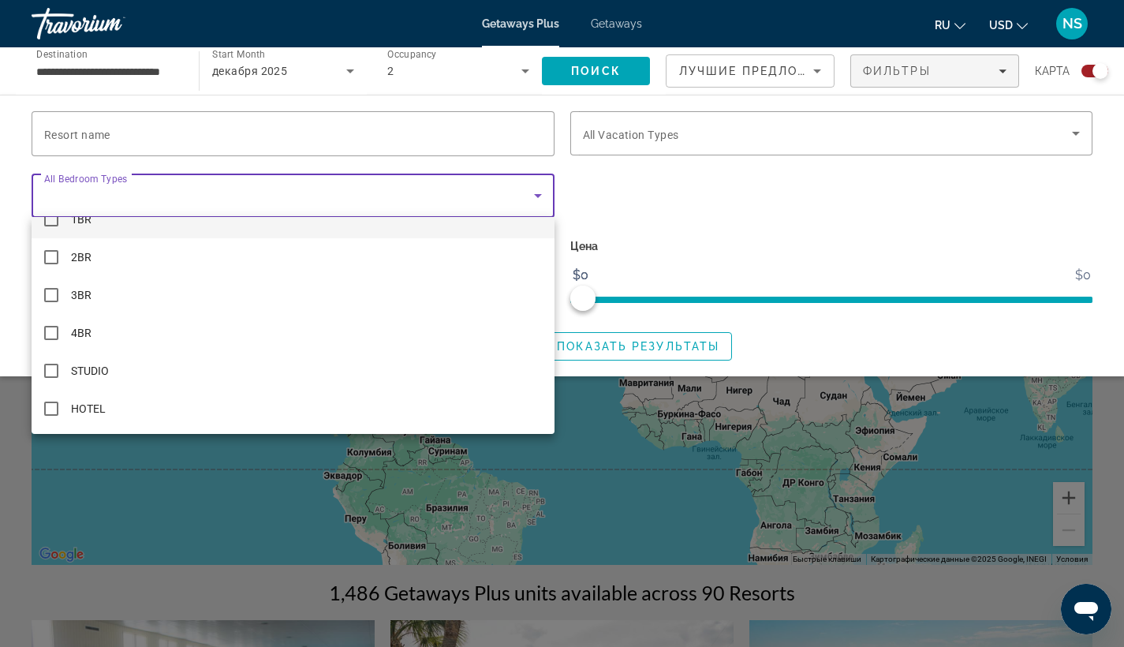
click at [643, 196] on div at bounding box center [562, 323] width 1124 height 647
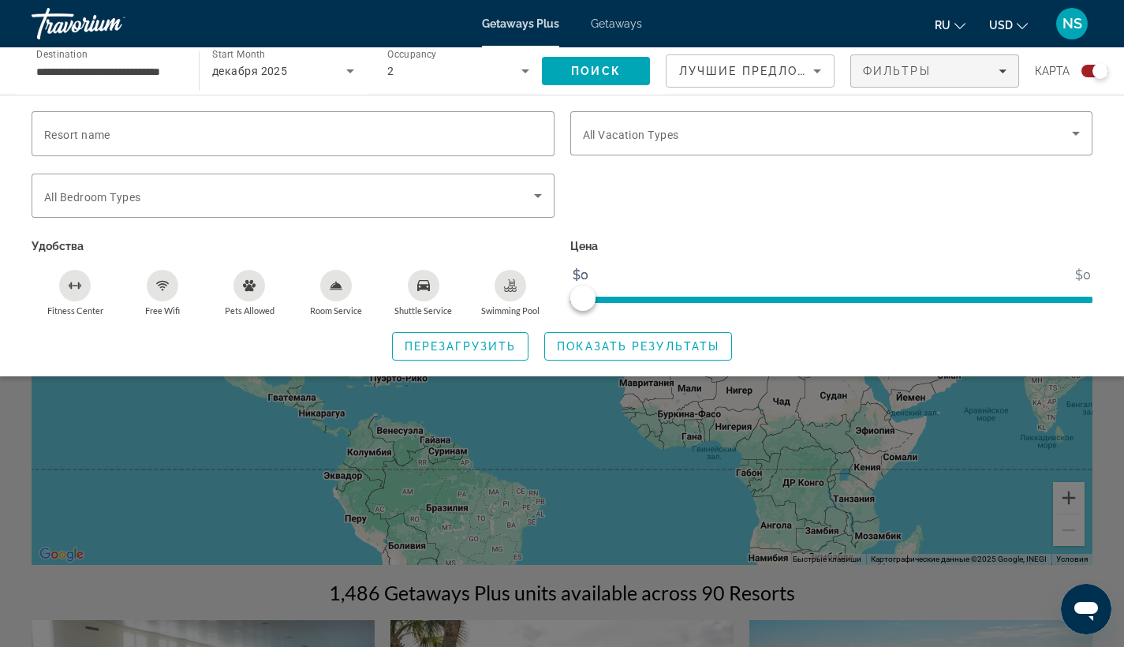
click at [816, 69] on icon "Sort by" at bounding box center [817, 71] width 19 height 19
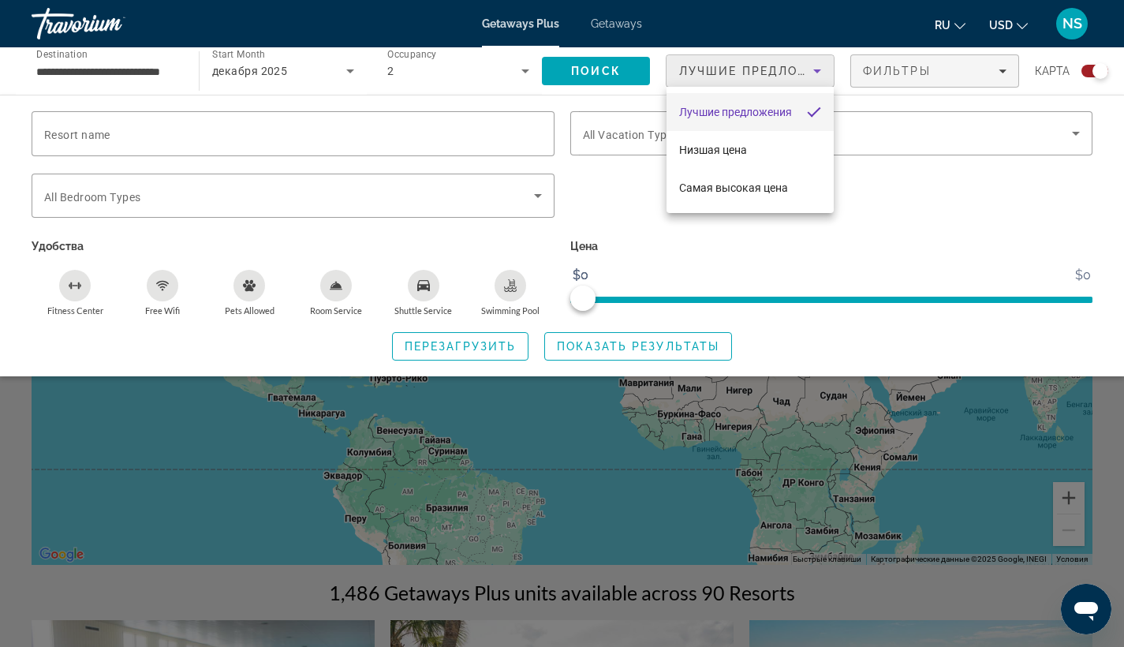
click at [958, 226] on div at bounding box center [562, 323] width 1124 height 647
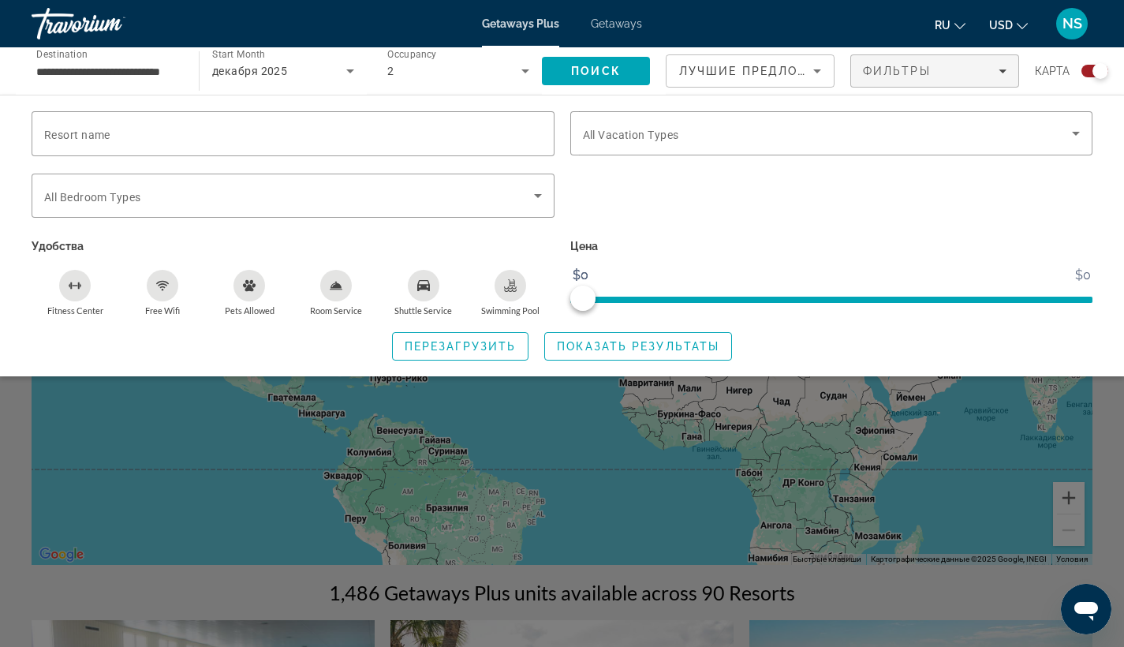
click at [958, 226] on div "Search widget" at bounding box center [831, 205] width 539 height 62
click at [162, 292] on div "Free Wifi" at bounding box center [163, 286] width 32 height 32
click at [511, 289] on icon "Swimming Pool" at bounding box center [510, 285] width 13 height 13
click at [572, 342] on span "Показать результаты" at bounding box center [638, 346] width 162 height 13
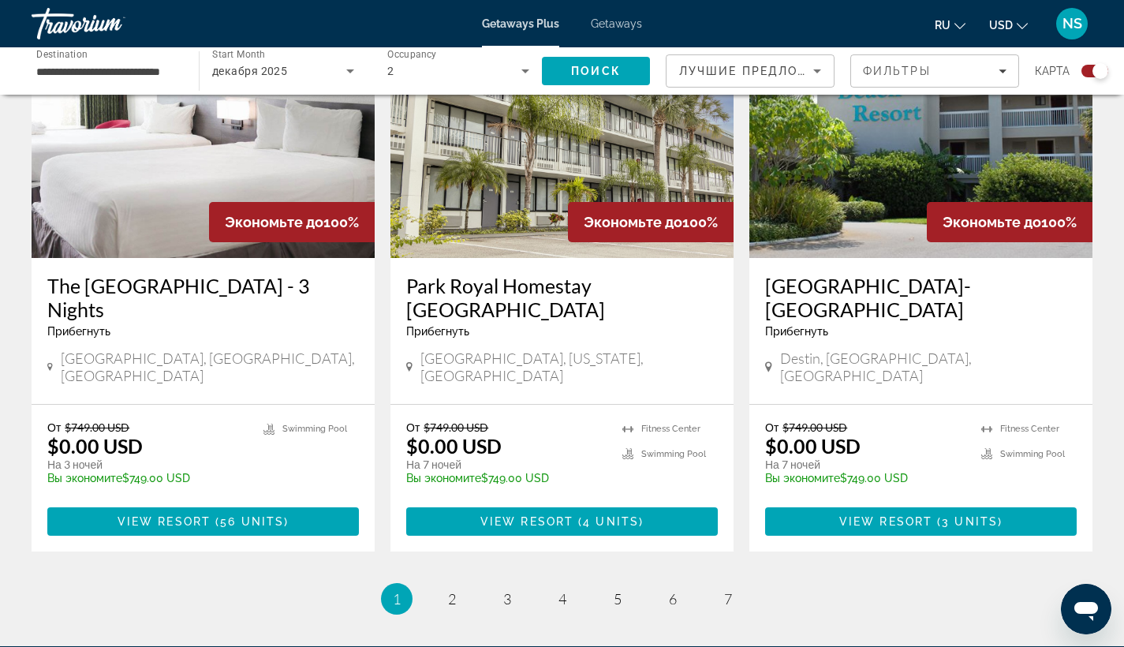
scroll to position [2489, 0]
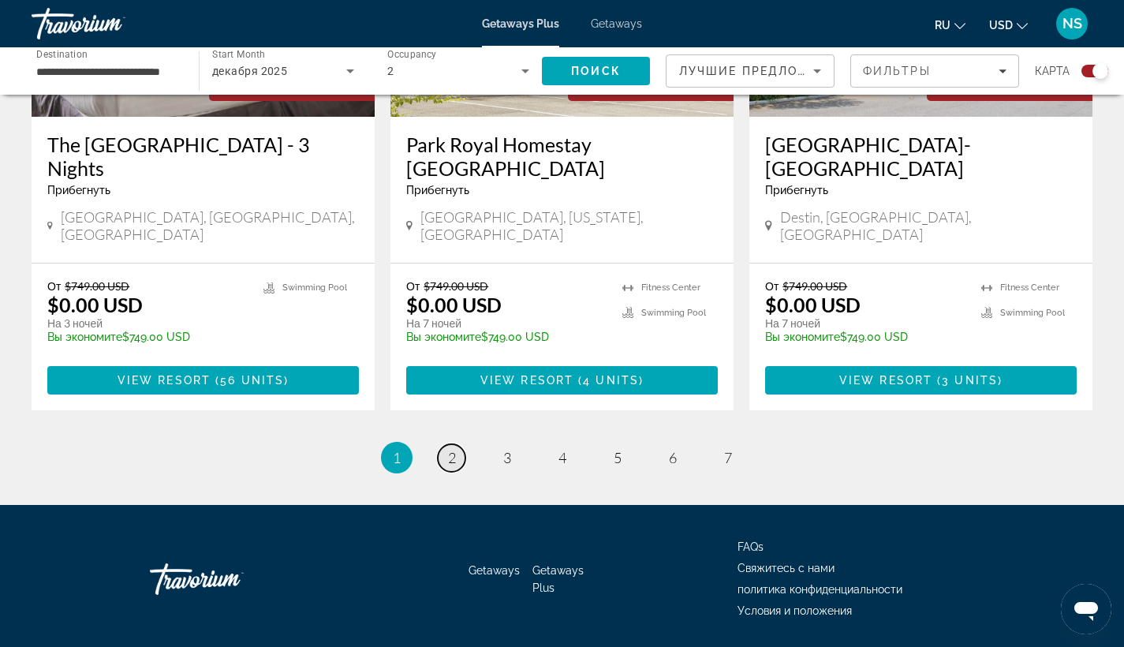
click at [454, 449] on span "2" at bounding box center [452, 457] width 8 height 17
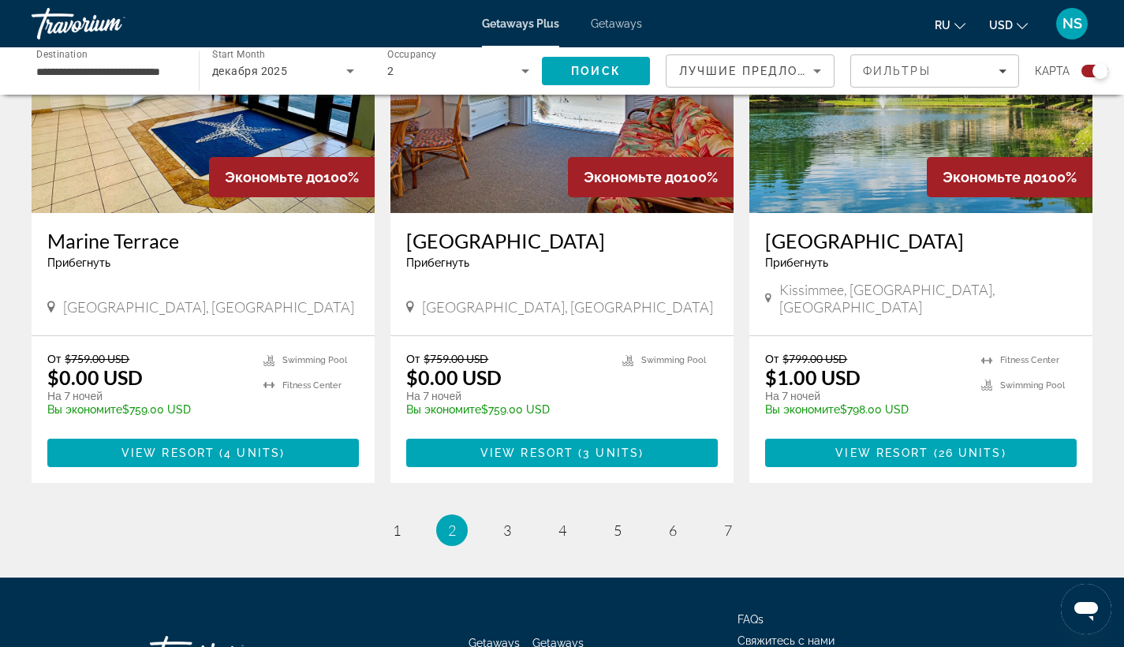
scroll to position [2418, 0]
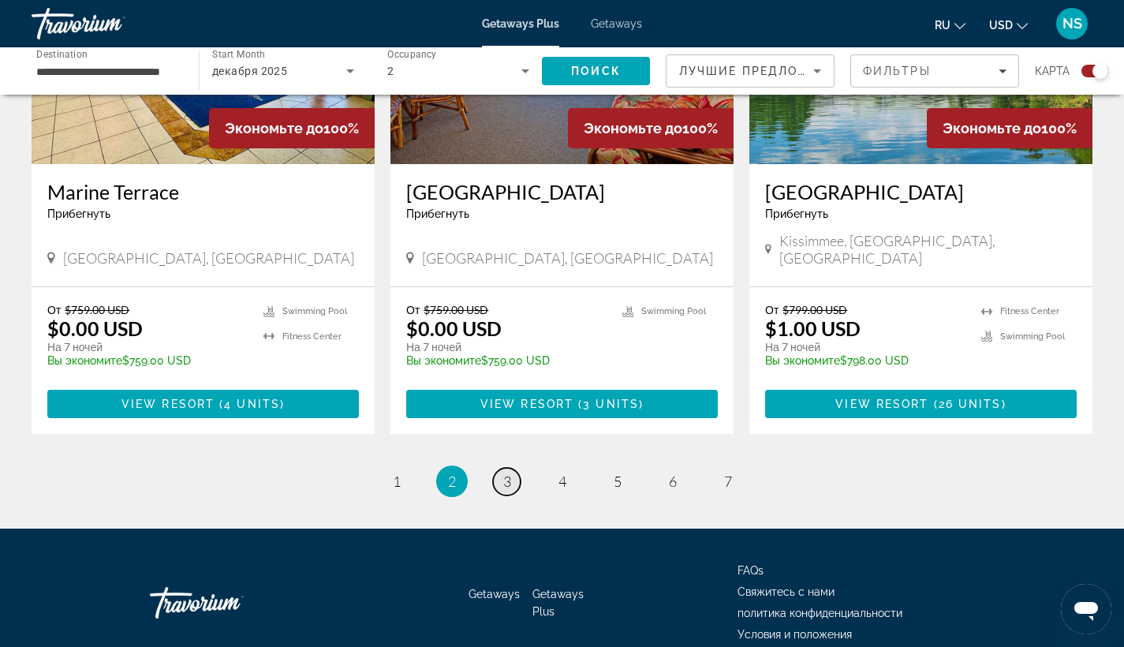
click at [507, 472] on span "3" at bounding box center [507, 480] width 8 height 17
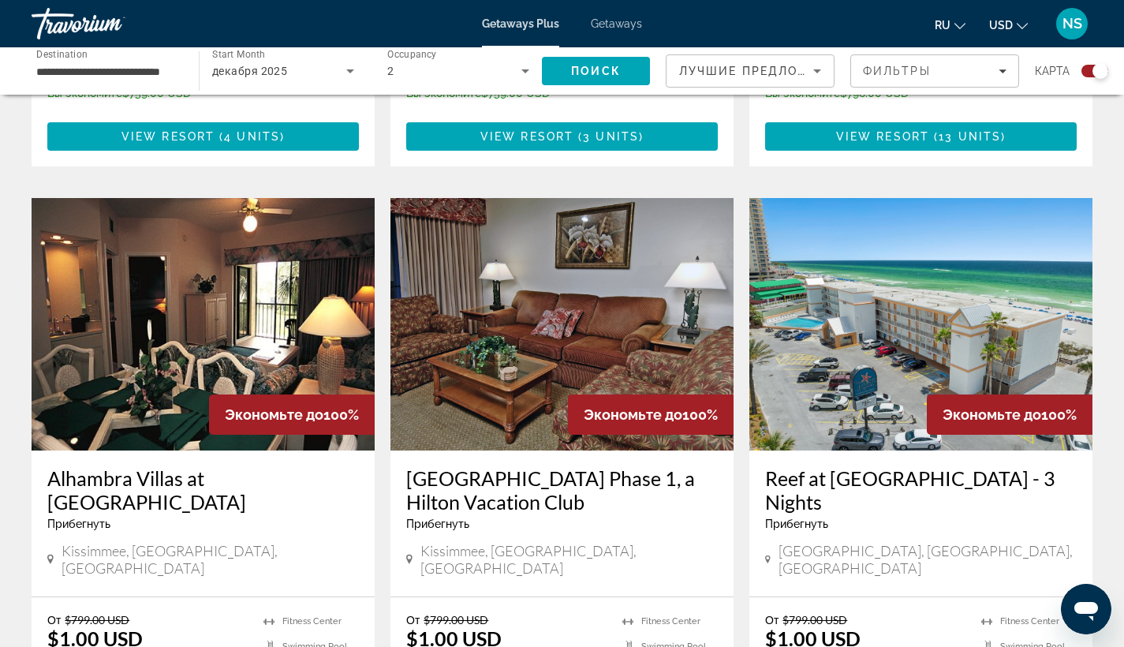
scroll to position [2466, 0]
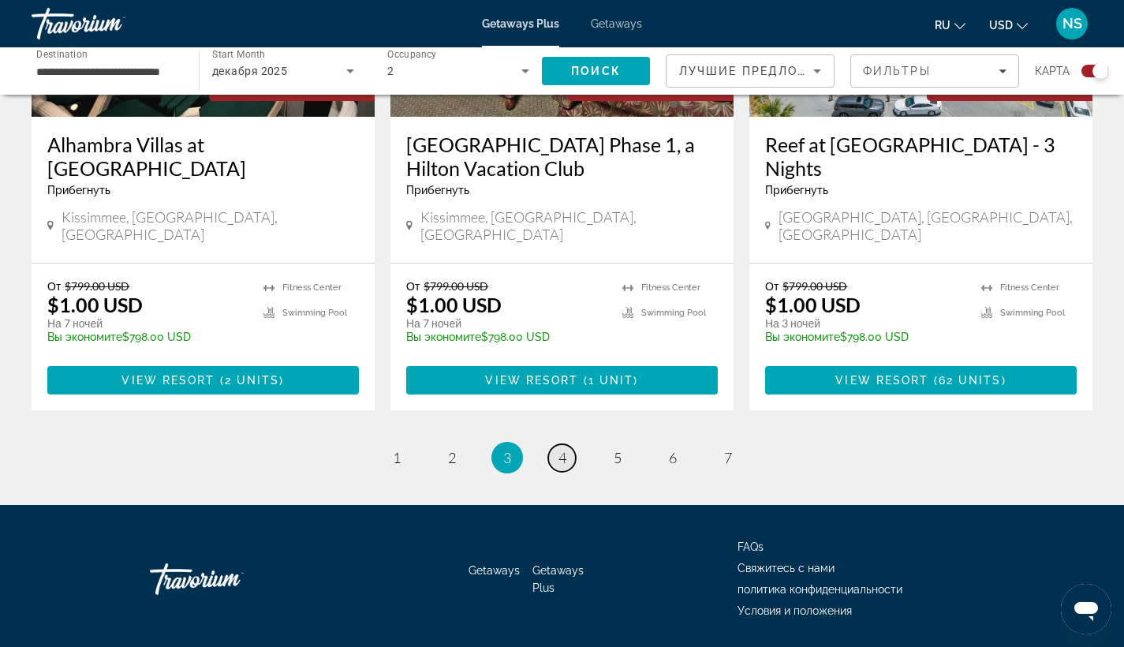
click at [562, 449] on span "4" at bounding box center [562, 457] width 8 height 17
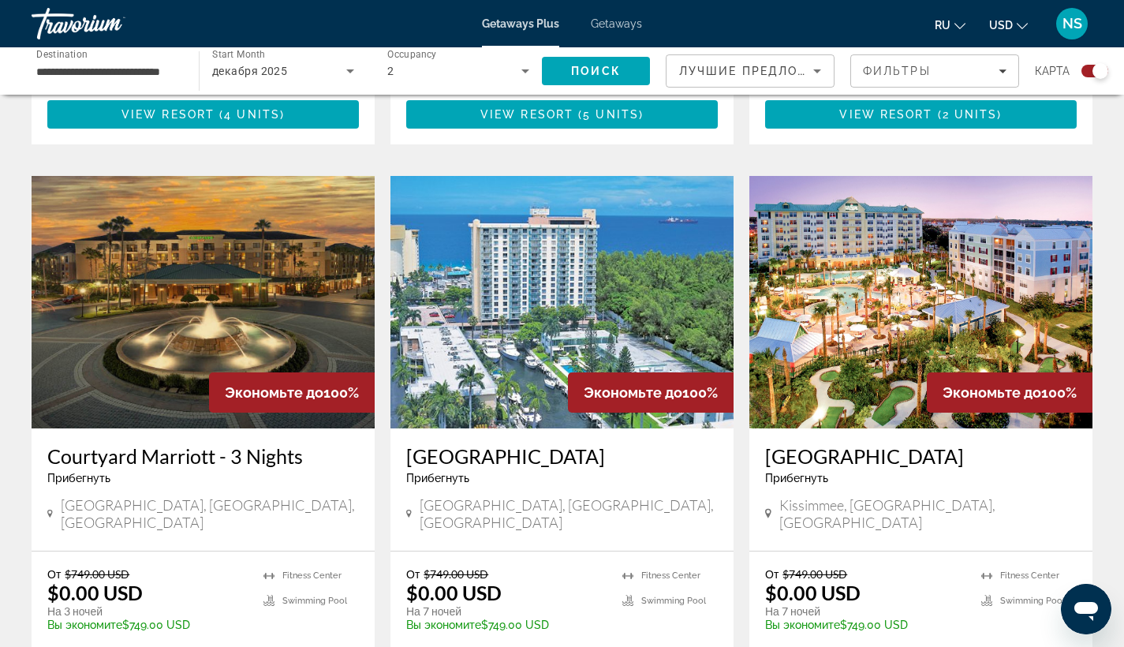
scroll to position [987, 0]
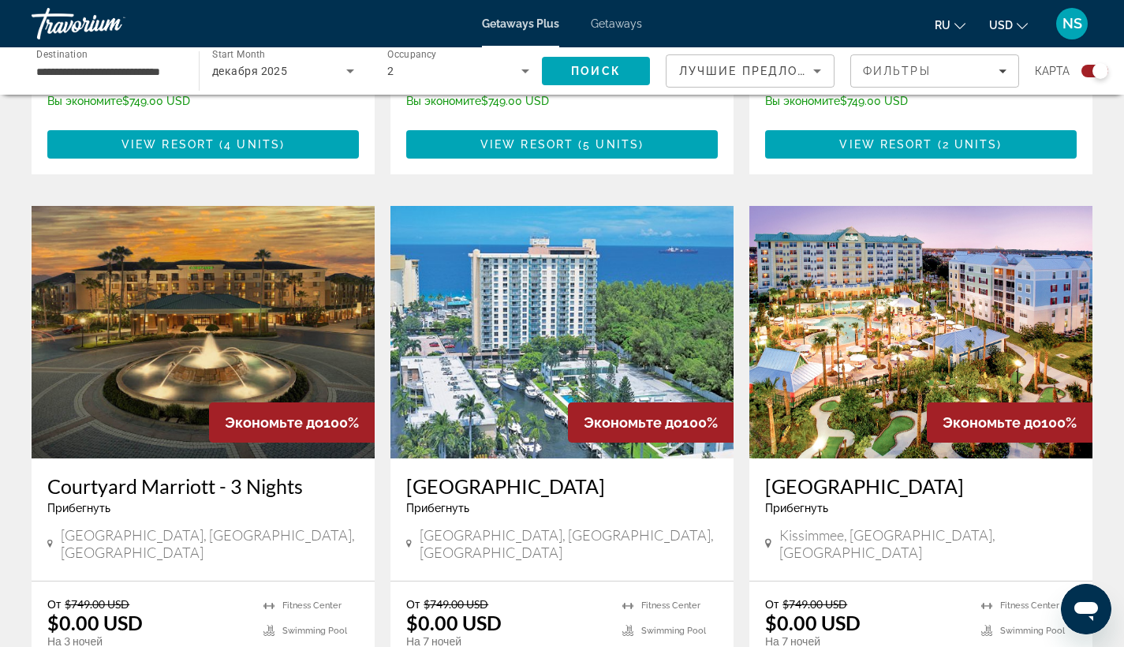
click at [961, 295] on img "Main content" at bounding box center [920, 332] width 343 height 252
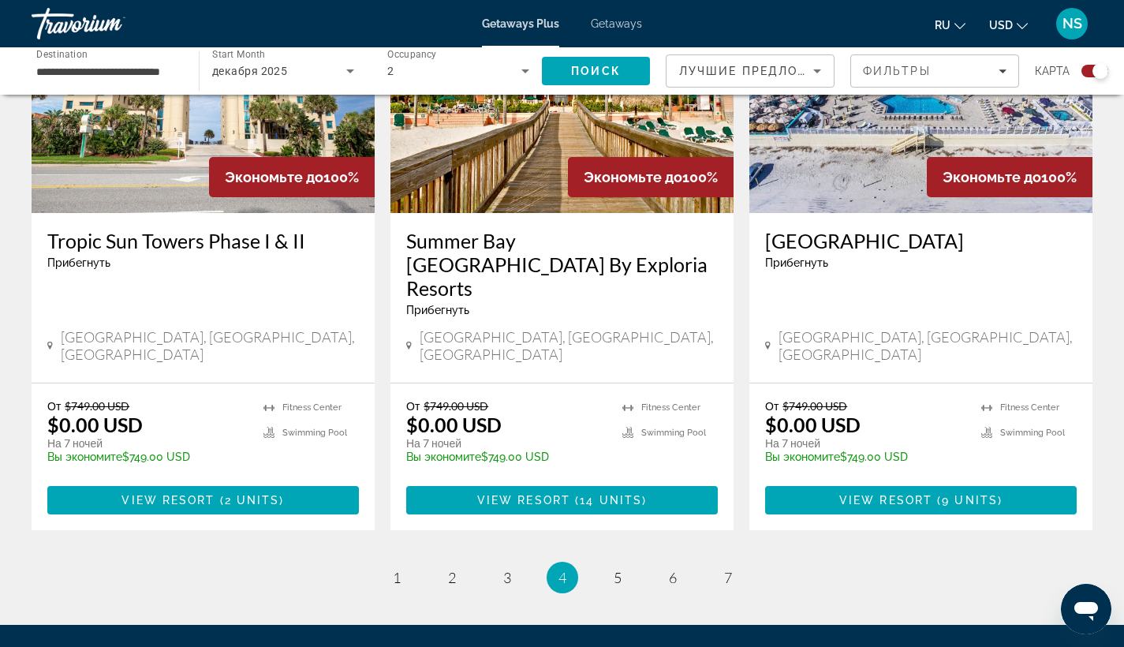
scroll to position [2418, 0]
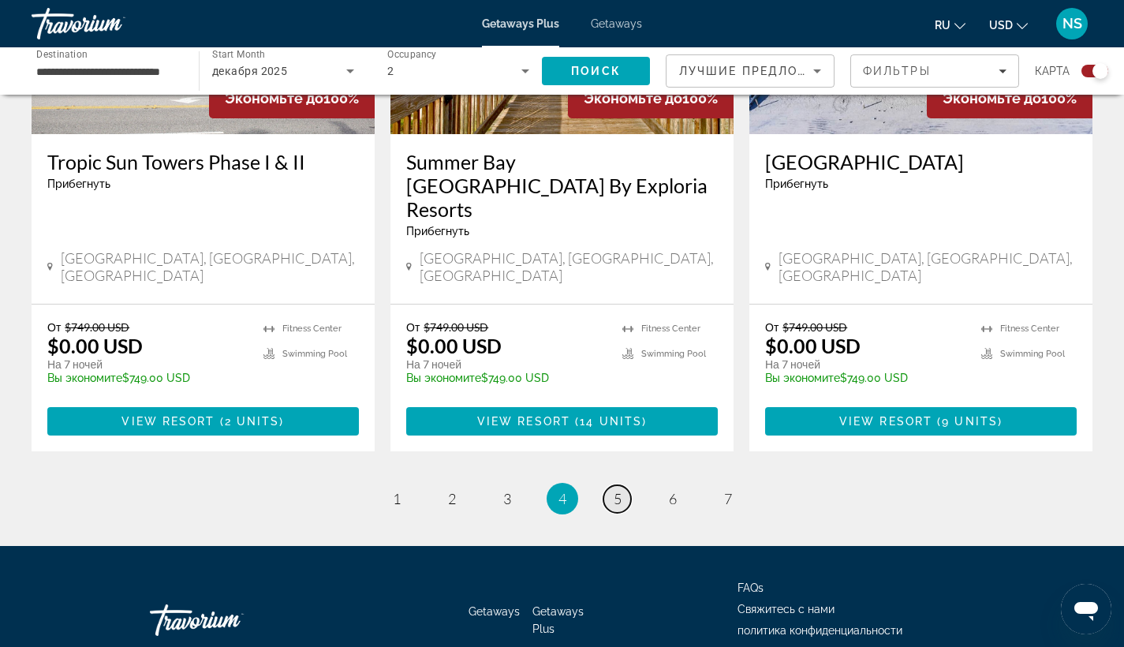
click at [616, 490] on span "5" at bounding box center [618, 498] width 8 height 17
